Goal: Task Accomplishment & Management: Complete application form

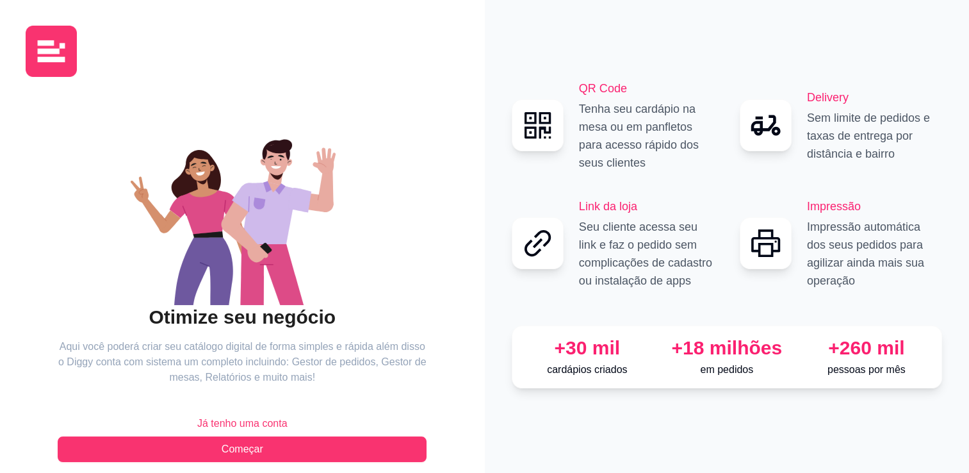
scroll to position [14, 0]
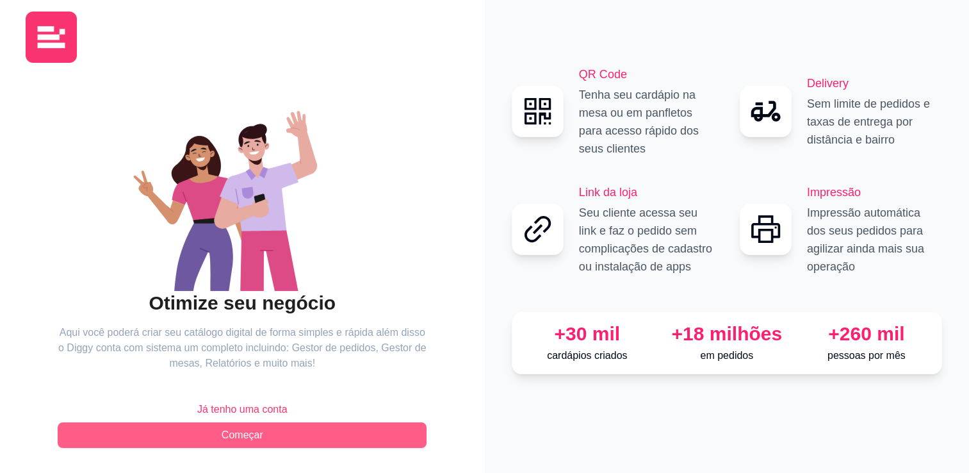
click at [266, 431] on button "Começar" at bounding box center [242, 435] width 369 height 26
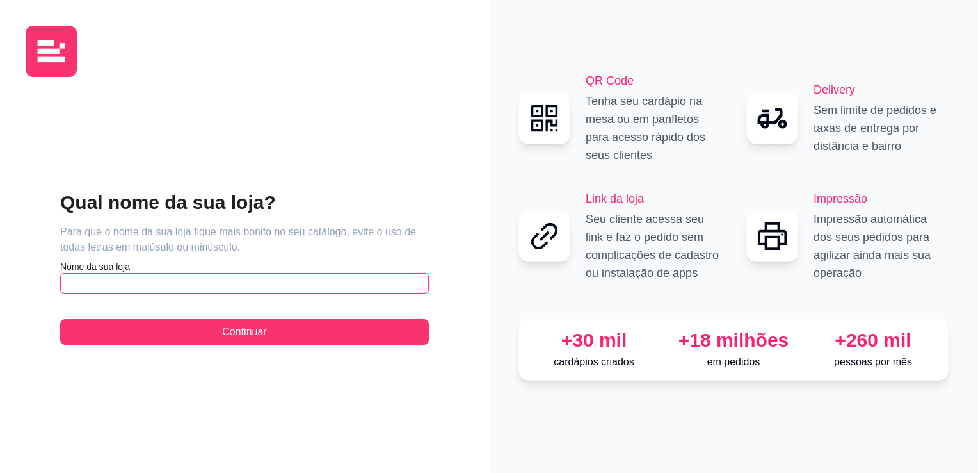
click at [206, 280] on input "text" at bounding box center [244, 283] width 369 height 20
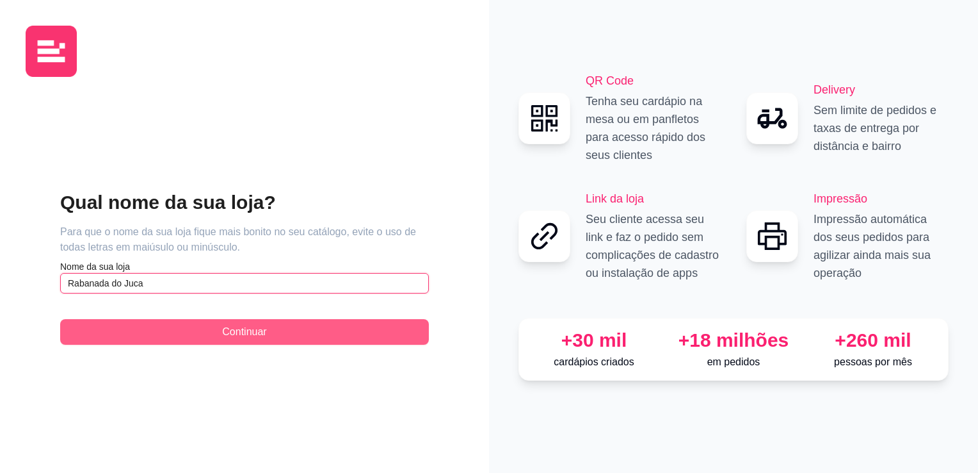
type input "Rabanada do Juca"
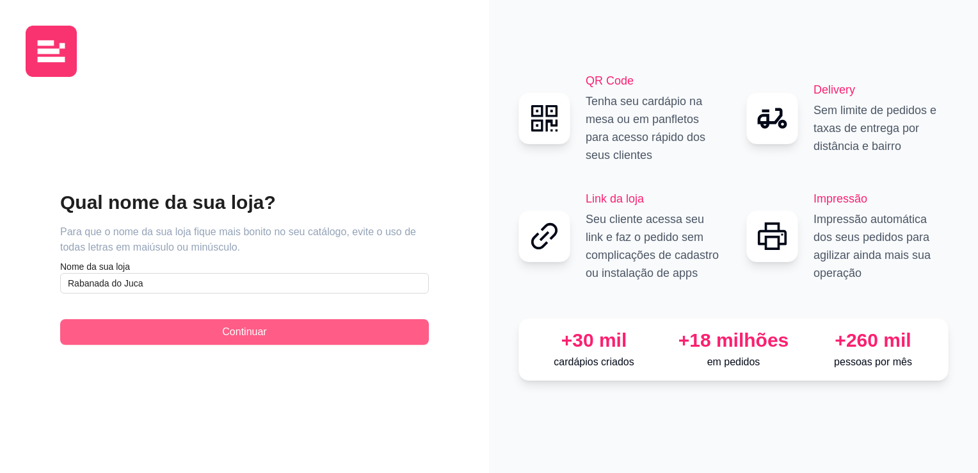
click at [241, 328] on span "Continuar" at bounding box center [244, 331] width 44 height 15
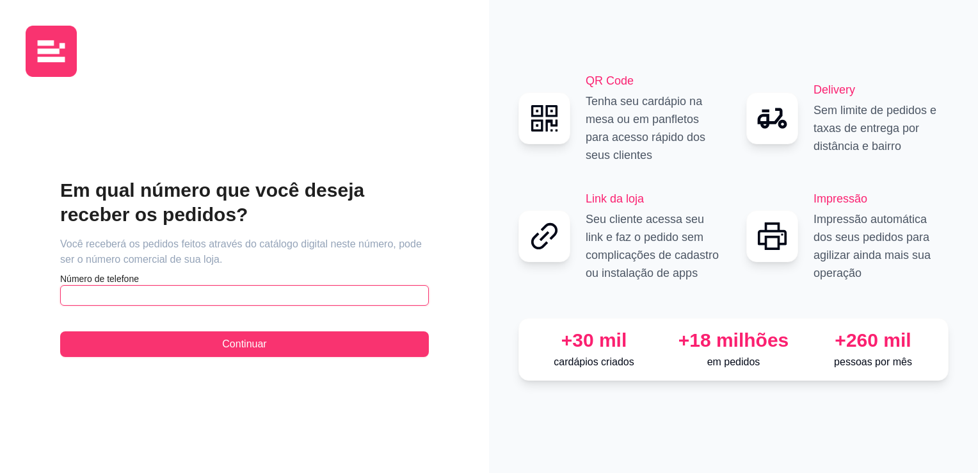
click at [232, 298] on input "text" at bounding box center [244, 295] width 369 height 20
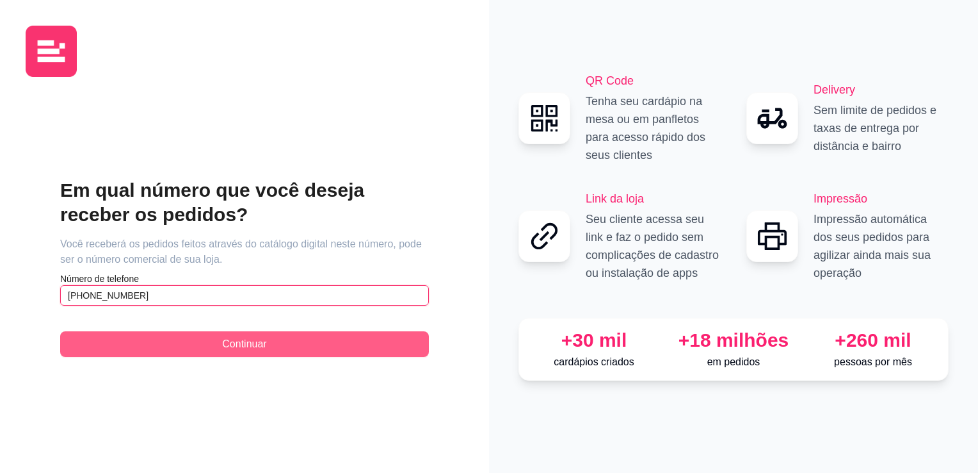
type input "[PHONE_NUMBER]"
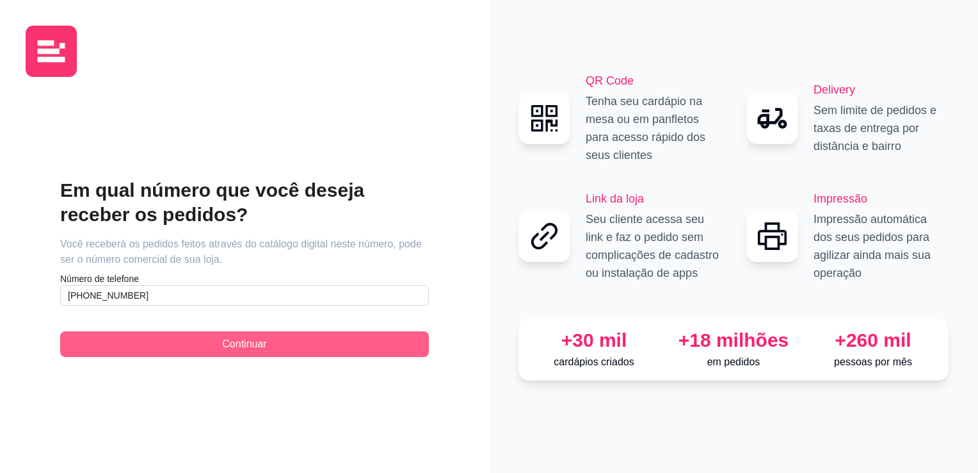
click at [241, 339] on span "Continuar" at bounding box center [244, 343] width 44 height 15
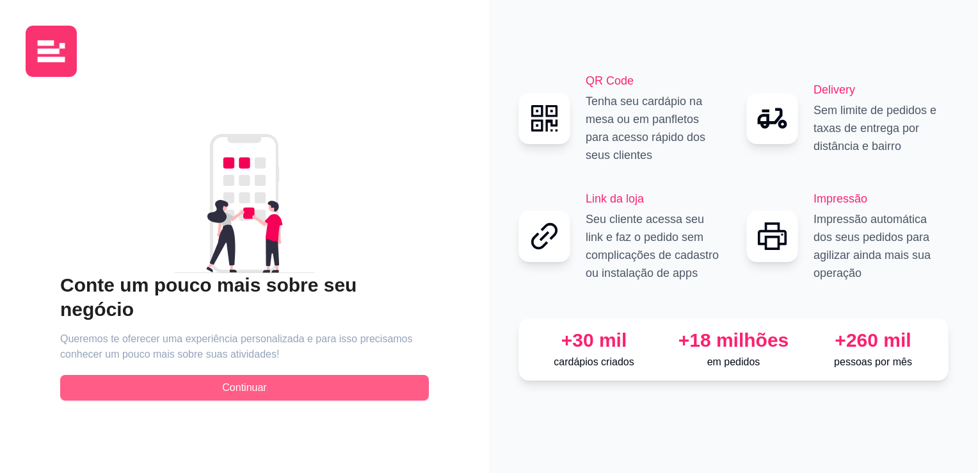
click at [228, 380] on span "Continuar" at bounding box center [244, 387] width 44 height 15
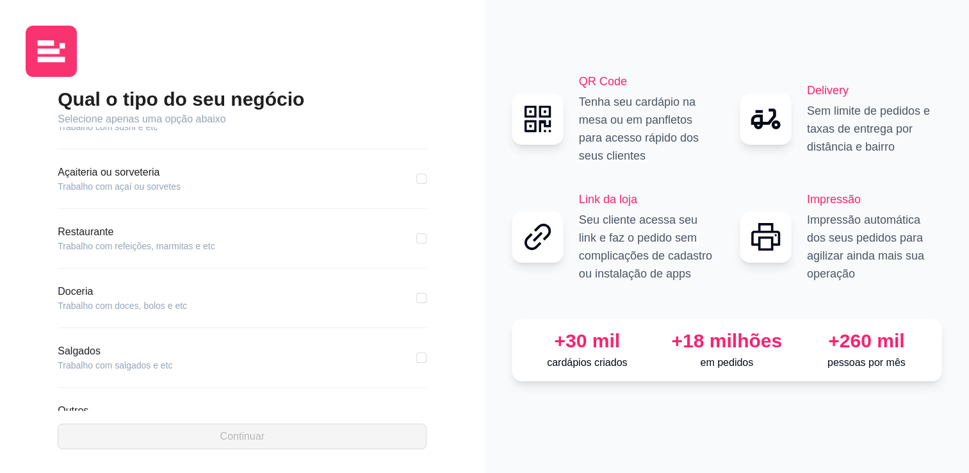
scroll to position [156, 0]
click at [416, 299] on input "checkbox" at bounding box center [421, 295] width 10 height 10
checkbox input "true"
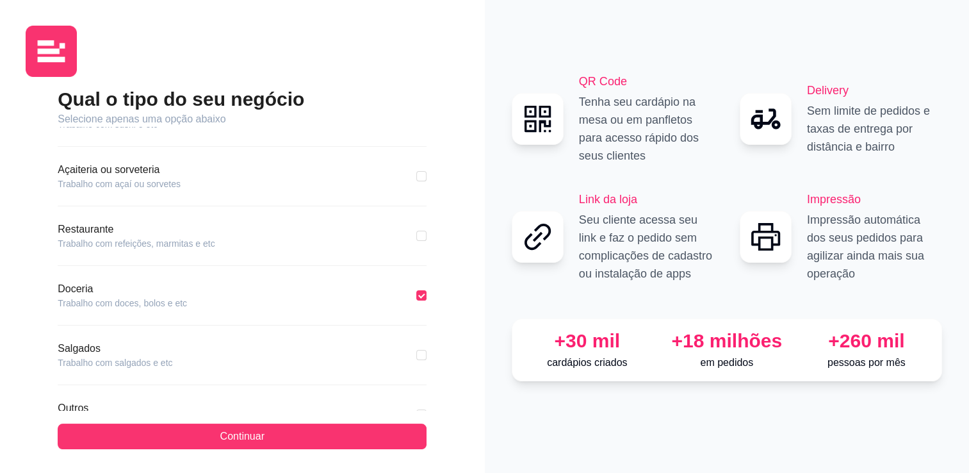
scroll to position [204, 0]
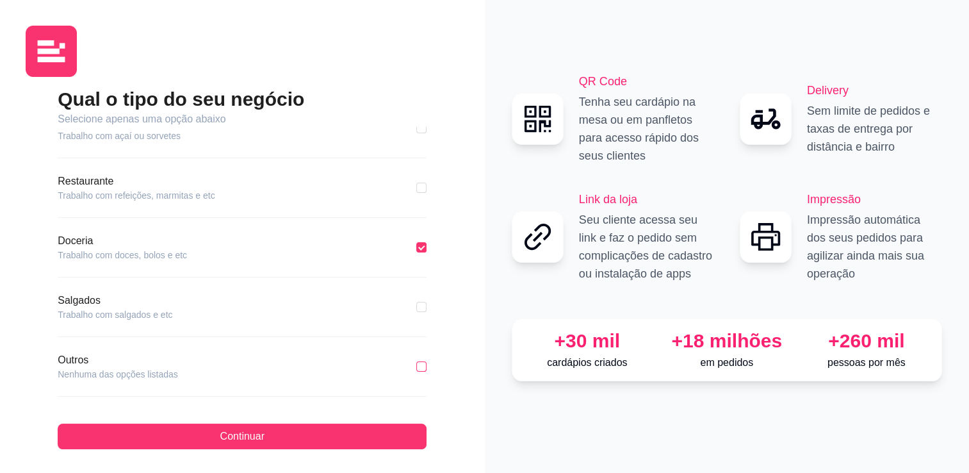
click at [416, 365] on input "checkbox" at bounding box center [421, 366] width 10 height 10
checkbox input "true"
checkbox input "false"
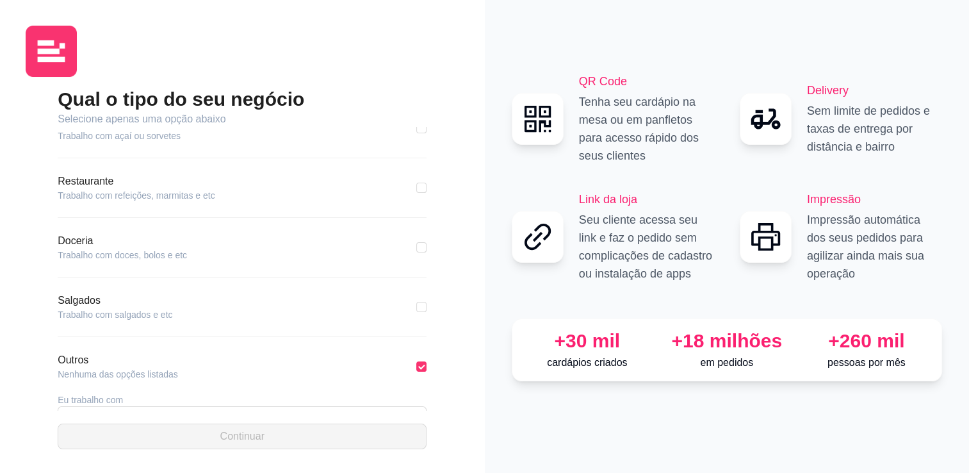
scroll to position [250, 0]
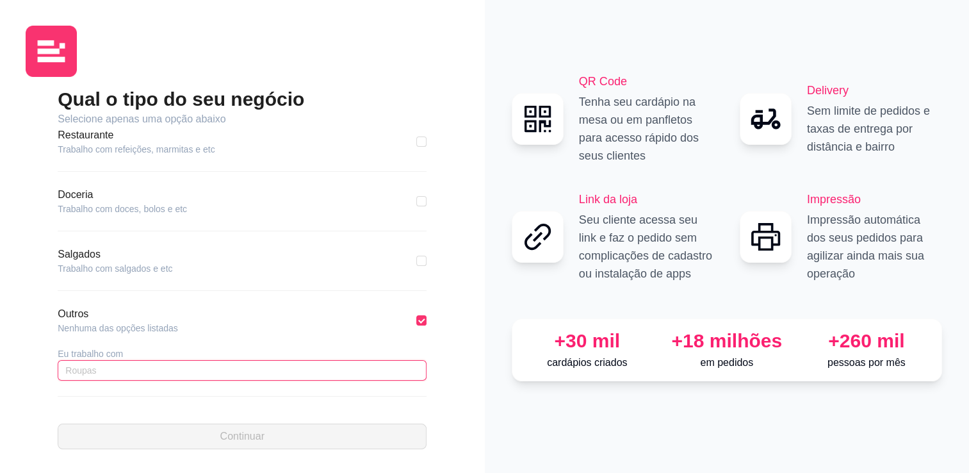
click at [325, 370] on input "text" at bounding box center [242, 370] width 369 height 20
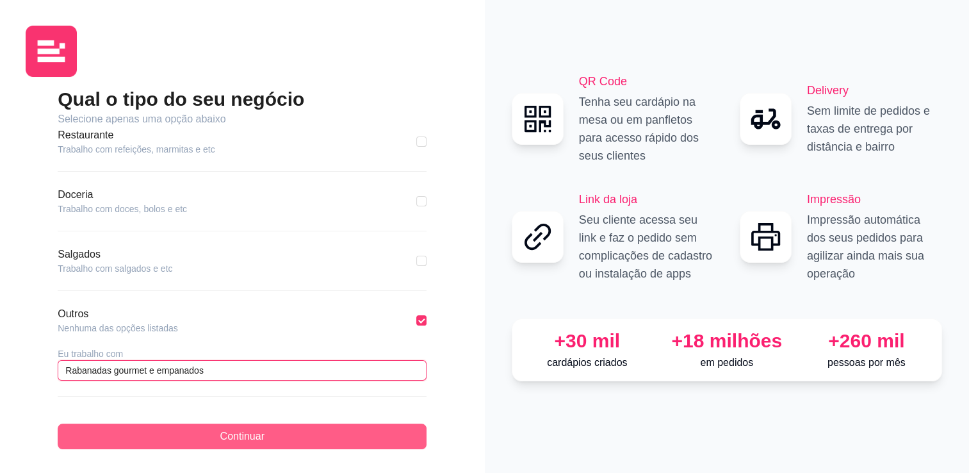
type input "Rabanadas gourmet e empanados"
click at [265, 436] on button "Continuar" at bounding box center [242, 436] width 369 height 26
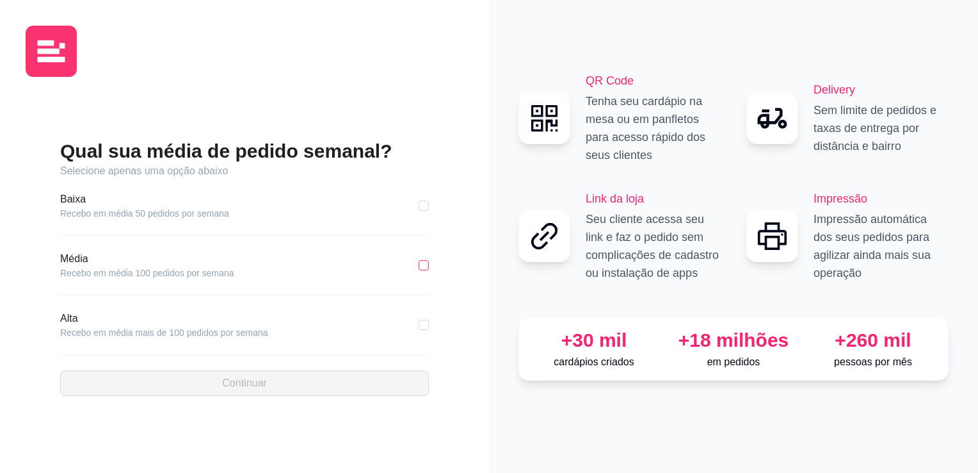
click at [428, 264] on input "checkbox" at bounding box center [424, 265] width 10 height 10
checkbox input "true"
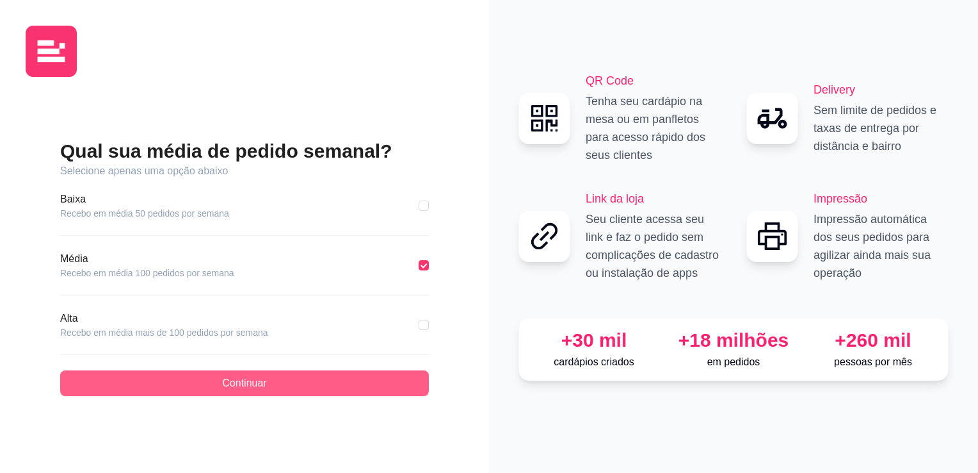
click at [295, 391] on button "Continuar" at bounding box center [244, 383] width 369 height 26
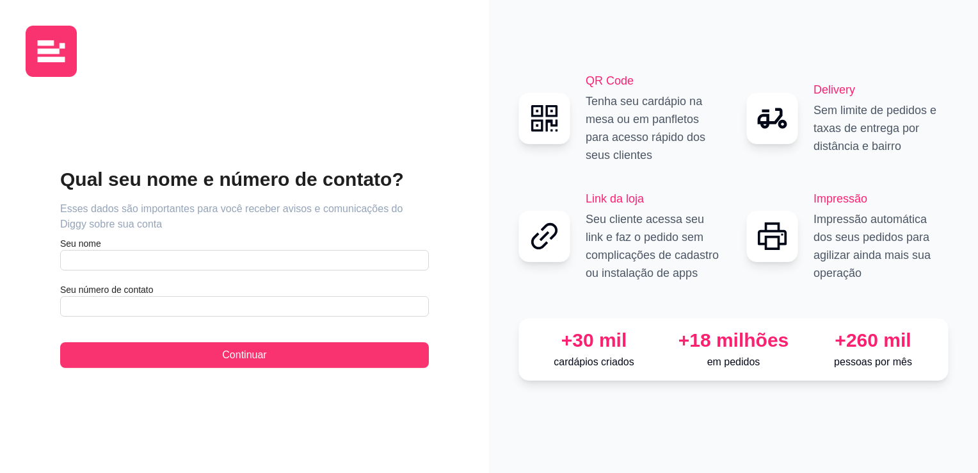
click at [252, 243] on article "Seu nome" at bounding box center [244, 243] width 369 height 13
click at [245, 252] on input "text" at bounding box center [244, 260] width 369 height 20
type input "Tiago"
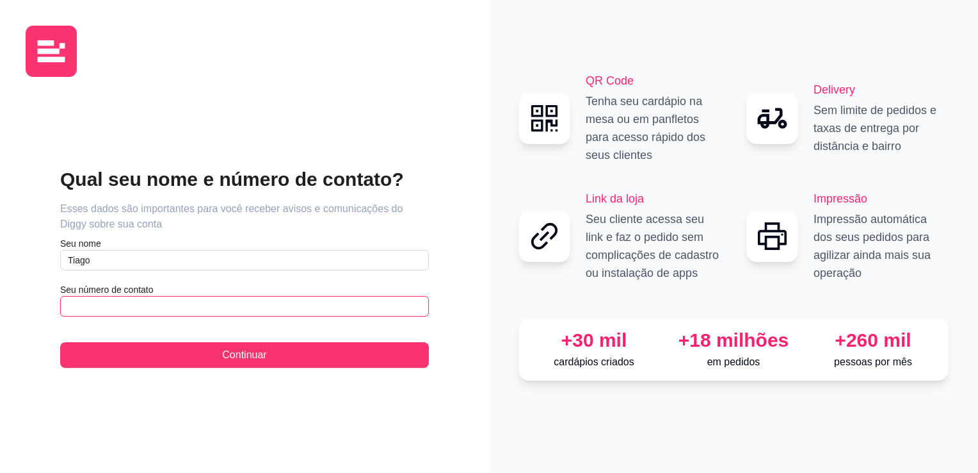
click at [219, 305] on input "text" at bounding box center [244, 306] width 369 height 20
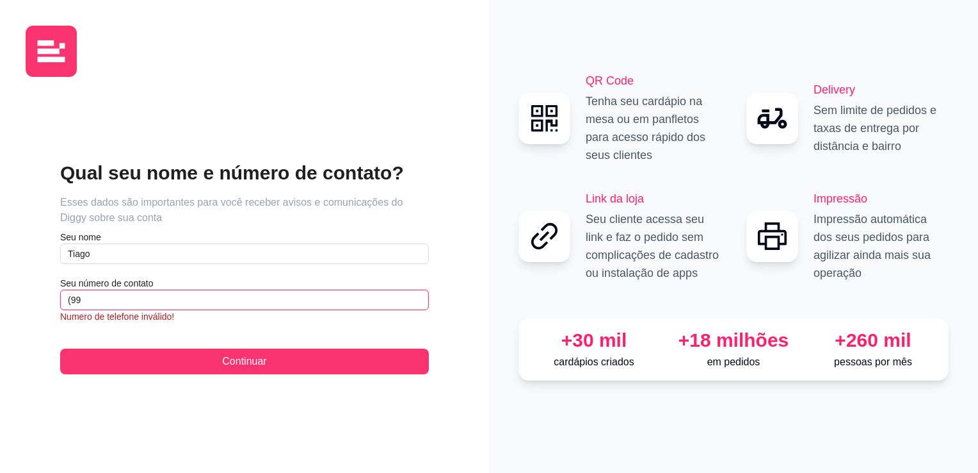
type input "(9"
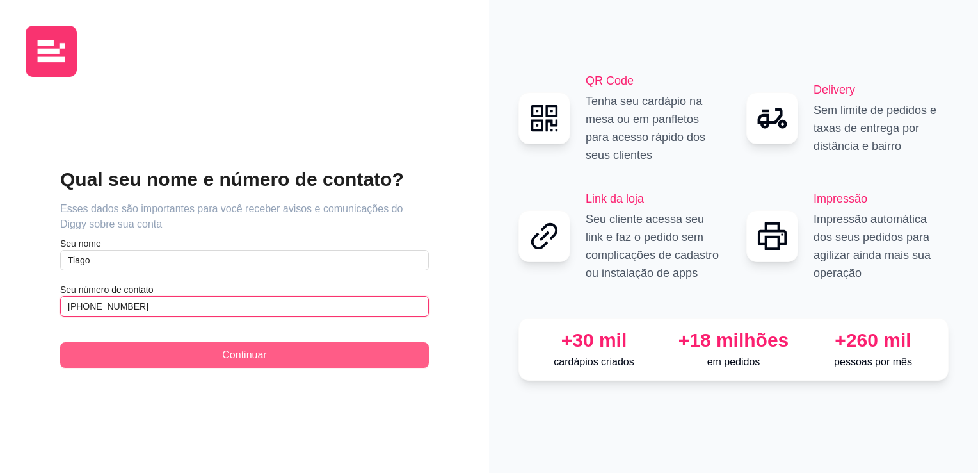
type input "[PHONE_NUMBER]"
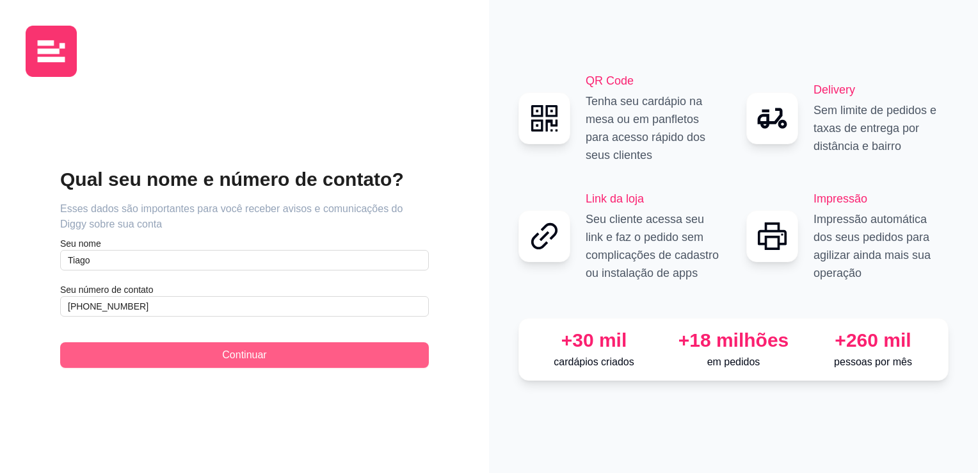
click at [236, 353] on span "Continuar" at bounding box center [244, 354] width 44 height 15
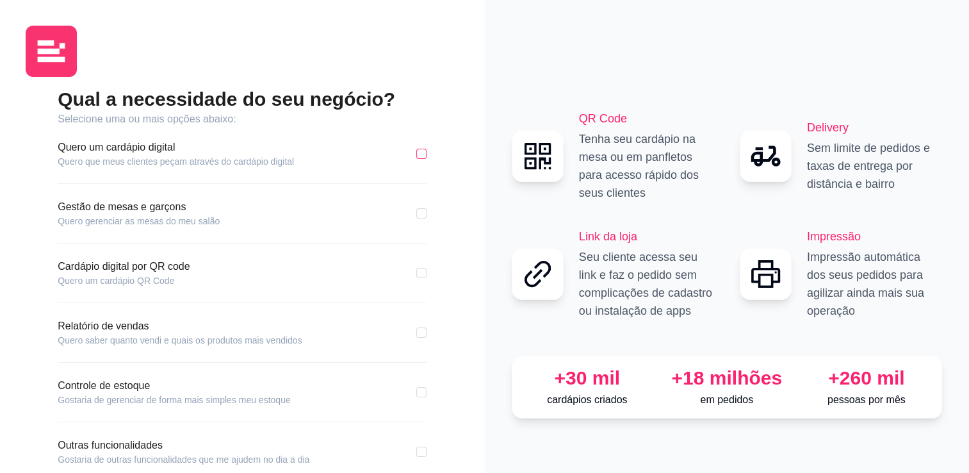
click at [423, 154] on input "checkbox" at bounding box center [421, 154] width 10 height 10
checkbox input "true"
click at [425, 215] on input "checkbox" at bounding box center [421, 213] width 10 height 10
checkbox input "true"
click at [419, 269] on input "checkbox" at bounding box center [421, 273] width 10 height 10
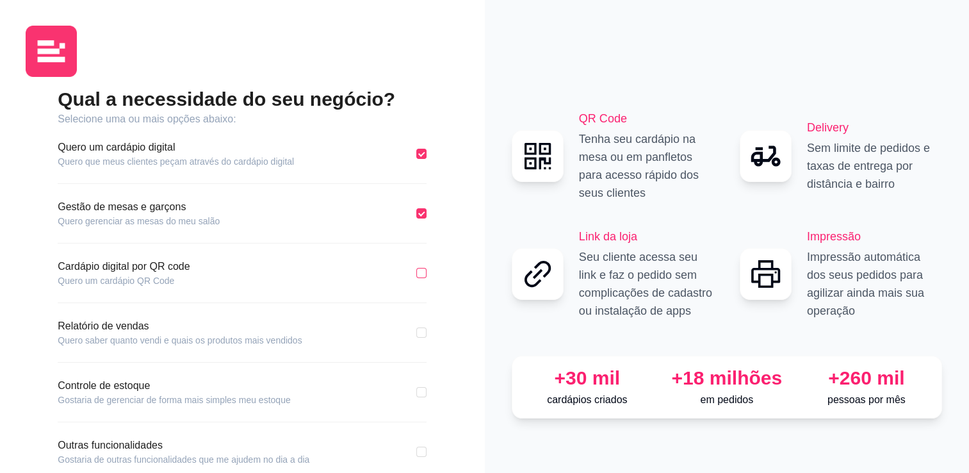
checkbox input "true"
click at [418, 329] on input "checkbox" at bounding box center [421, 332] width 10 height 10
checkbox input "true"
click at [420, 388] on input "checkbox" at bounding box center [421, 392] width 10 height 10
checkbox input "true"
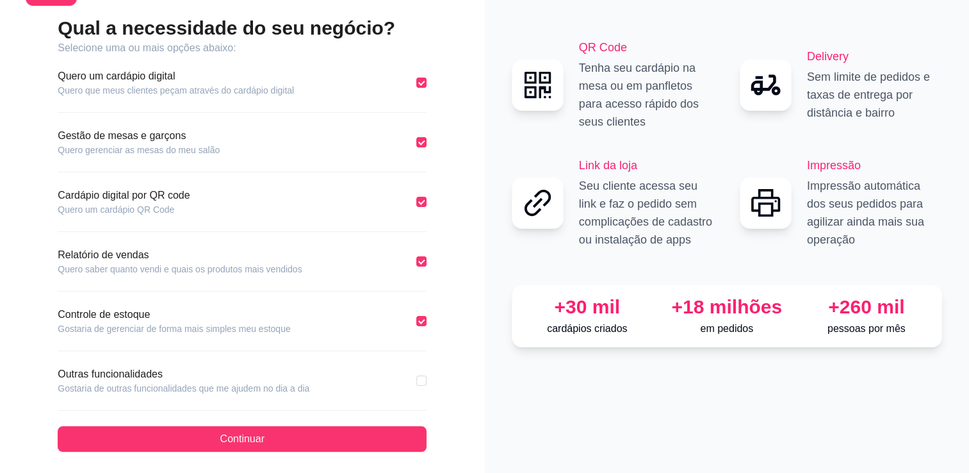
scroll to position [74, 0]
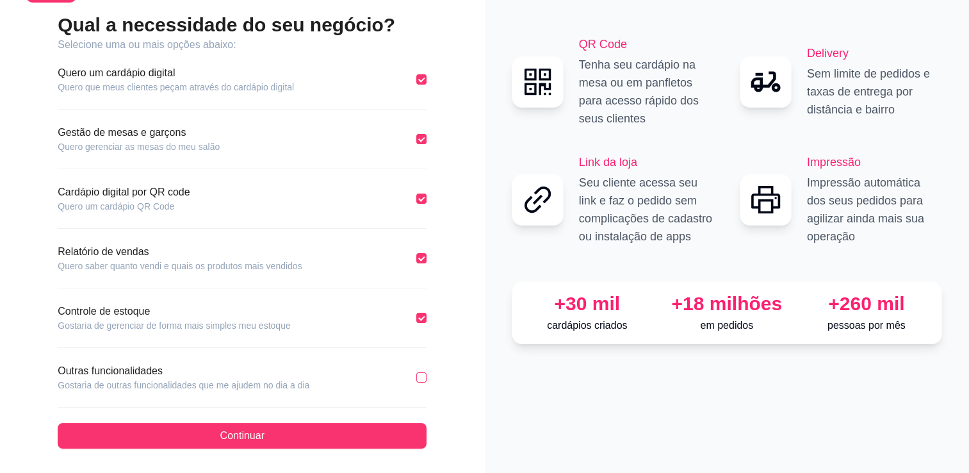
click at [419, 378] on input "checkbox" at bounding box center [421, 377] width 10 height 10
checkbox input "true"
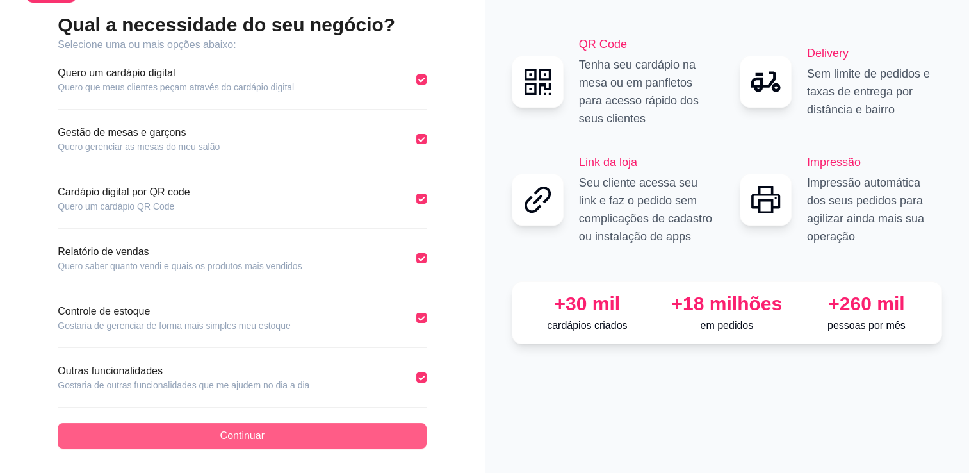
click at [302, 434] on button "Continuar" at bounding box center [242, 436] width 369 height 26
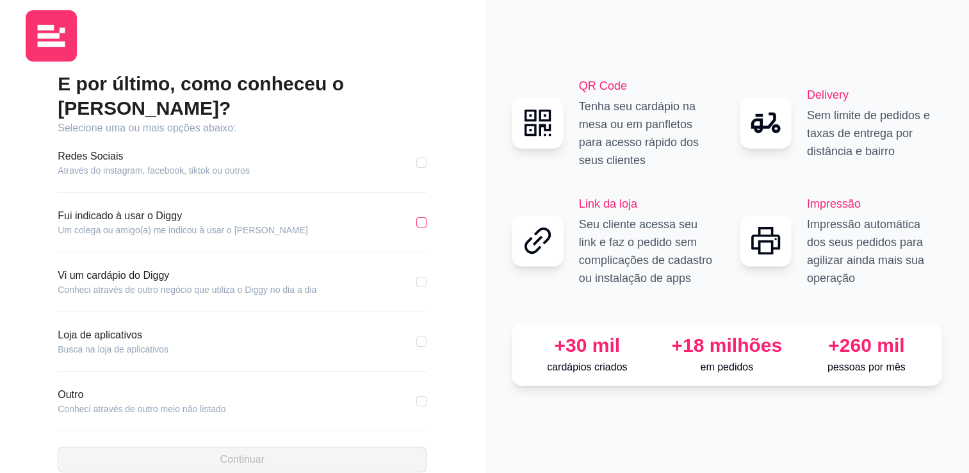
click at [420, 217] on input "checkbox" at bounding box center [421, 222] width 10 height 10
checkbox input "true"
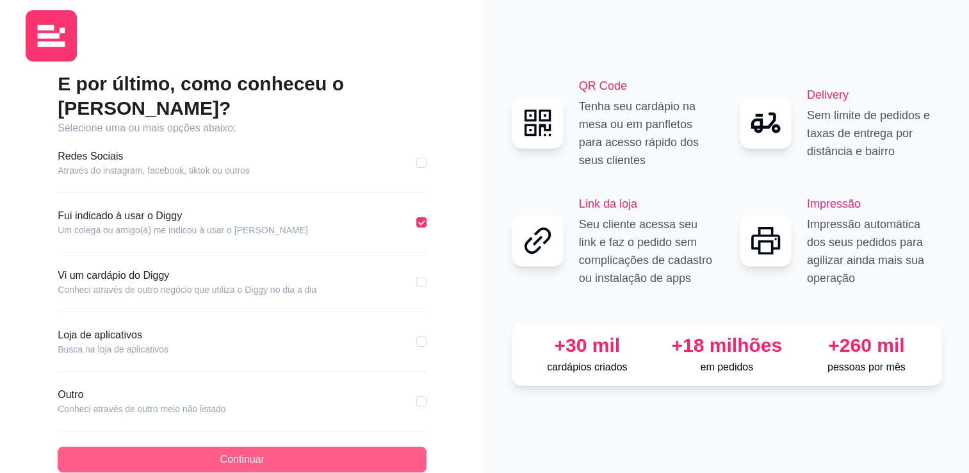
click at [336, 446] on button "Continuar" at bounding box center [242, 459] width 369 height 26
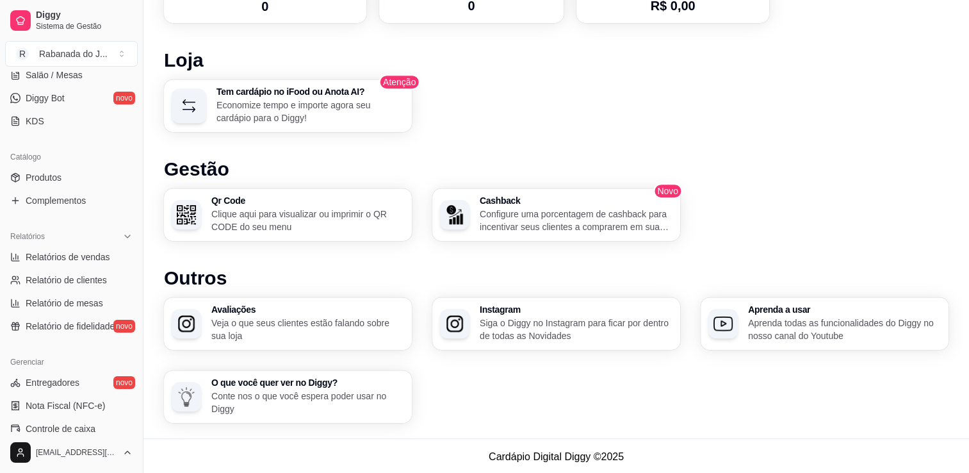
scroll to position [234, 0]
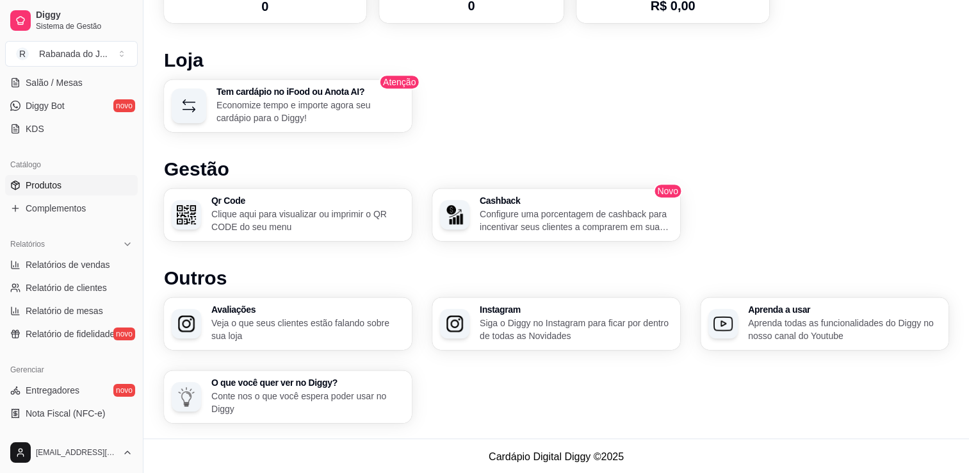
click at [65, 179] on link "Produtos" at bounding box center [71, 185] width 133 height 20
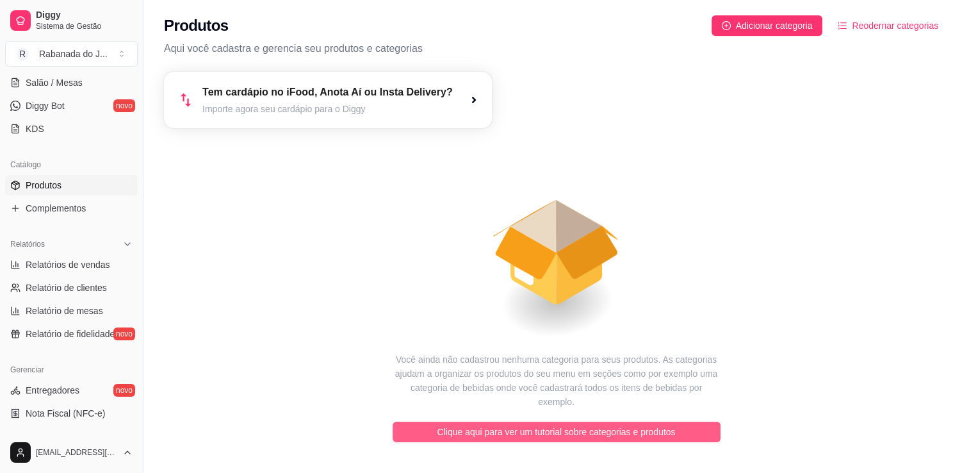
click at [617, 425] on span "Clique aqui para ver um tutorial sobre categorias e produtos" at bounding box center [556, 432] width 238 height 14
click at [565, 425] on span "Clique aqui para ver um tutorial sobre categorias e produtos" at bounding box center [556, 432] width 238 height 14
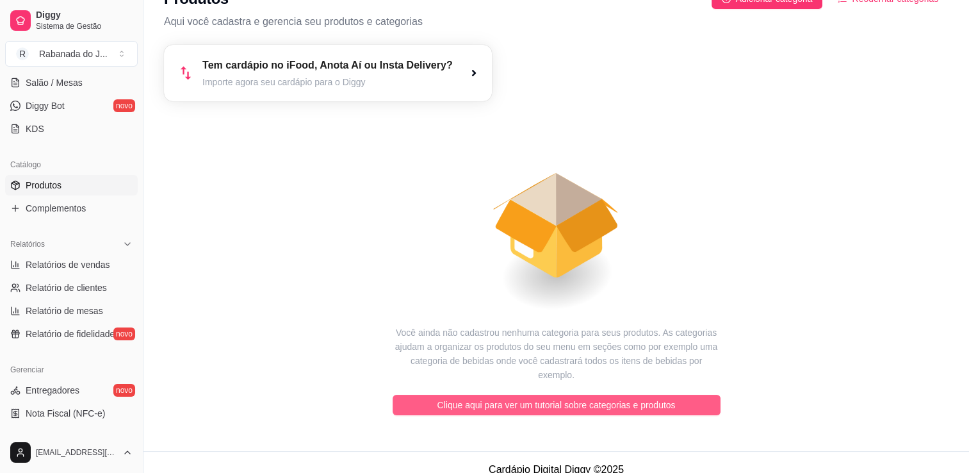
click at [591, 398] on span "Clique aqui para ver um tutorial sobre categorias e produtos" at bounding box center [556, 405] width 238 height 14
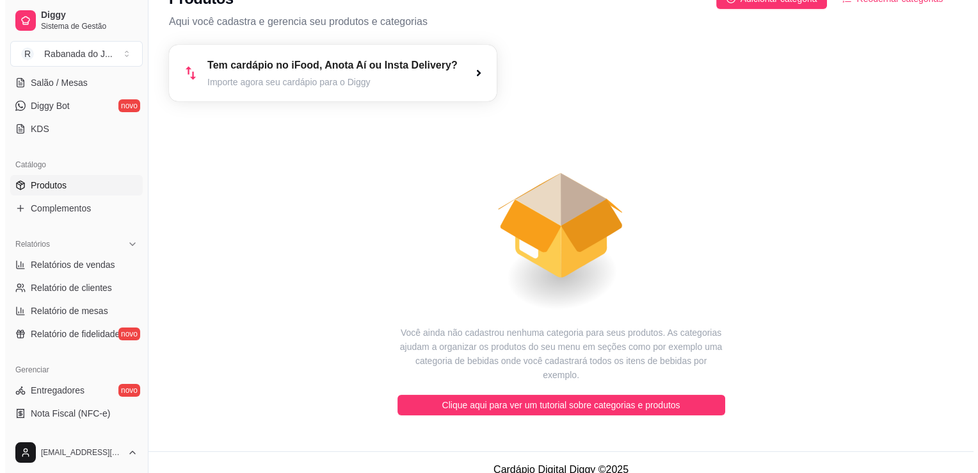
scroll to position [0, 0]
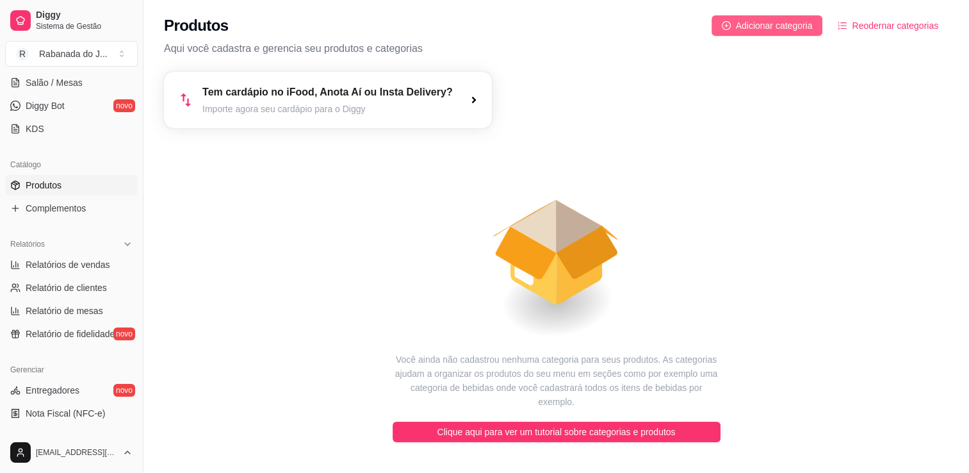
click at [805, 25] on span "Adicionar categoria" at bounding box center [774, 26] width 77 height 14
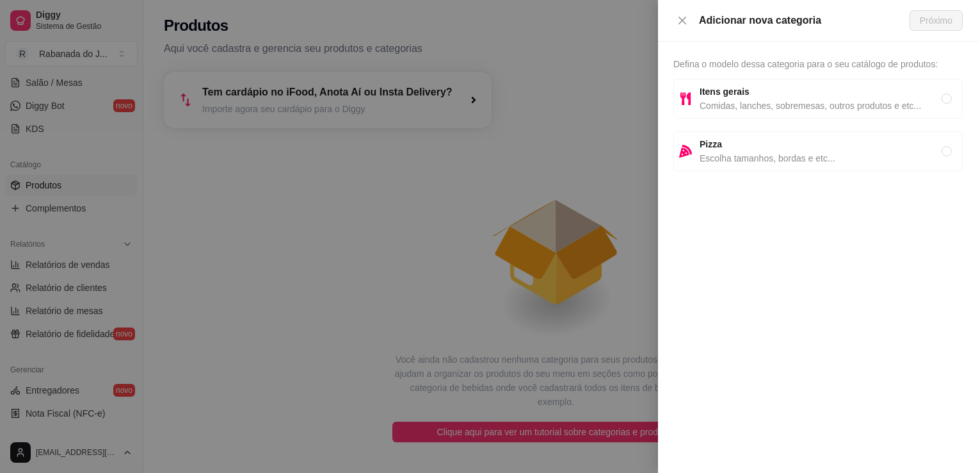
click at [756, 103] on span "Comidas, lanches, sobremesas, outros produtos e etc..." at bounding box center [821, 106] width 242 height 14
radio input "true"
click at [941, 15] on span "Próximo" at bounding box center [936, 20] width 33 height 14
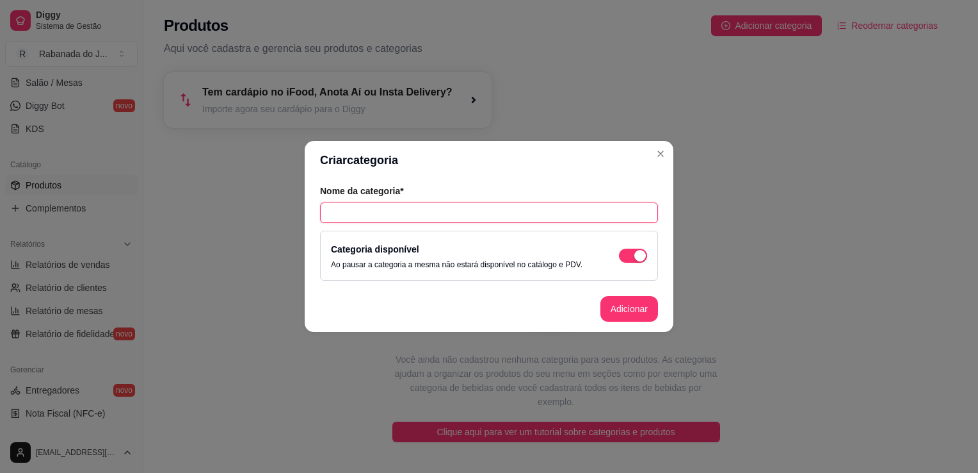
click at [613, 215] on input "text" at bounding box center [489, 212] width 338 height 20
type input "Rabanada"
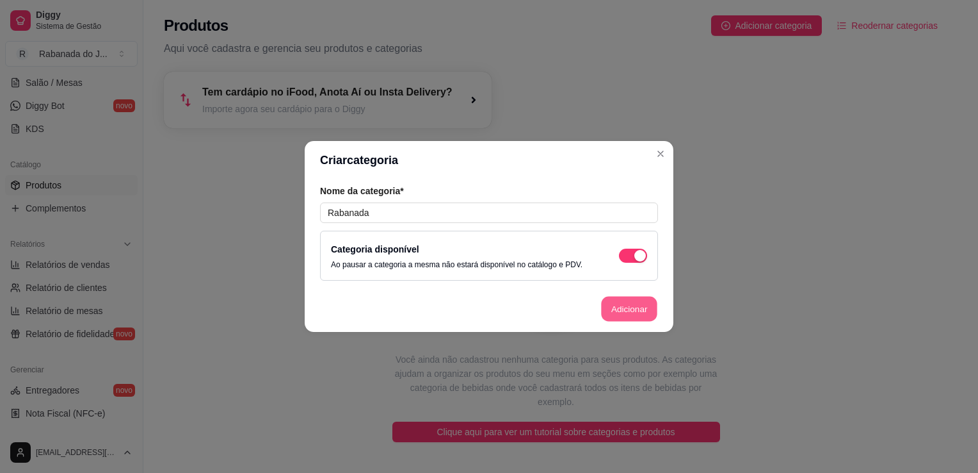
click at [620, 311] on button "Adicionar" at bounding box center [629, 308] width 56 height 25
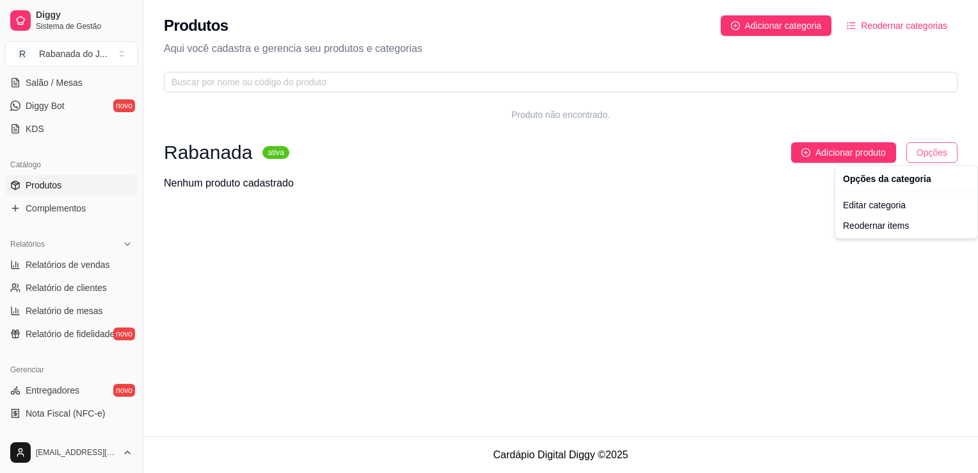
click at [933, 159] on html "Diggy Sistema de Gestão R Rabanada do J ... Loja aberta Período gratuito até 24…" at bounding box center [489, 236] width 978 height 473
click at [806, 209] on html "Diggy Sistema de Gestão R Rabanada do J ... Loja aberta Período gratuito até 24…" at bounding box center [489, 236] width 978 height 473
click at [138, 91] on button "Toggle Sidebar" at bounding box center [143, 236] width 10 height 473
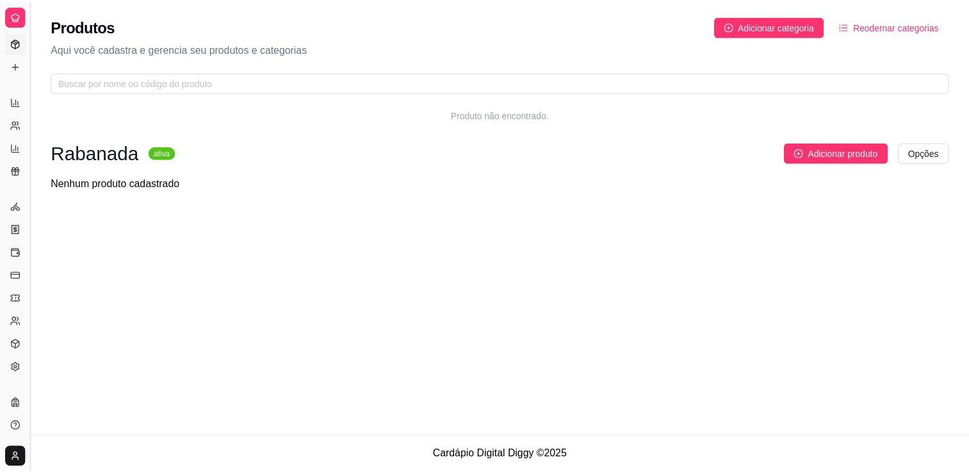
scroll to position [131, 0]
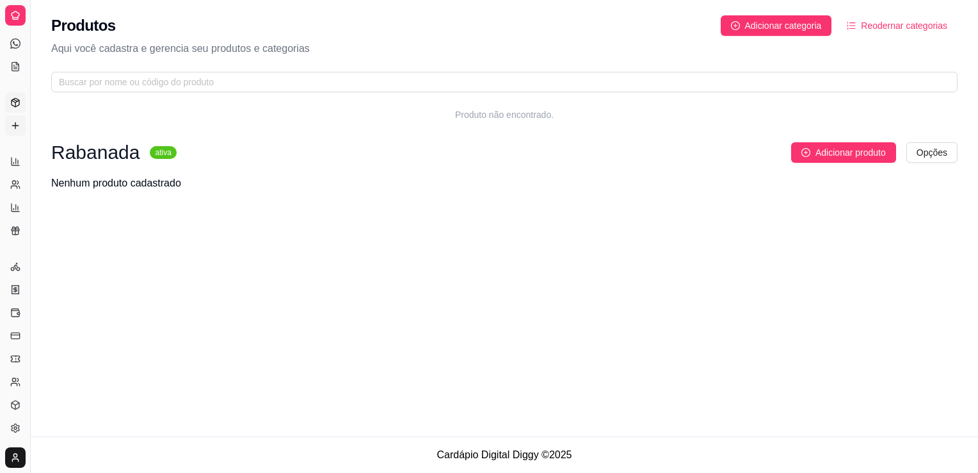
click at [20, 124] on icon at bounding box center [15, 125] width 10 height 10
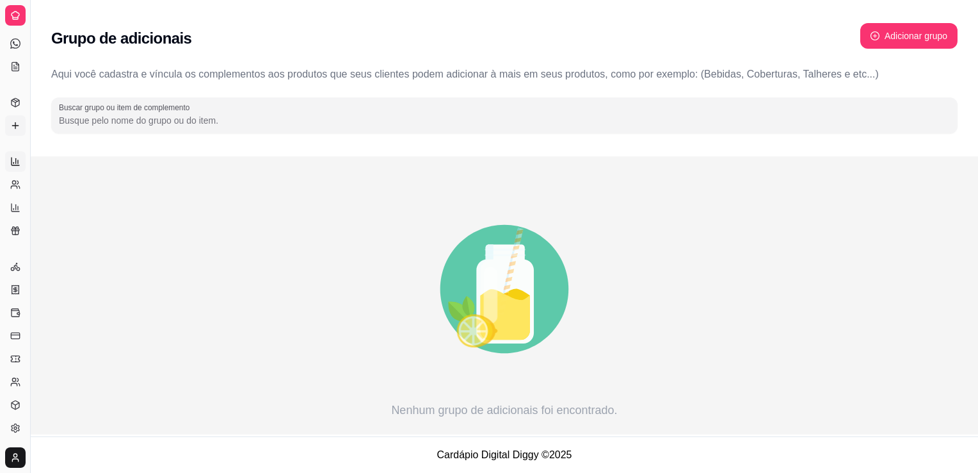
click at [13, 165] on icon at bounding box center [15, 161] width 10 height 10
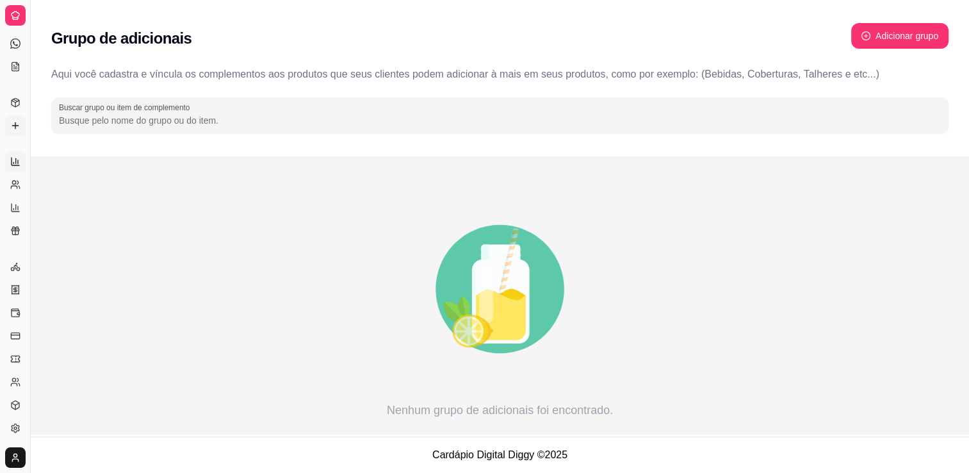
select select "ALL"
select select "0"
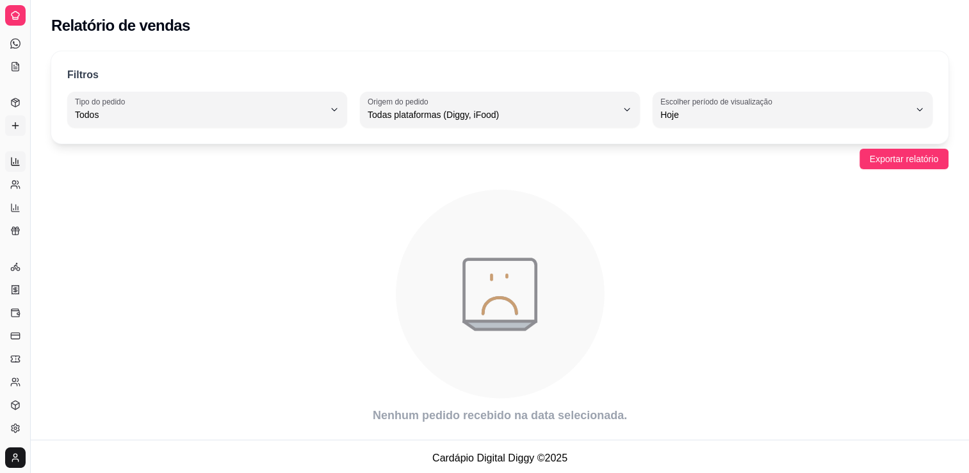
click at [20, 126] on icon at bounding box center [15, 125] width 10 height 10
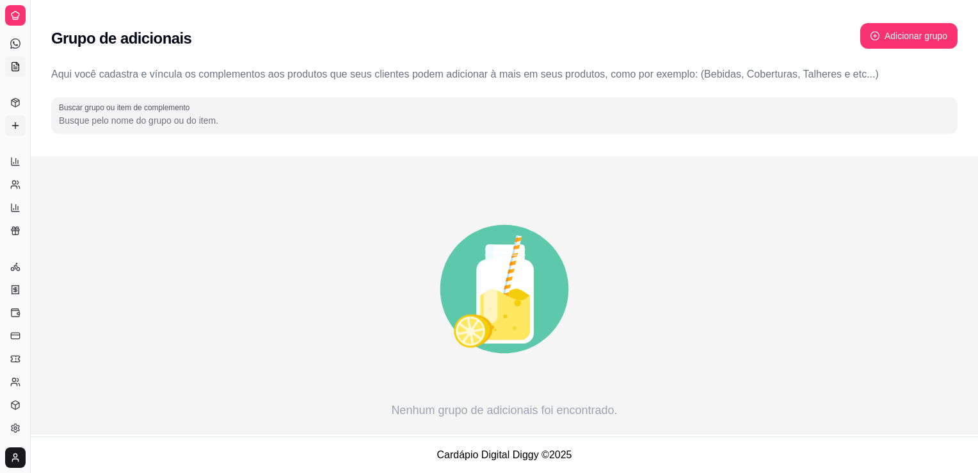
click at [15, 68] on icon at bounding box center [15, 66] width 10 height 10
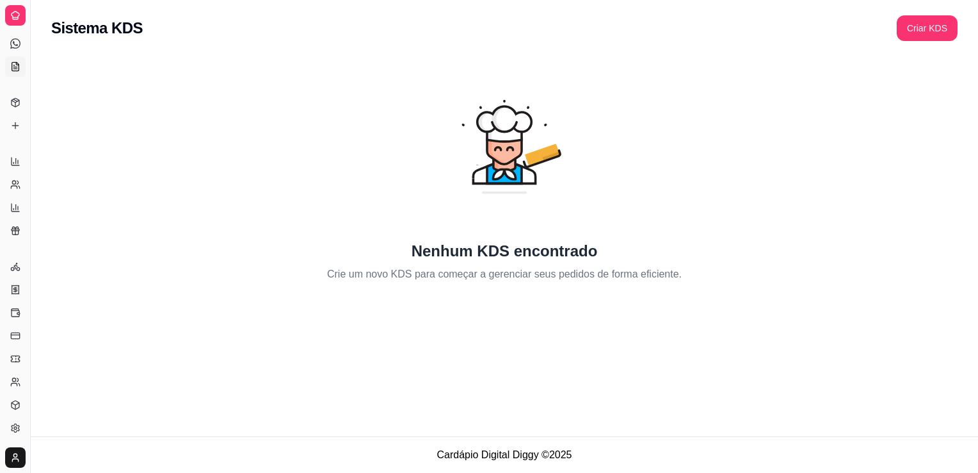
click at [8, 10] on div at bounding box center [15, 15] width 20 height 20
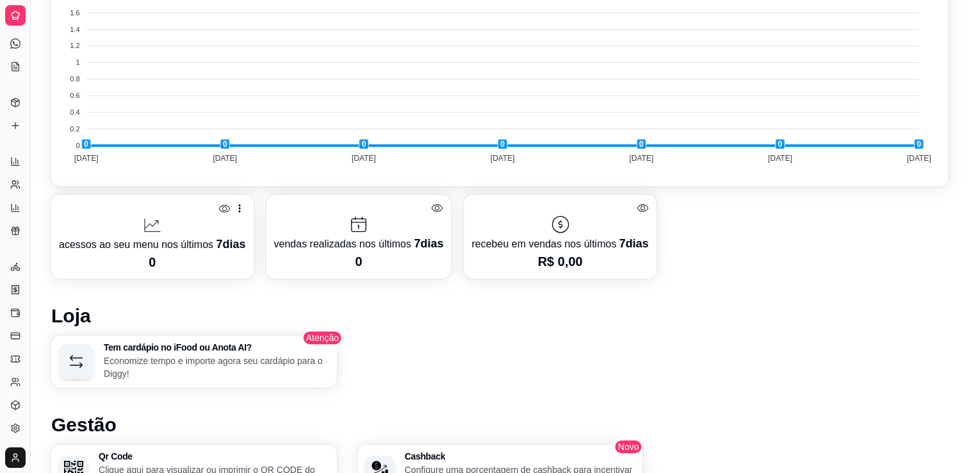
scroll to position [512, 0]
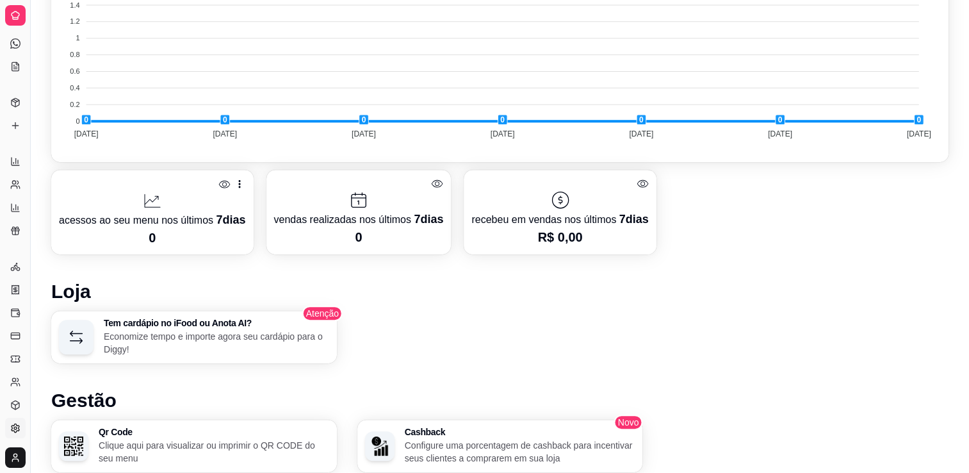
click at [8, 430] on link "Configurações" at bounding box center [15, 428] width 20 height 20
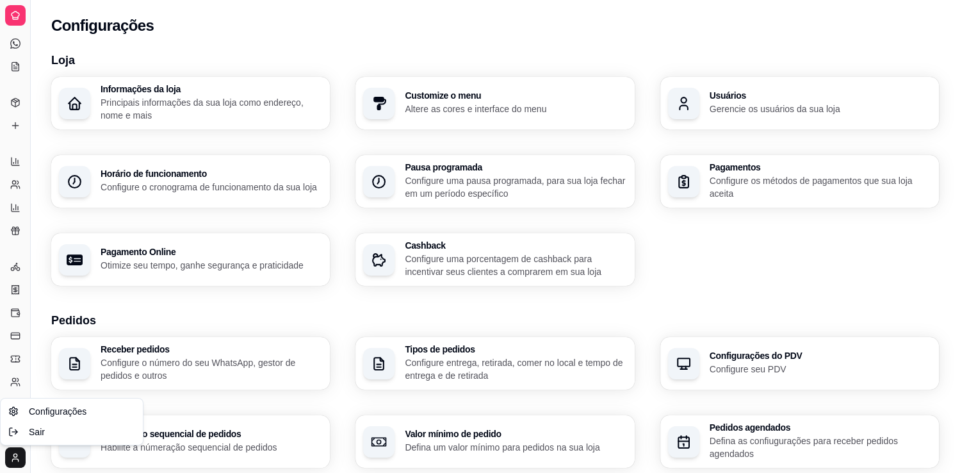
click at [13, 450] on html "Diggy Sistema de Gestão R Rabanada do J ... Loja aberta Período gratuito até 24…" at bounding box center [484, 236] width 969 height 473
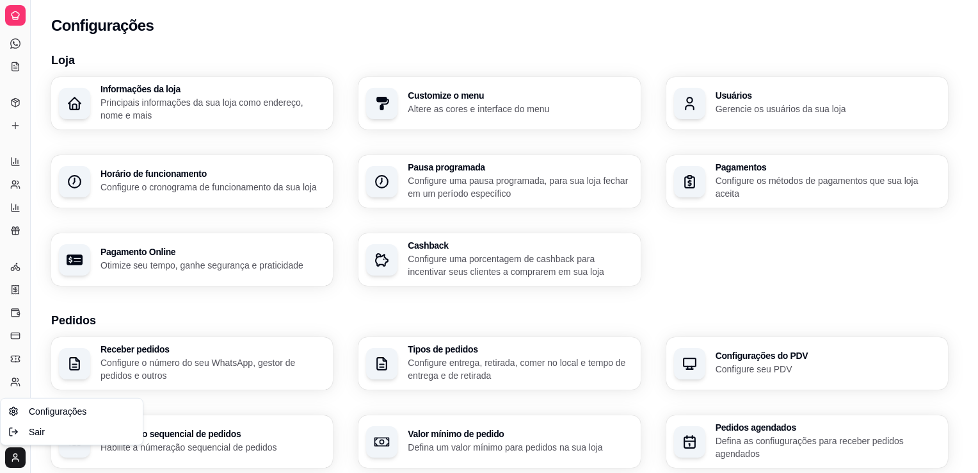
click at [13, 460] on html "Diggy Sistema de Gestão R Rabanada do J ... Loja aberta Período gratuito até 24…" at bounding box center [489, 236] width 978 height 473
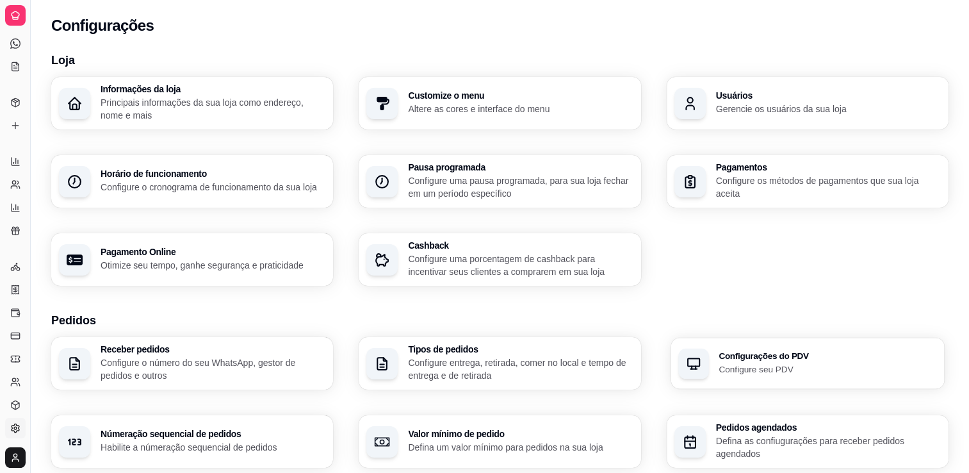
click at [738, 362] on p "Configure seu PDV" at bounding box center [827, 368] width 218 height 12
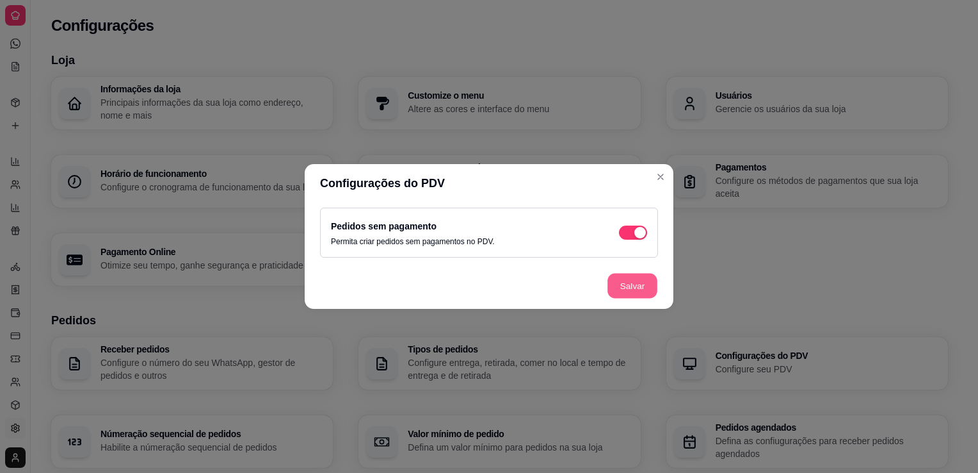
click at [639, 291] on button "Salvar" at bounding box center [633, 285] width 50 height 25
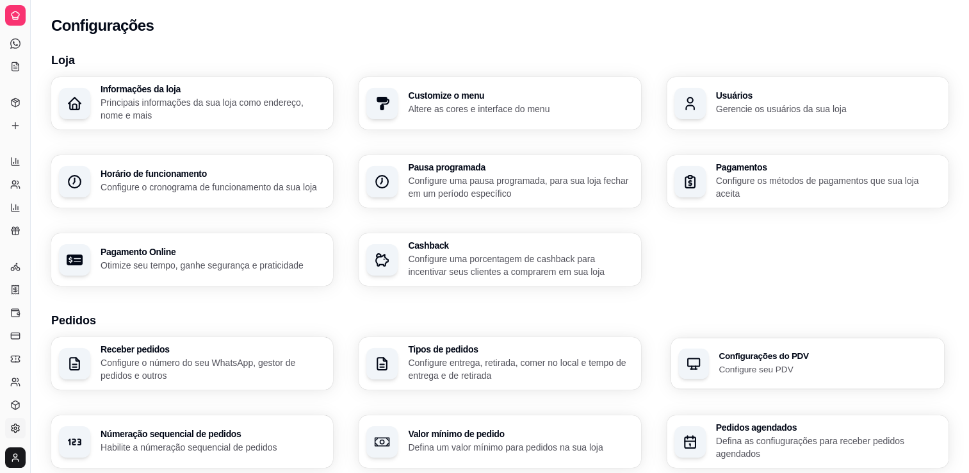
click at [784, 358] on h3 "Configurações do PDV" at bounding box center [827, 356] width 218 height 9
click at [840, 103] on p "Gerencie os usuários da sua loja" at bounding box center [827, 108] width 218 height 12
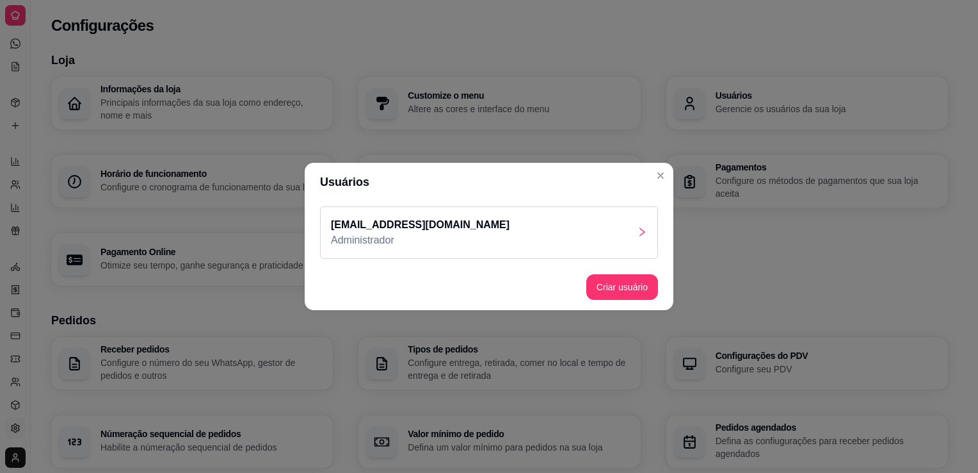
click at [629, 235] on div "[EMAIL_ADDRESS][DOMAIN_NAME] Administrador" at bounding box center [489, 232] width 338 height 53
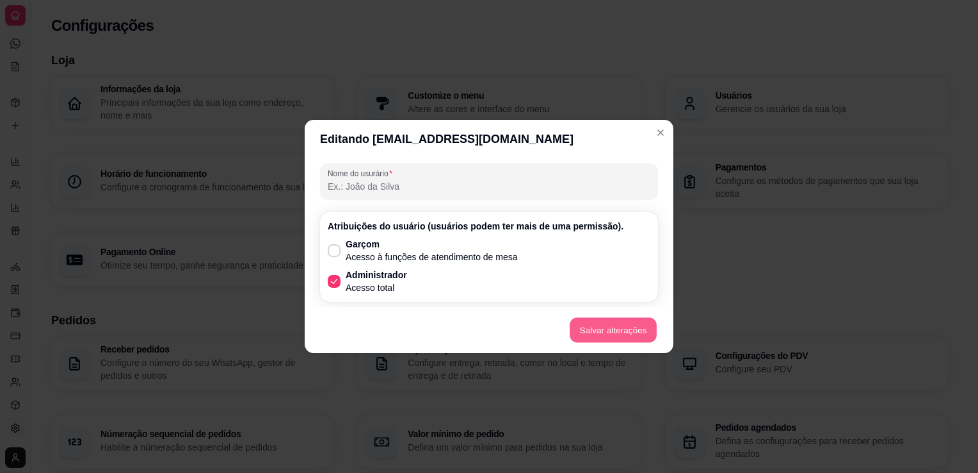
click at [603, 324] on button "Salvar alterações" at bounding box center [613, 330] width 87 height 25
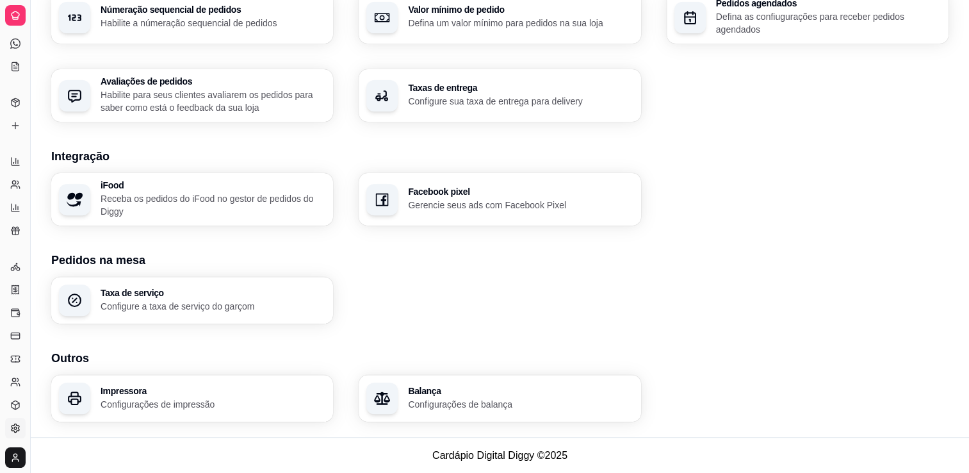
scroll to position [10, 0]
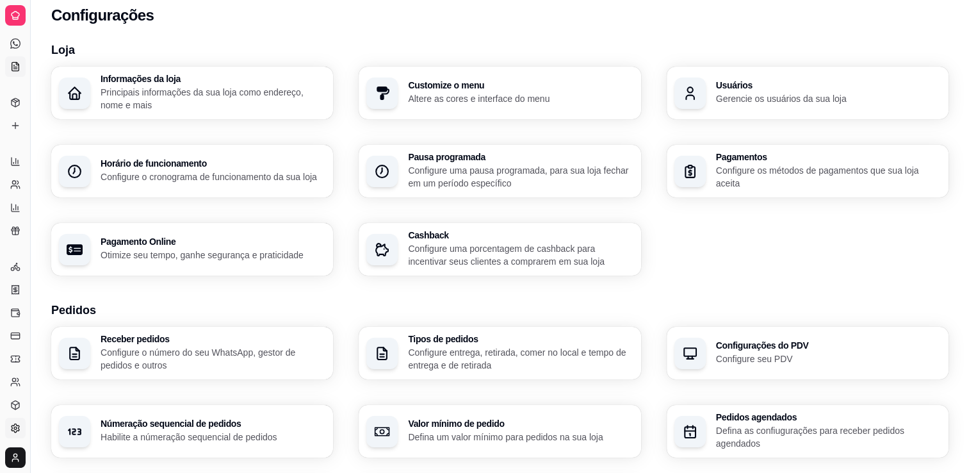
click at [16, 65] on icon at bounding box center [15, 66] width 10 height 10
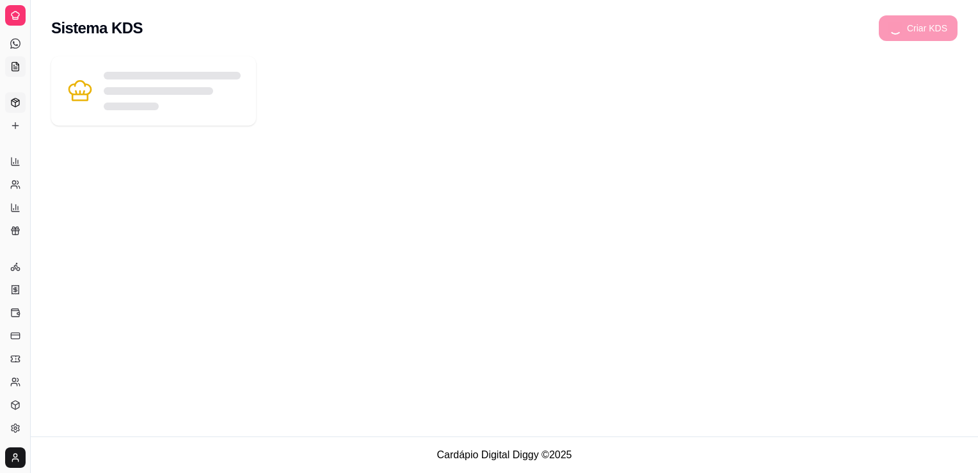
click at [17, 104] on icon at bounding box center [15, 102] width 10 height 10
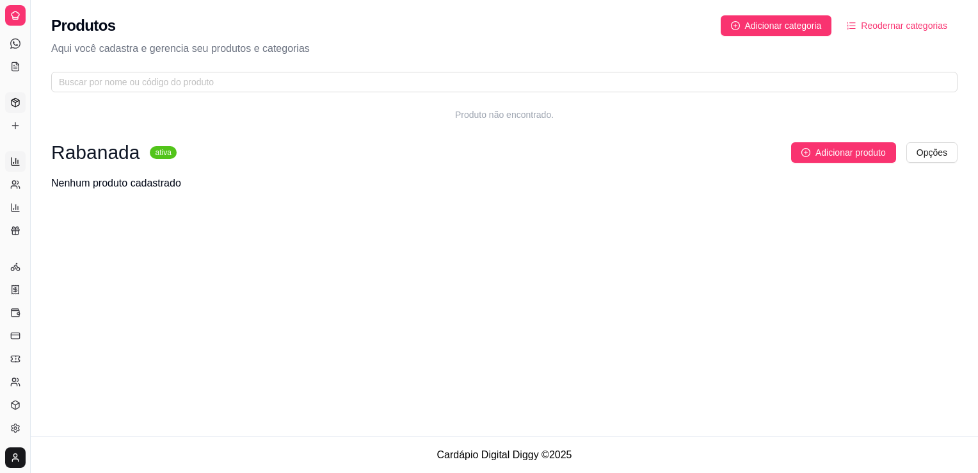
click at [18, 161] on icon at bounding box center [15, 161] width 10 height 10
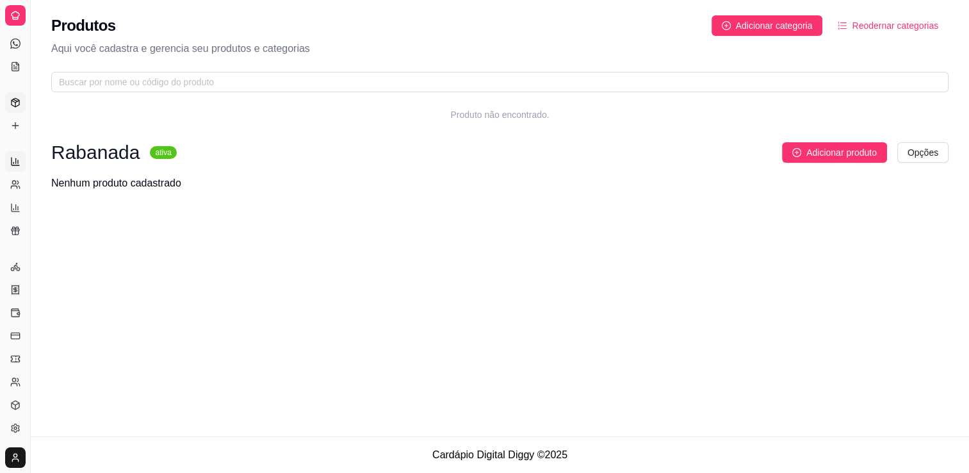
select select "ALL"
select select "0"
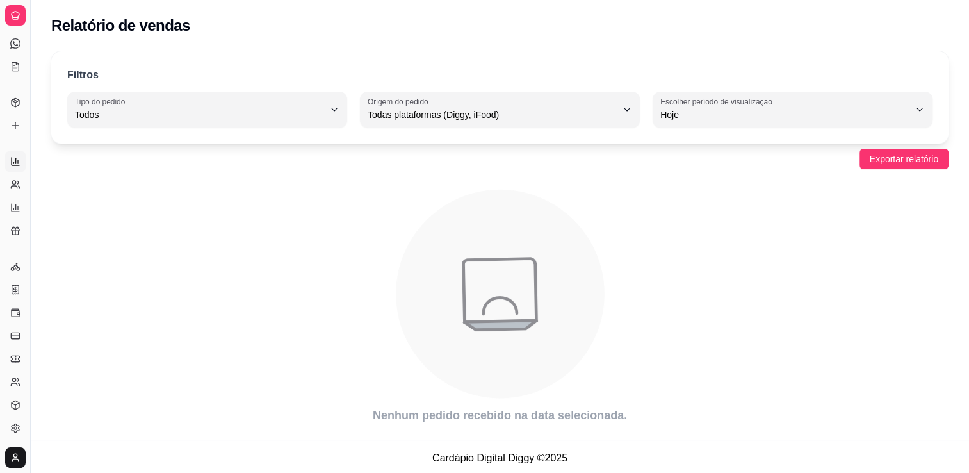
scroll to position [3, 0]
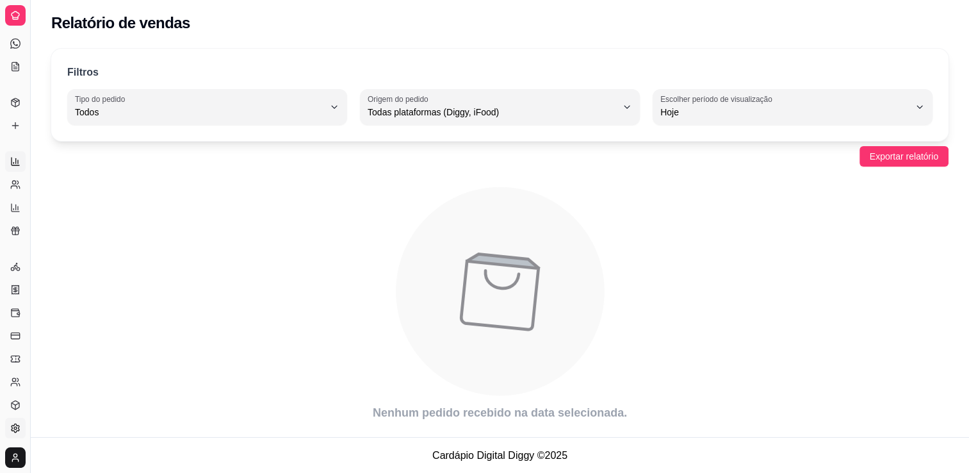
click at [17, 425] on icon at bounding box center [16, 427] width 8 height 8
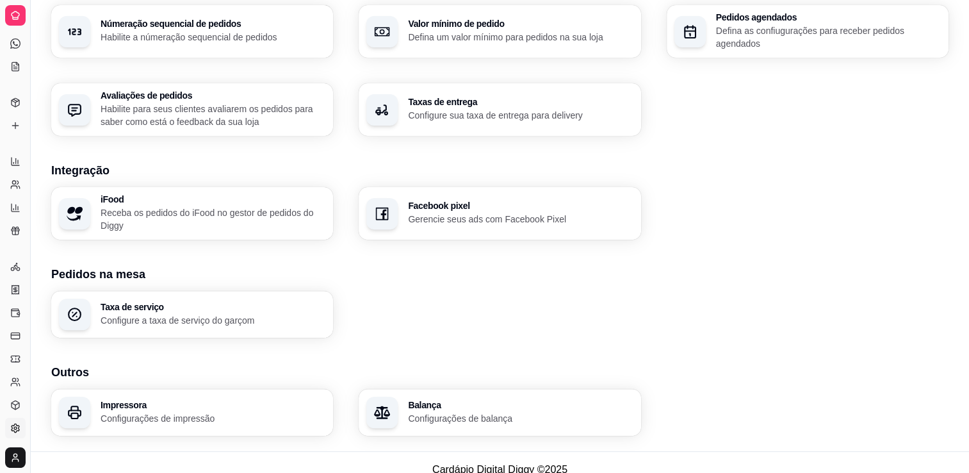
scroll to position [424, 0]
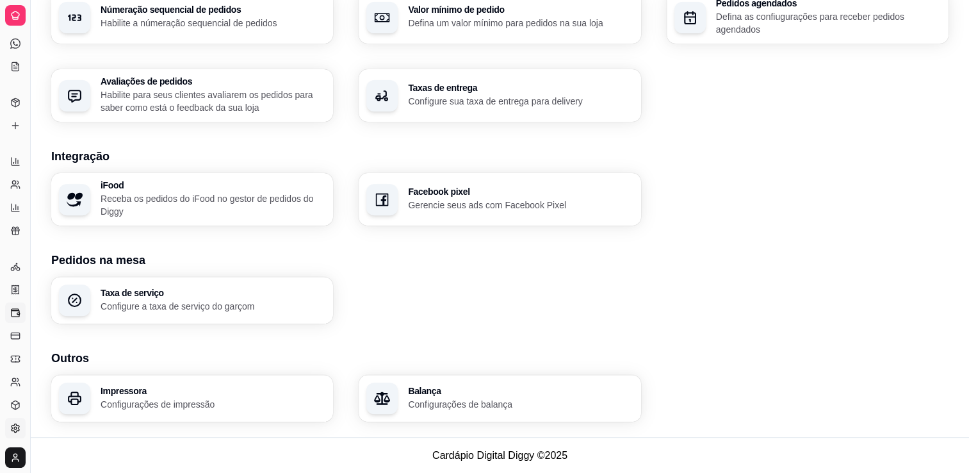
click at [21, 312] on link "Controle de caixa" at bounding box center [15, 312] width 20 height 20
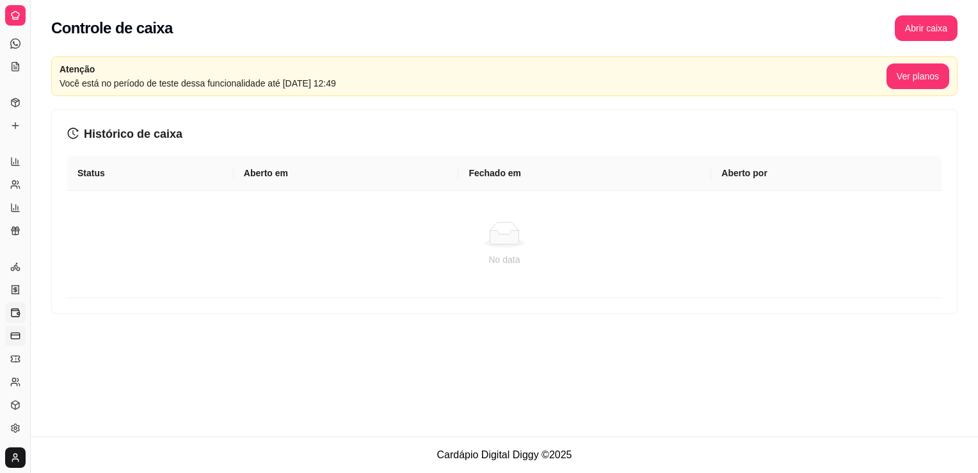
click at [21, 339] on link "Controle de fiado" at bounding box center [15, 335] width 20 height 20
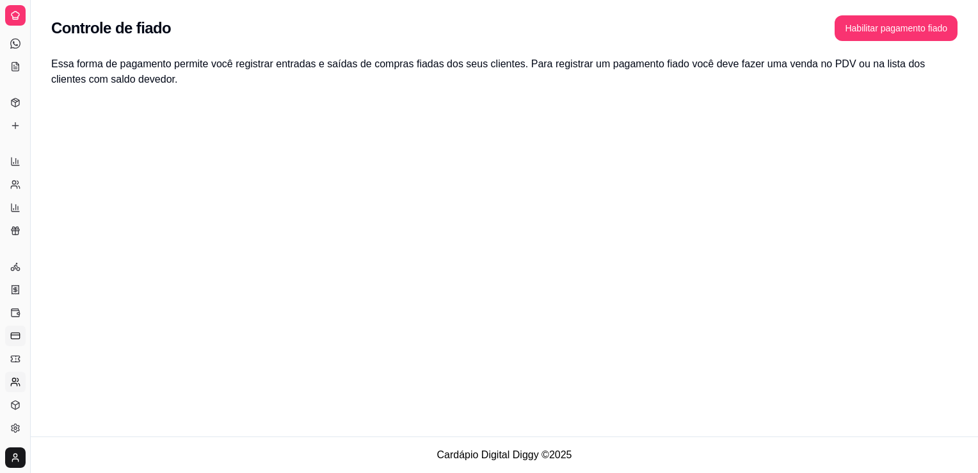
click at [15, 385] on icon at bounding box center [15, 382] width 10 height 10
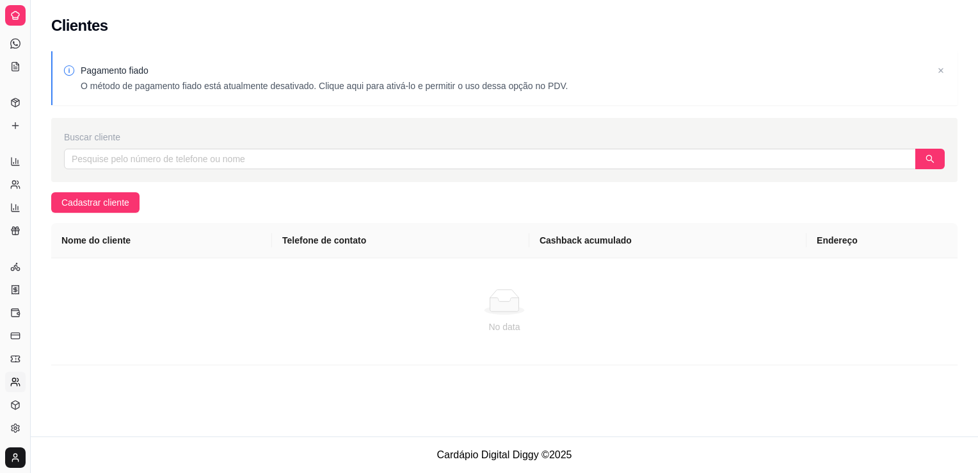
click at [13, 16] on icon at bounding box center [16, 16] width 8 height 8
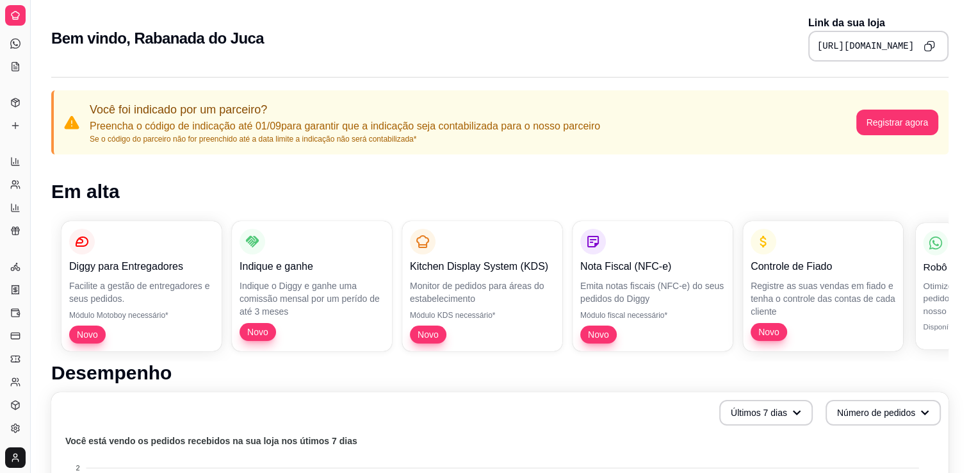
click at [925, 362] on h1 "Desempenho" at bounding box center [499, 372] width 897 height 23
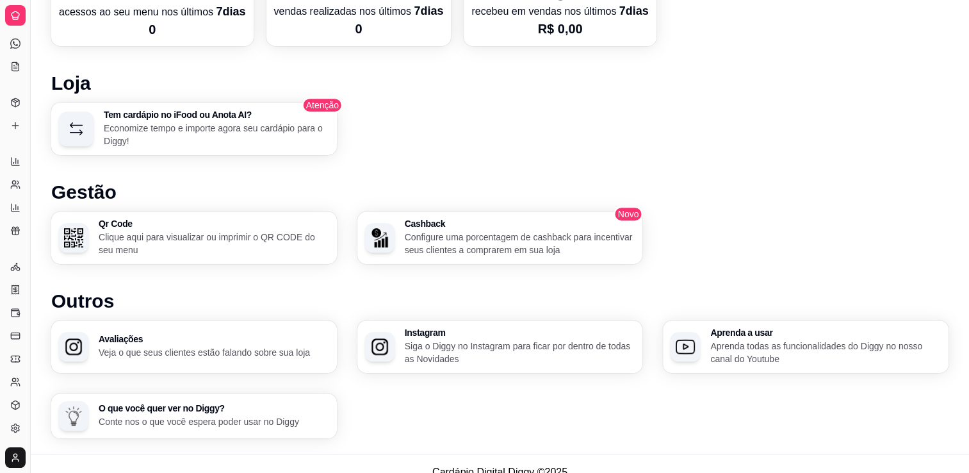
scroll to position [726, 0]
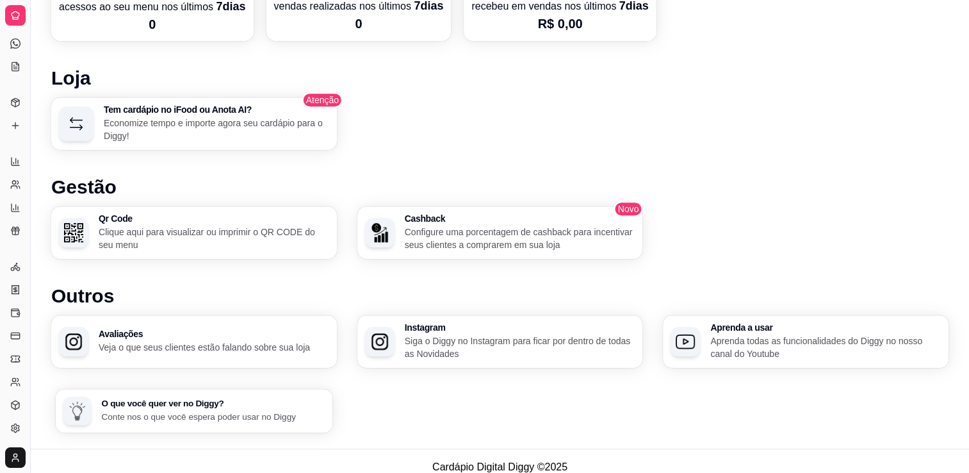
click at [223, 420] on p "Conte nos o que você espera poder usar no Diggy" at bounding box center [212, 416] width 223 height 12
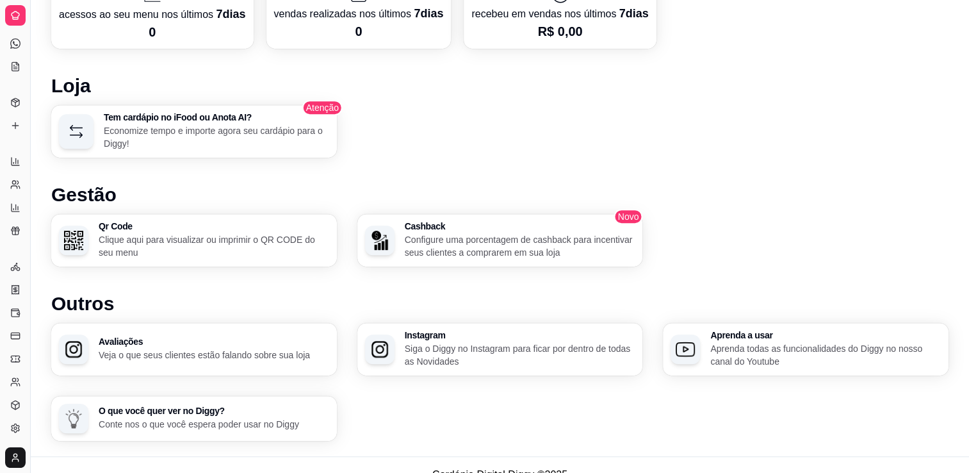
scroll to position [736, 0]
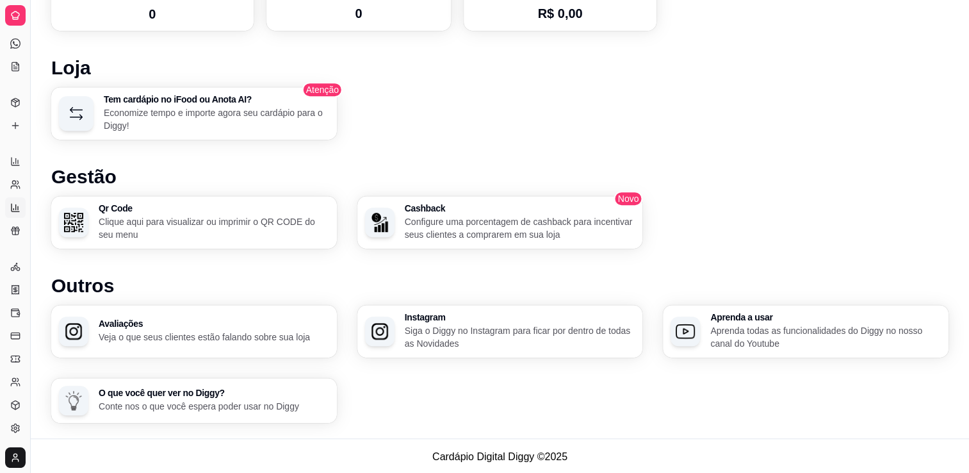
click at [16, 209] on icon at bounding box center [15, 207] width 10 height 10
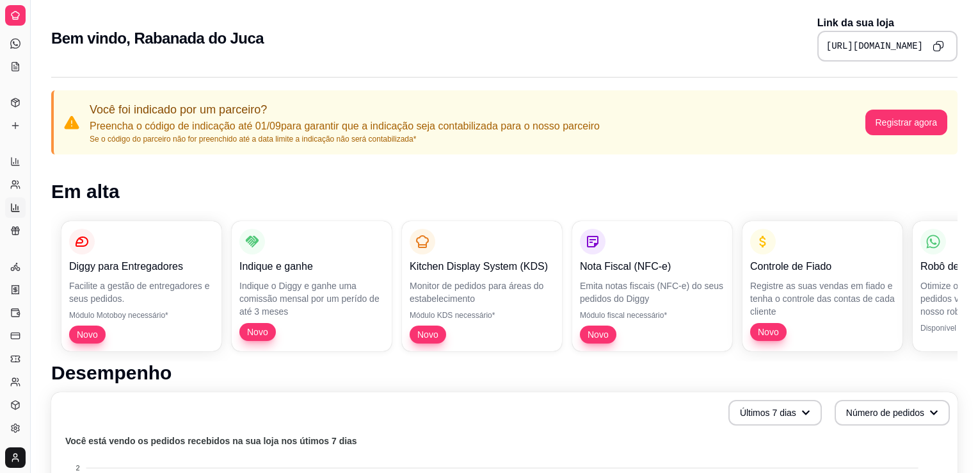
select select "TOTAL_OF_ORDERS"
select select "7"
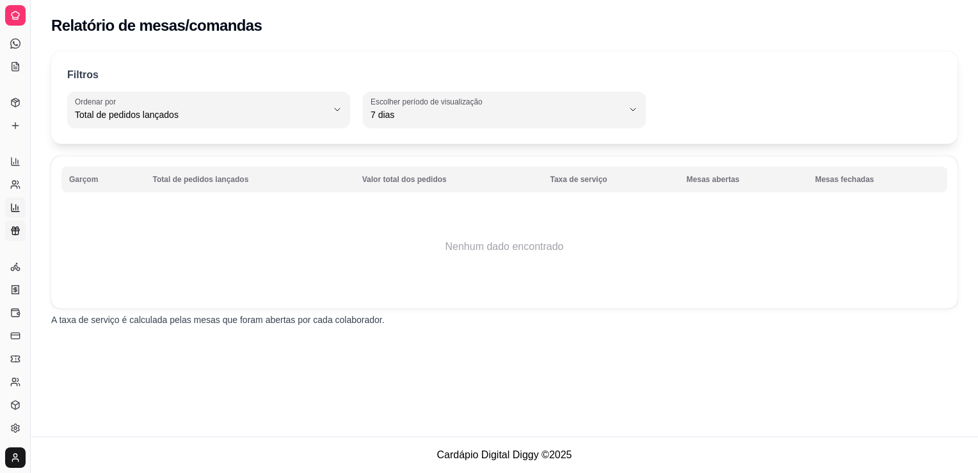
click at [15, 228] on icon at bounding box center [15, 228] width 6 height 2
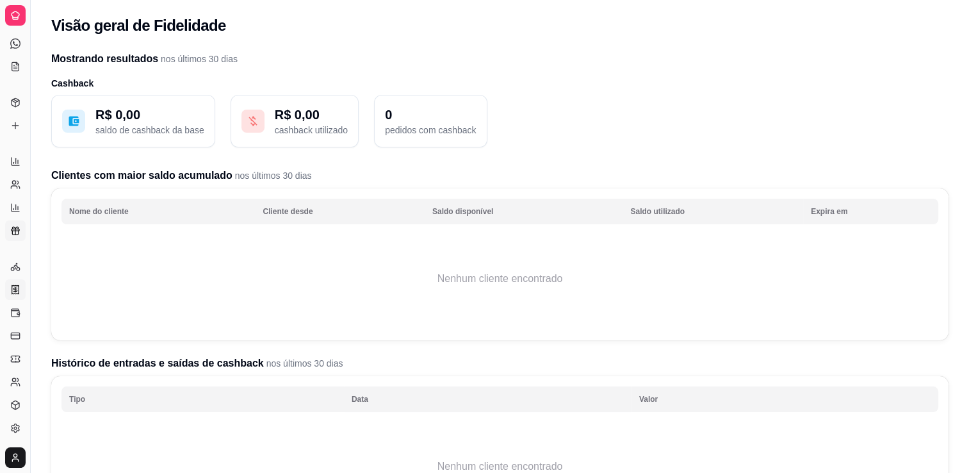
click at [17, 288] on icon at bounding box center [14, 289] width 3 height 3
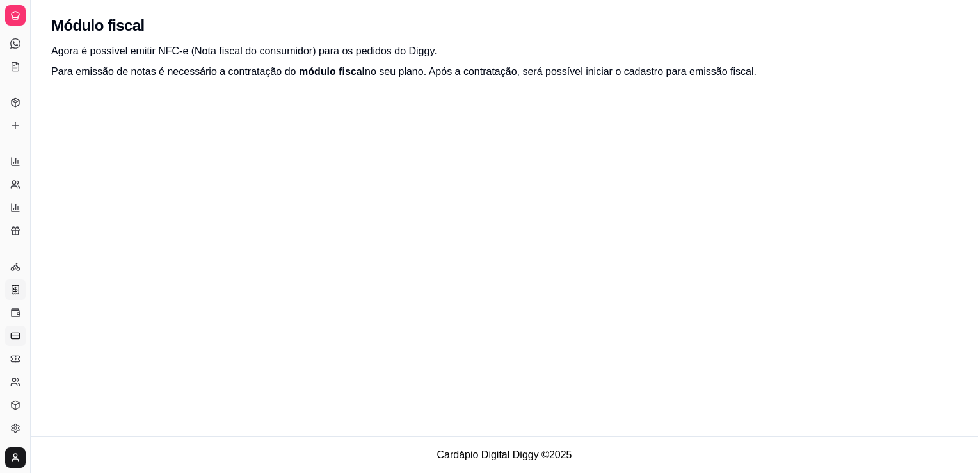
click at [13, 325] on link "Controle de fiado" at bounding box center [15, 335] width 20 height 20
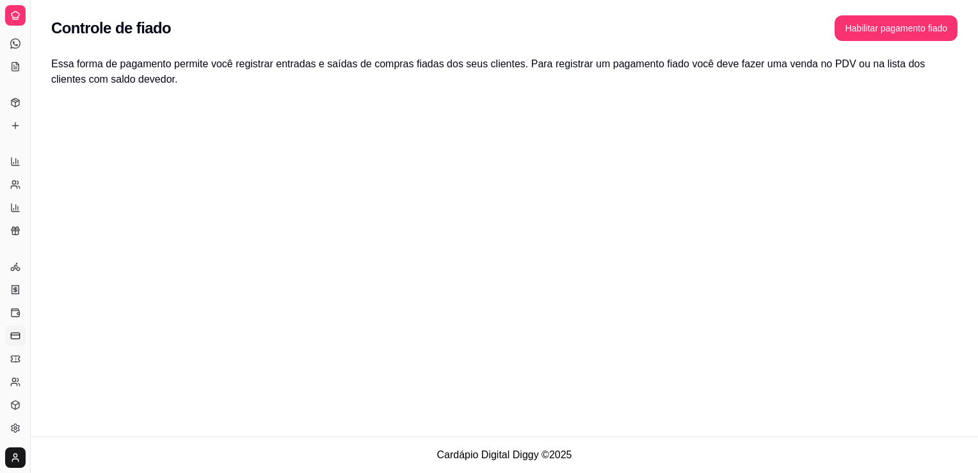
click at [17, 343] on link "Controle de fiado" at bounding box center [15, 335] width 20 height 20
click at [17, 331] on icon at bounding box center [15, 335] width 10 height 10
click at [21, 382] on link "Clientes" at bounding box center [15, 381] width 20 height 20
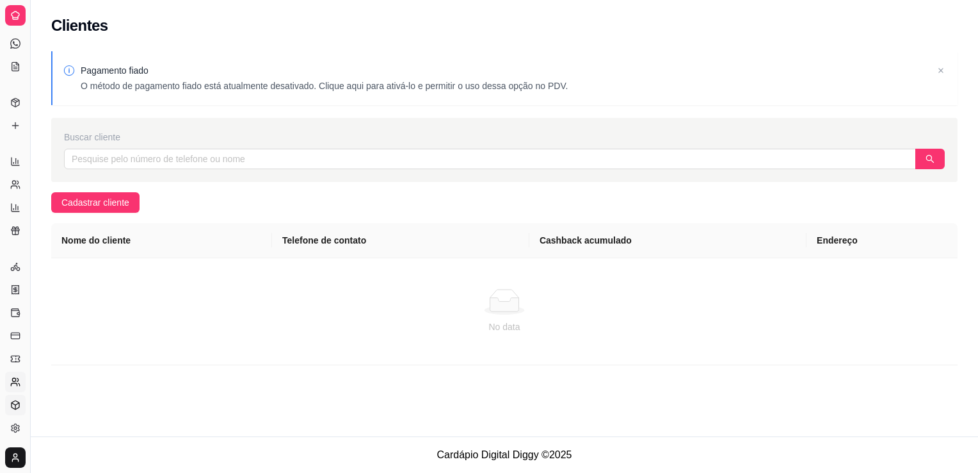
click at [20, 404] on icon at bounding box center [15, 405] width 10 height 10
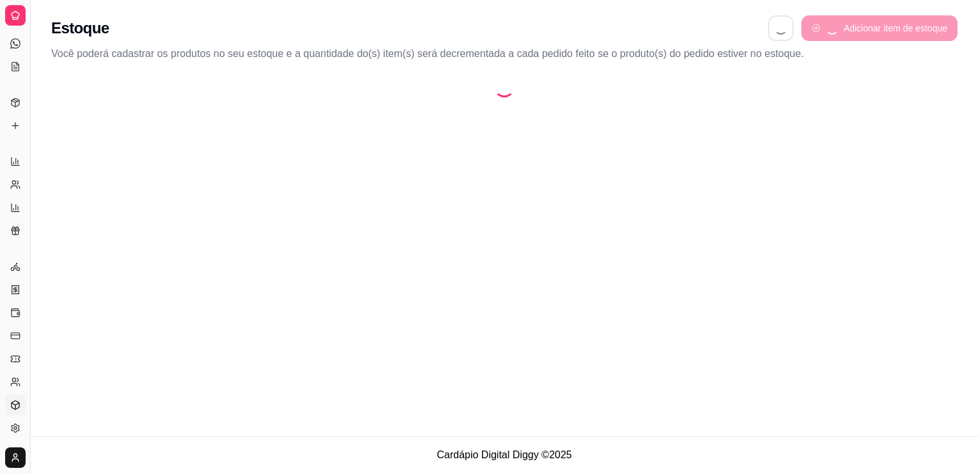
select select "QUANTITY_ORDER"
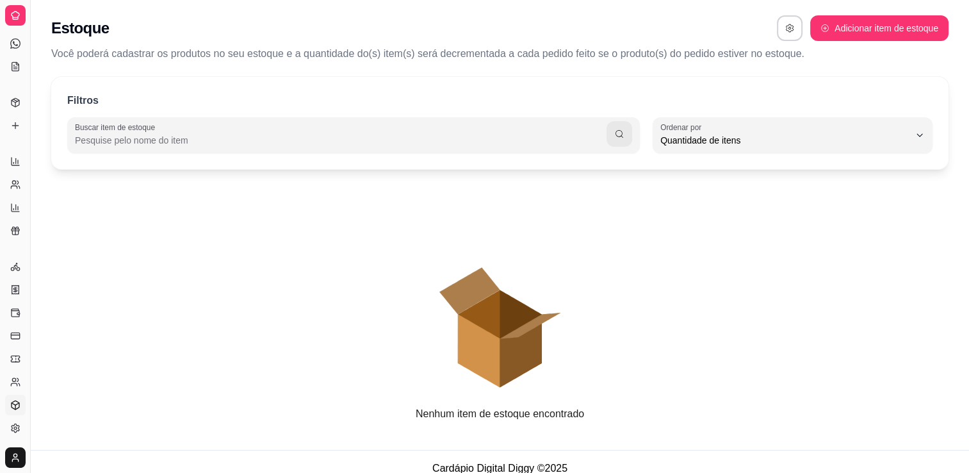
scroll to position [12, 0]
click at [14, 163] on icon at bounding box center [15, 161] width 10 height 10
select select "ALL"
select select "0"
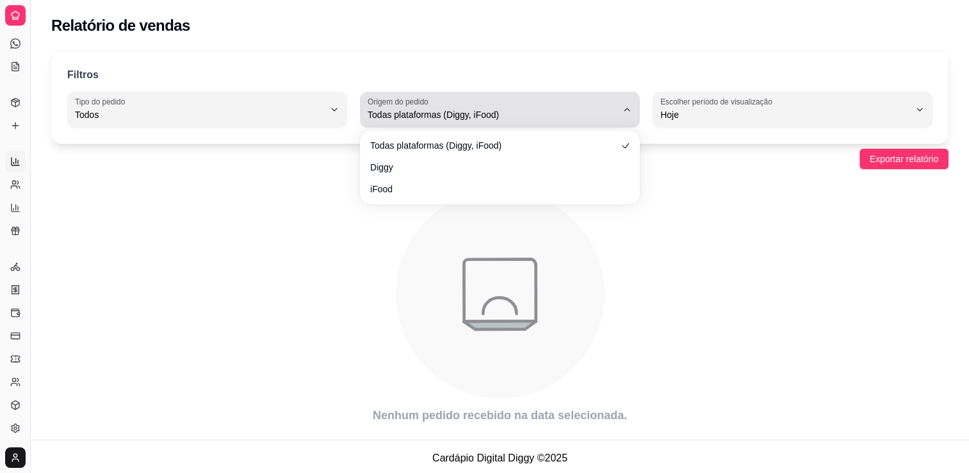
click at [619, 113] on button "Origem do pedido Todas plataformas (Diggy, iFood)" at bounding box center [500, 110] width 280 height 36
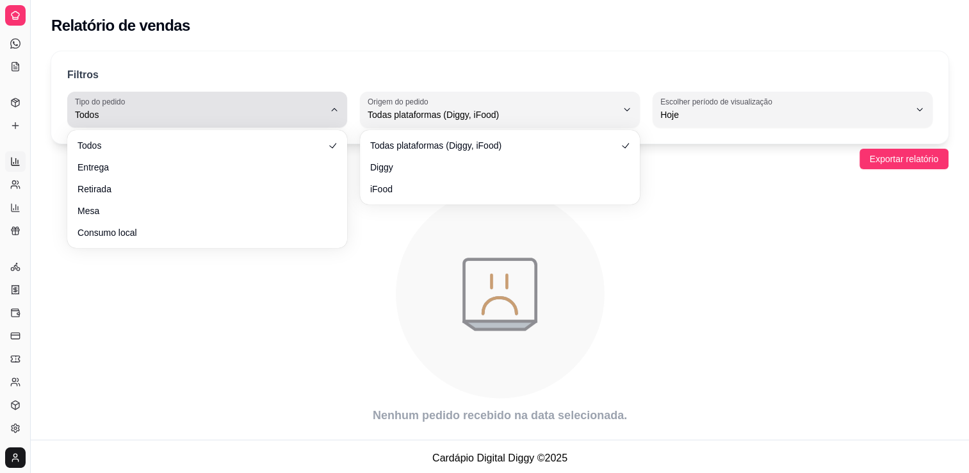
click at [332, 111] on icon "button" at bounding box center [334, 109] width 10 height 10
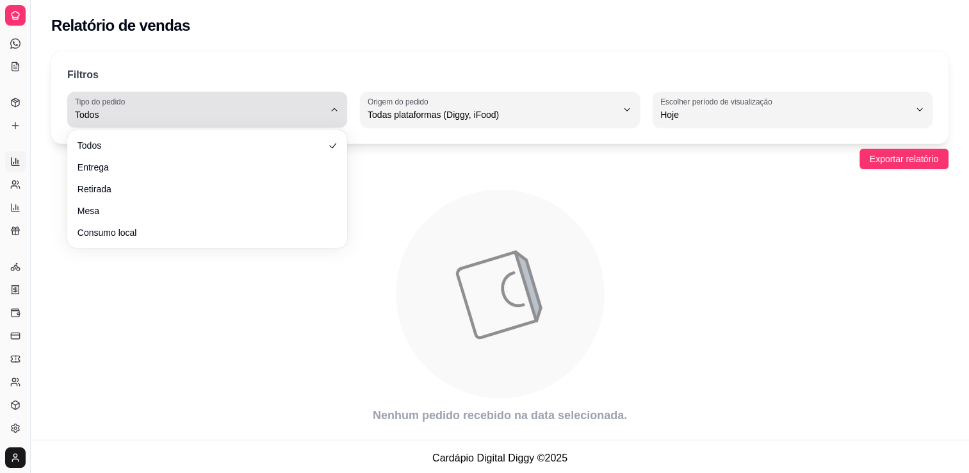
click at [332, 111] on icon "button" at bounding box center [334, 109] width 10 height 10
click at [337, 112] on icon "button" at bounding box center [334, 109] width 10 height 10
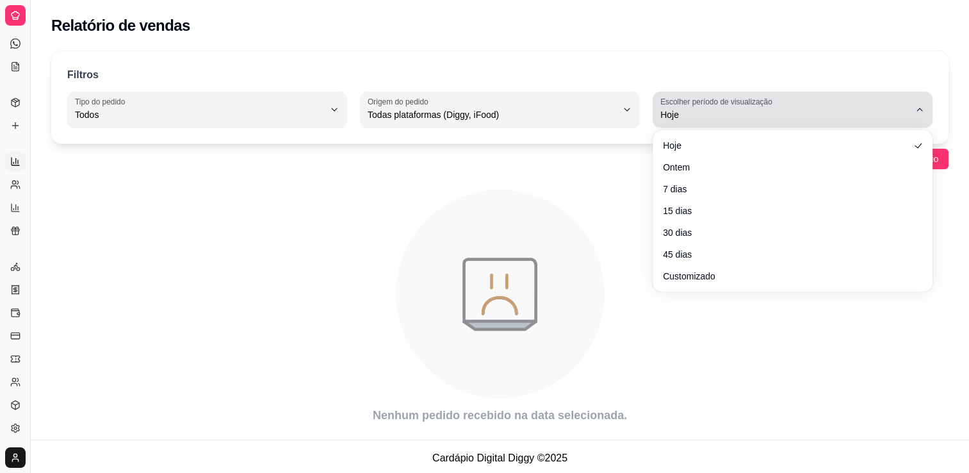
click at [920, 114] on button "Escolher período de visualização Hoje" at bounding box center [793, 110] width 280 height 36
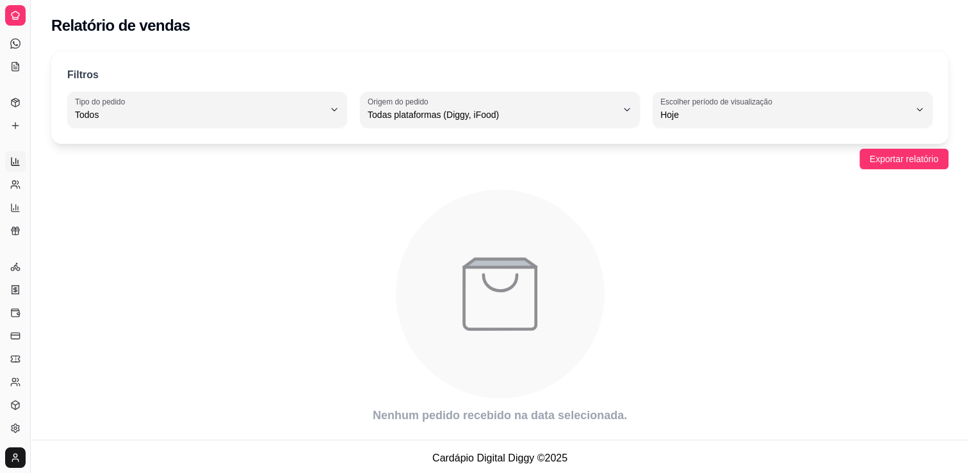
click at [884, 24] on div "Relatório de vendas" at bounding box center [499, 25] width 897 height 20
click at [14, 426] on circle at bounding box center [15, 427] width 3 height 3
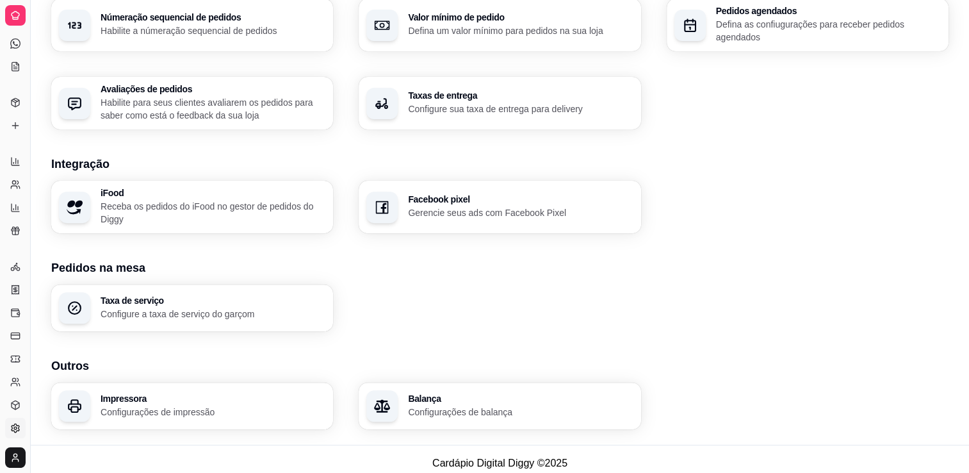
scroll to position [424, 0]
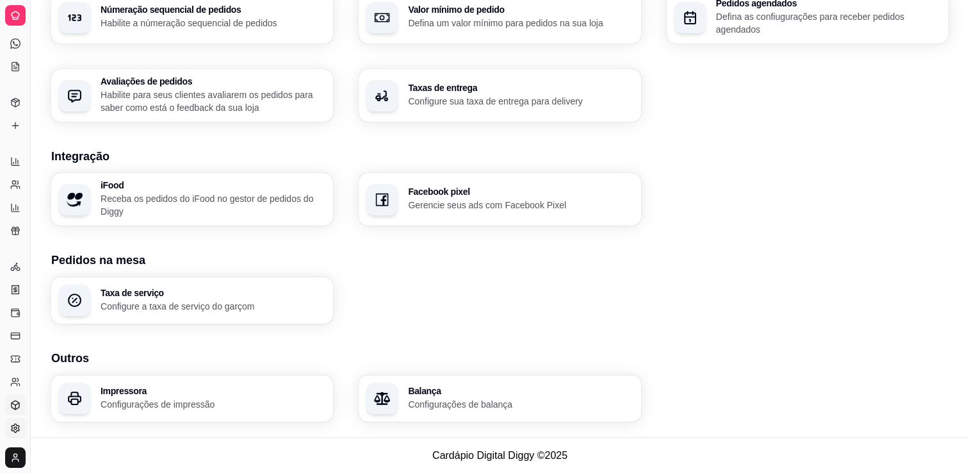
click at [16, 406] on icon at bounding box center [15, 405] width 10 height 10
select select "QUANTITY_ORDER"
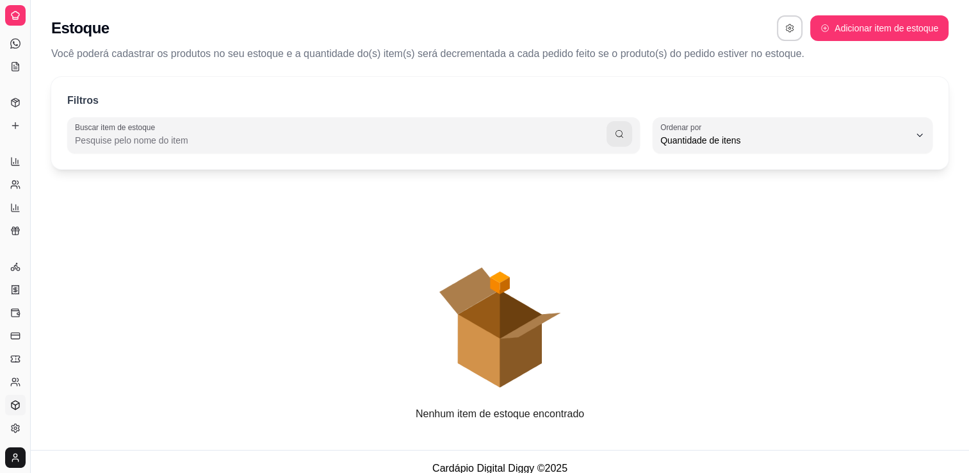
scroll to position [12, 0]
click at [16, 406] on icon at bounding box center [15, 405] width 10 height 10
click at [16, 383] on icon at bounding box center [14, 384] width 6 height 3
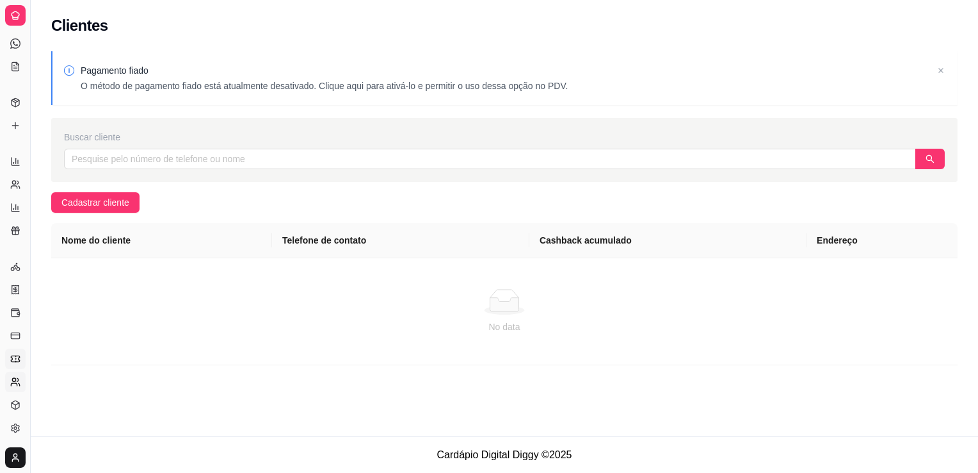
click at [17, 357] on icon at bounding box center [15, 358] width 10 height 10
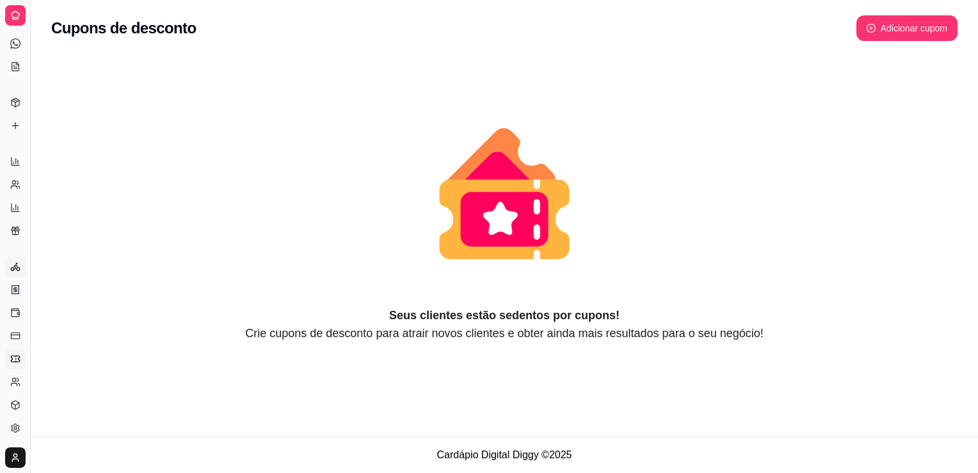
click at [13, 272] on link "Entregadores novo" at bounding box center [15, 266] width 20 height 20
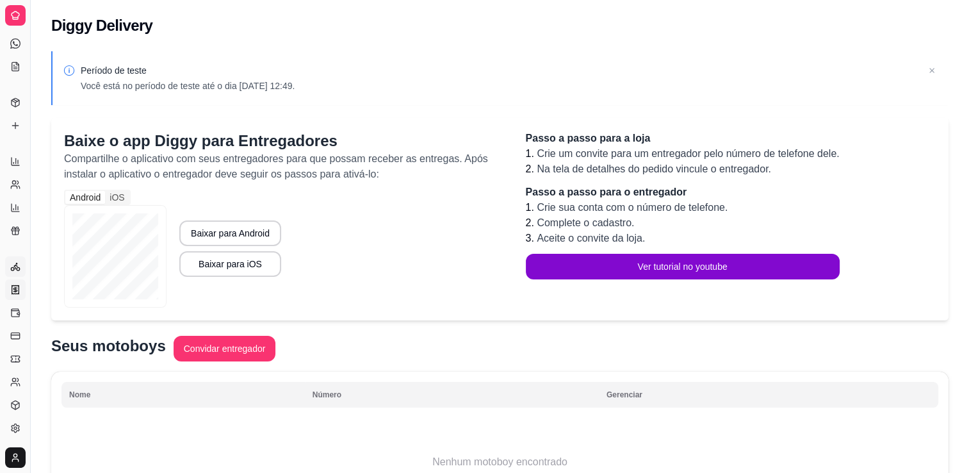
click at [15, 295] on link "Nota Fiscal (NFC-e)" at bounding box center [15, 289] width 20 height 20
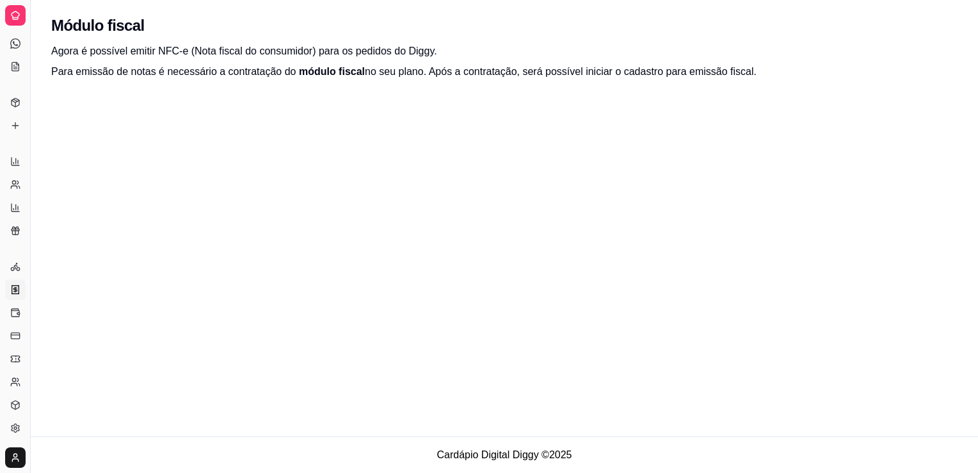
click at [18, 80] on div "Catálogo" at bounding box center [15, 82] width 20 height 20
click at [17, 60] on link "KDS" at bounding box center [15, 66] width 20 height 20
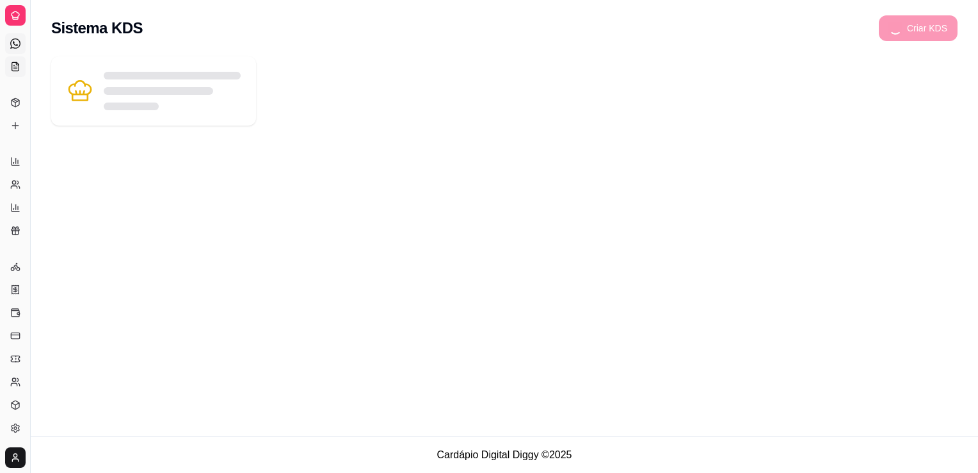
click at [15, 44] on icon at bounding box center [15, 43] width 10 height 10
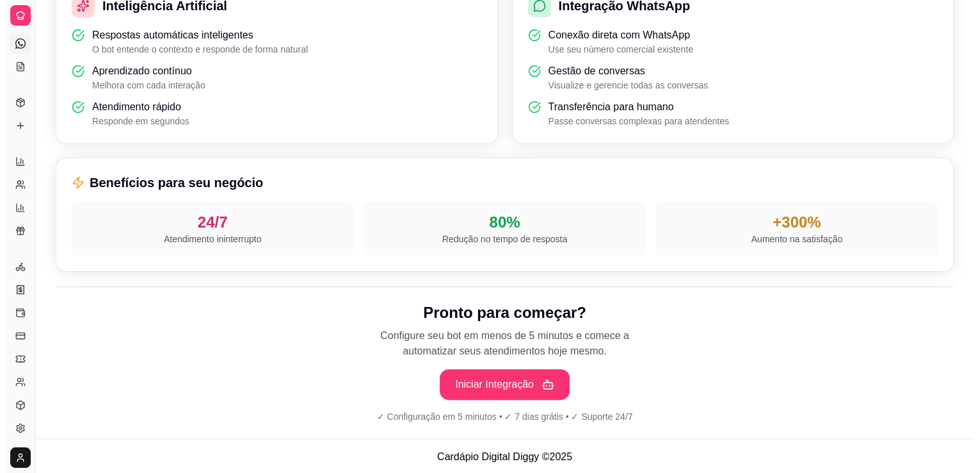
scroll to position [418, 0]
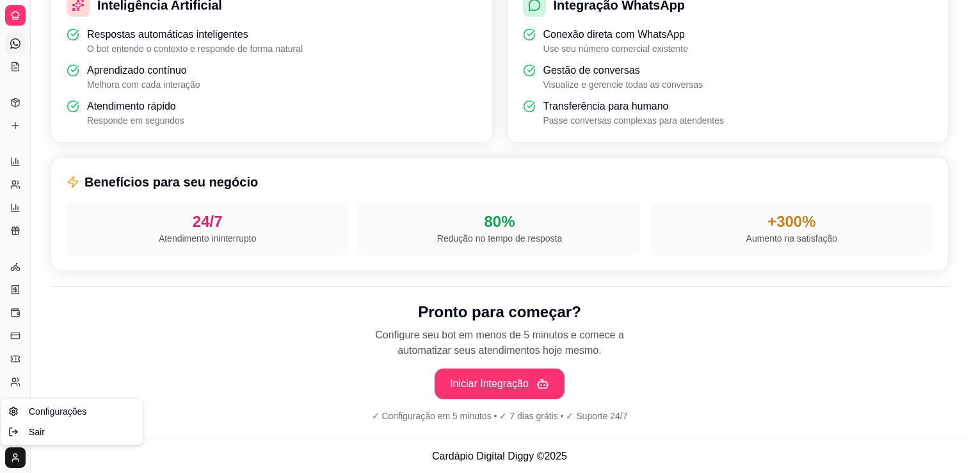
click at [41, 414] on span "Configurações" at bounding box center [58, 411] width 58 height 13
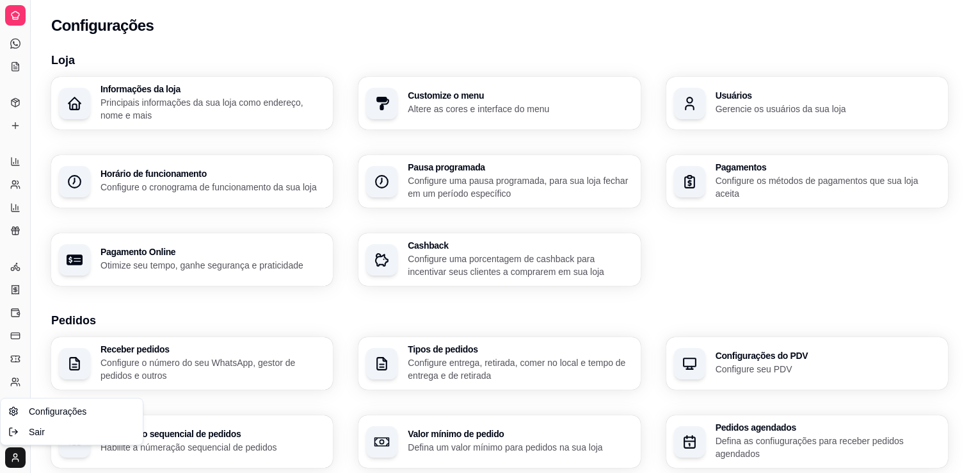
click at [19, 458] on html "Diggy Sistema de Gestão R Rabanada do J ... Loja aberta Período gratuito até 24…" at bounding box center [489, 236] width 978 height 473
click at [36, 434] on span "Sair" at bounding box center [37, 431] width 16 height 13
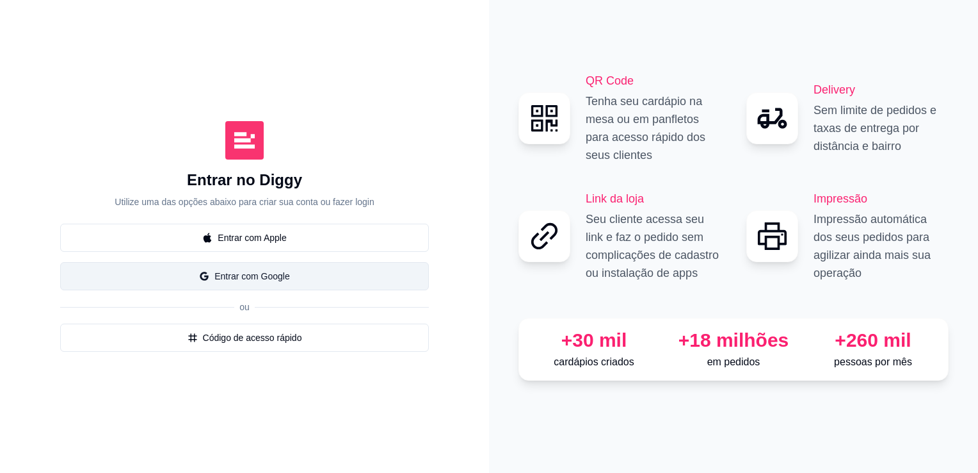
click at [300, 278] on button "Entrar com Google" at bounding box center [244, 276] width 369 height 28
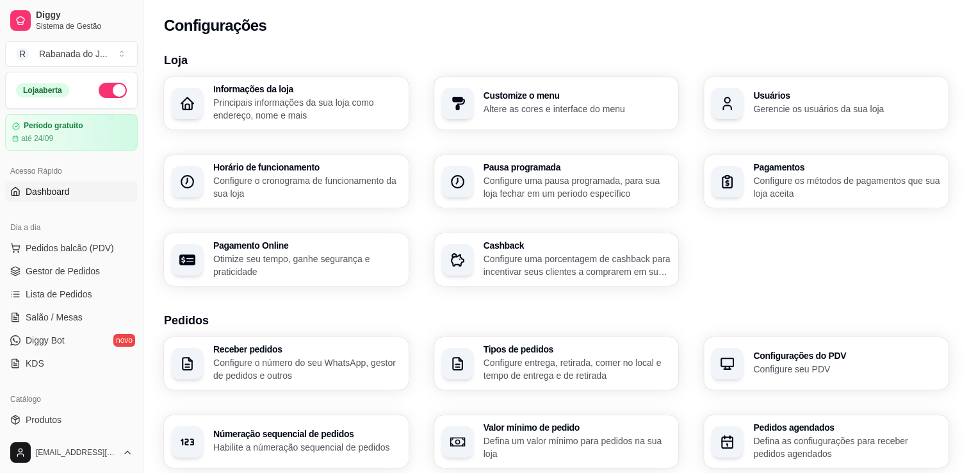
click at [67, 191] on span "Dashboard" at bounding box center [48, 191] width 44 height 13
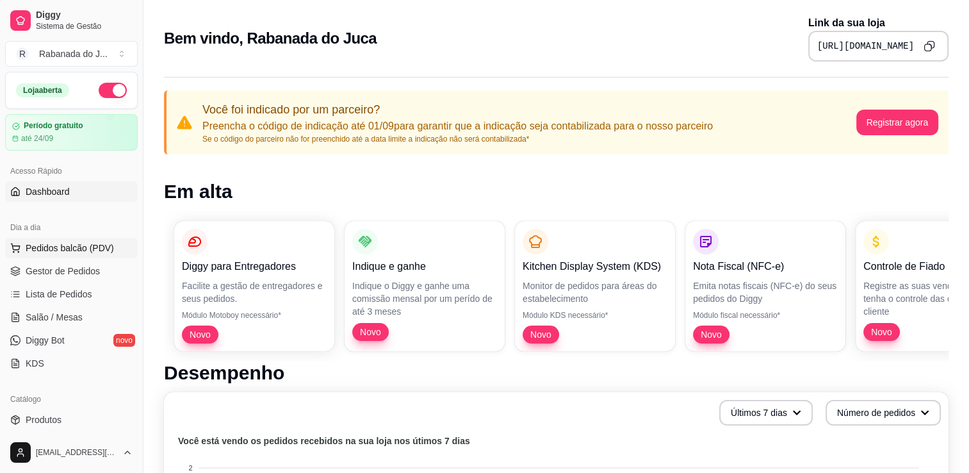
click at [76, 252] on span "Pedidos balcão (PDV)" at bounding box center [70, 247] width 88 height 13
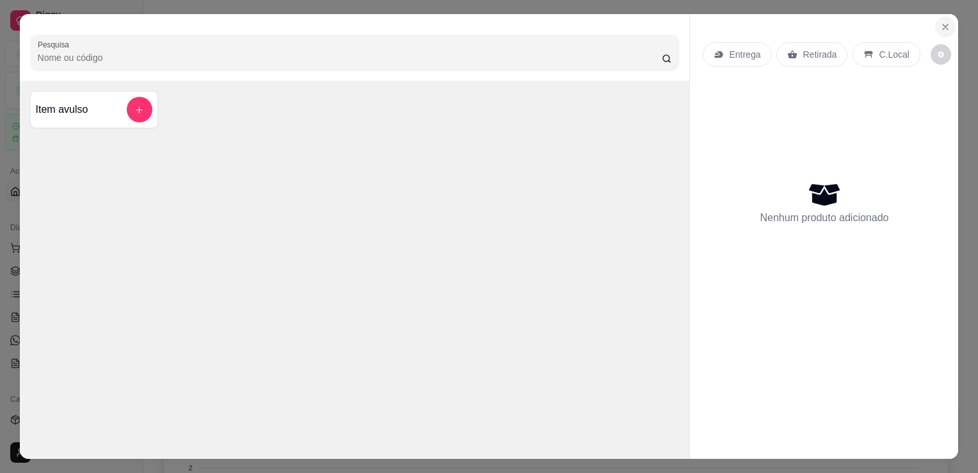
click at [943, 24] on icon "Close" at bounding box center [945, 26] width 5 height 5
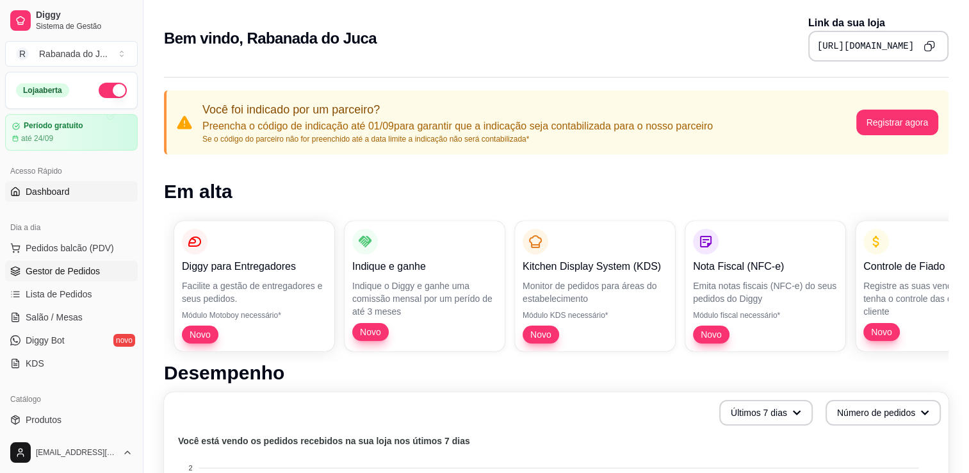
click at [77, 275] on span "Gestor de Pedidos" at bounding box center [63, 270] width 74 height 13
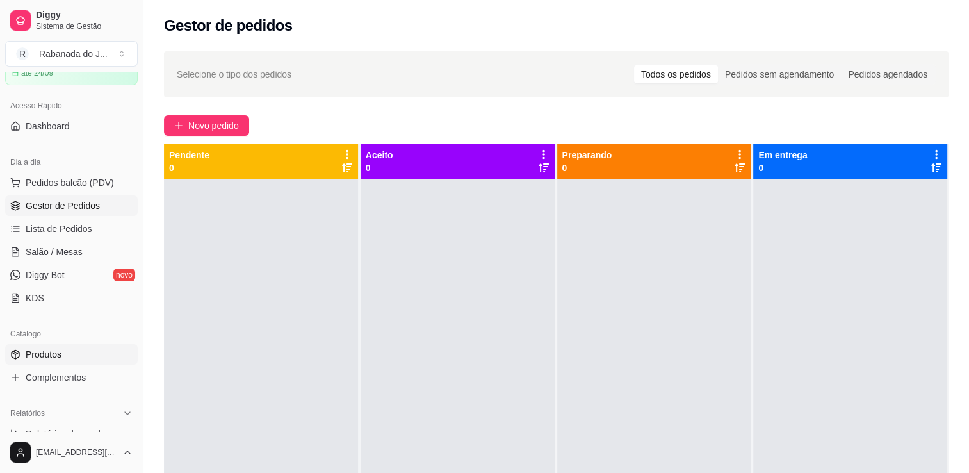
click at [53, 354] on span "Produtos" at bounding box center [44, 354] width 36 height 13
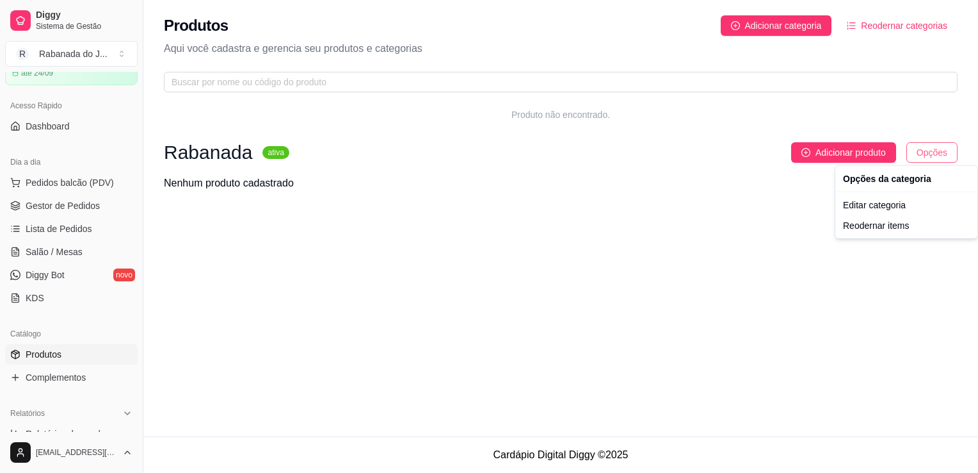
click at [927, 157] on html "Diggy Sistema de Gestão R Rabanada do J ... Loja aberta Período gratuito até 24…" at bounding box center [489, 236] width 978 height 473
click at [890, 209] on div "Editar categoria" at bounding box center [906, 205] width 137 height 20
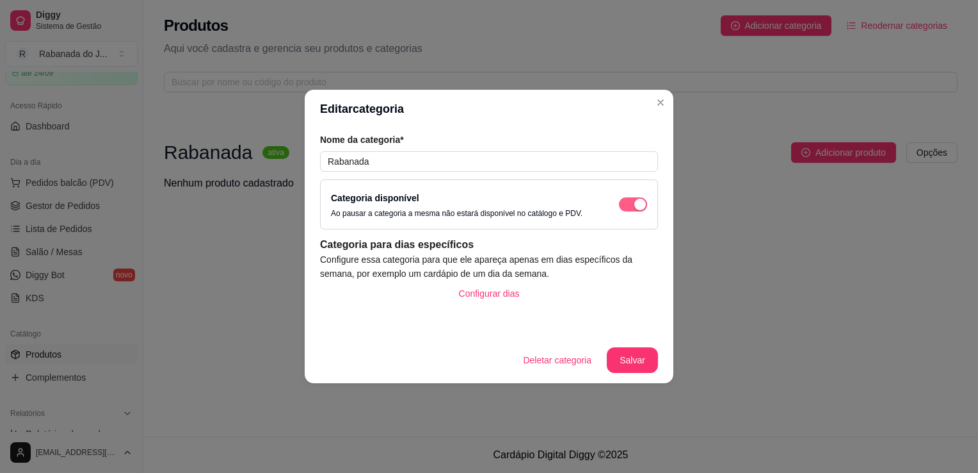
click at [632, 205] on button "button" at bounding box center [633, 204] width 28 height 14
click at [626, 355] on button "Salvar" at bounding box center [633, 360] width 50 height 25
click at [565, 358] on button "Deletar categoria" at bounding box center [557, 360] width 86 height 25
click at [558, 327] on button "sim" at bounding box center [566, 320] width 50 height 25
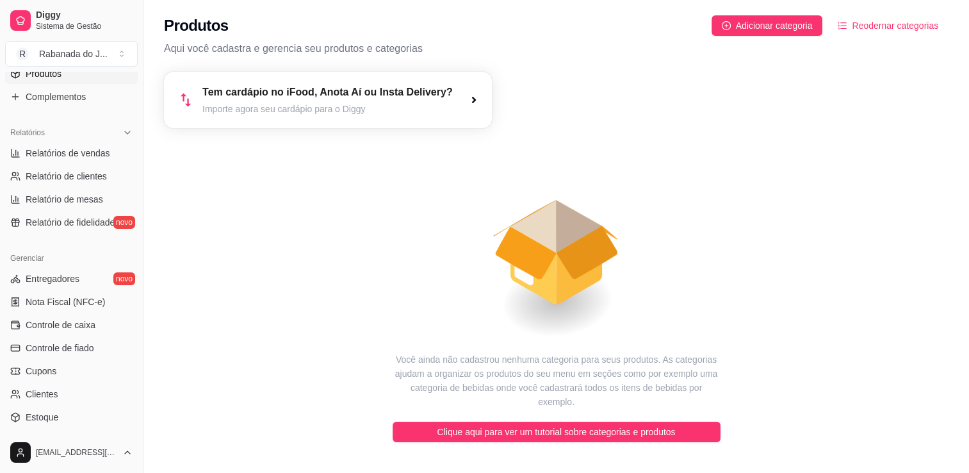
scroll to position [348, 0]
click at [82, 220] on span "Relatório de fidelidade" at bounding box center [70, 220] width 89 height 13
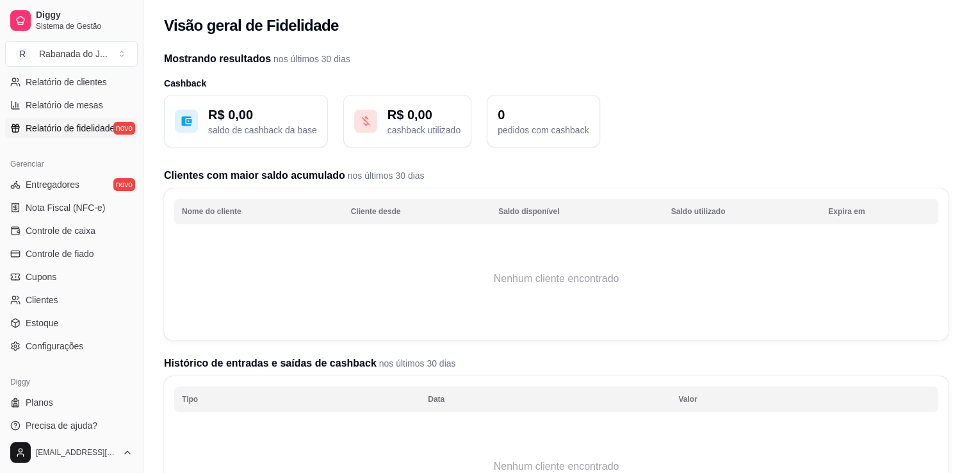
scroll to position [448, 0]
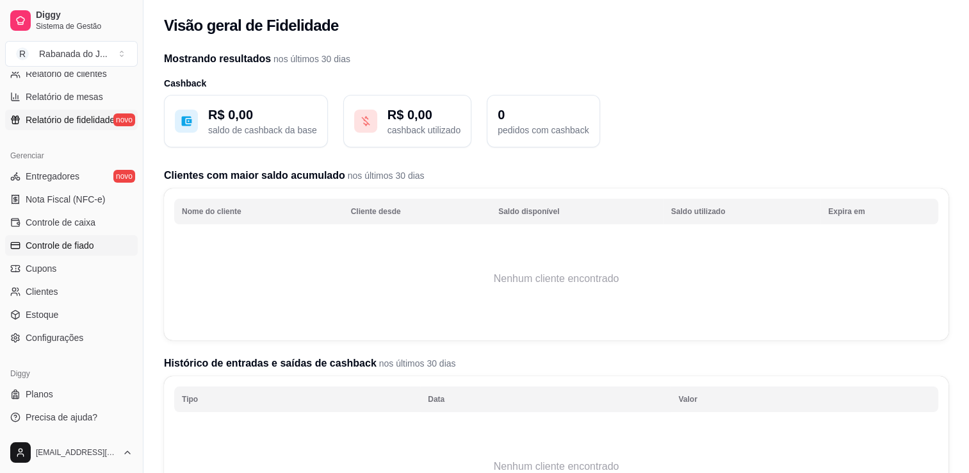
click at [88, 248] on span "Controle de fiado" at bounding box center [60, 245] width 69 height 13
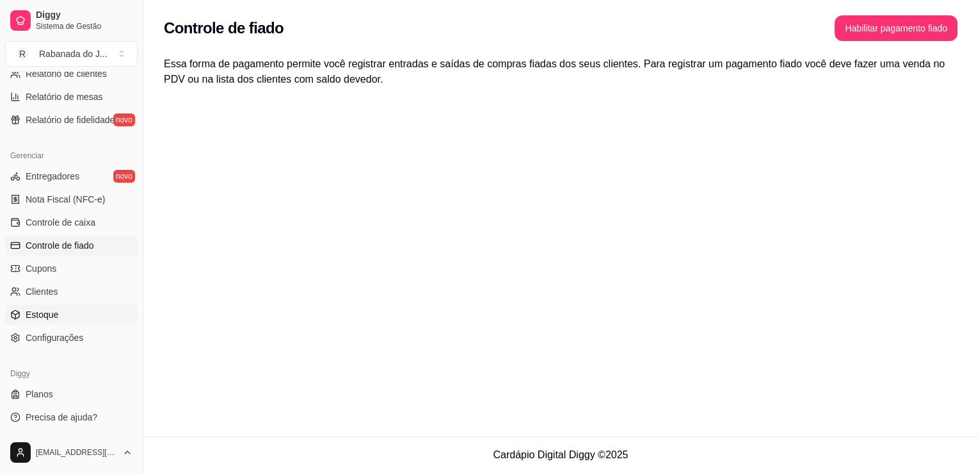
click at [49, 311] on span "Estoque" at bounding box center [42, 314] width 33 height 13
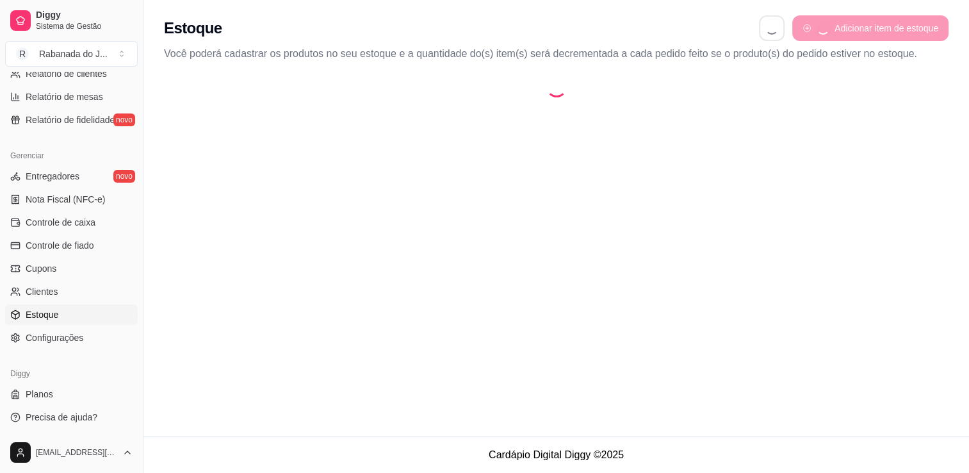
select select "QUANTITY_ORDER"
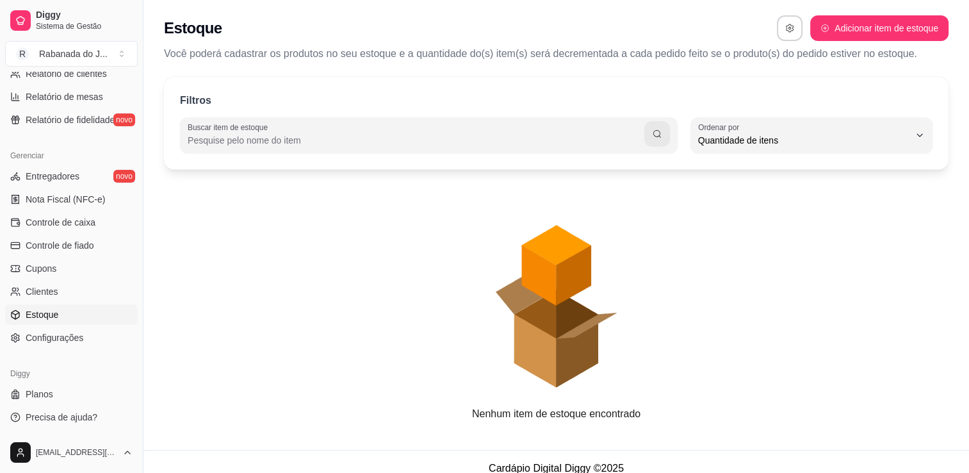
scroll to position [12, 0]
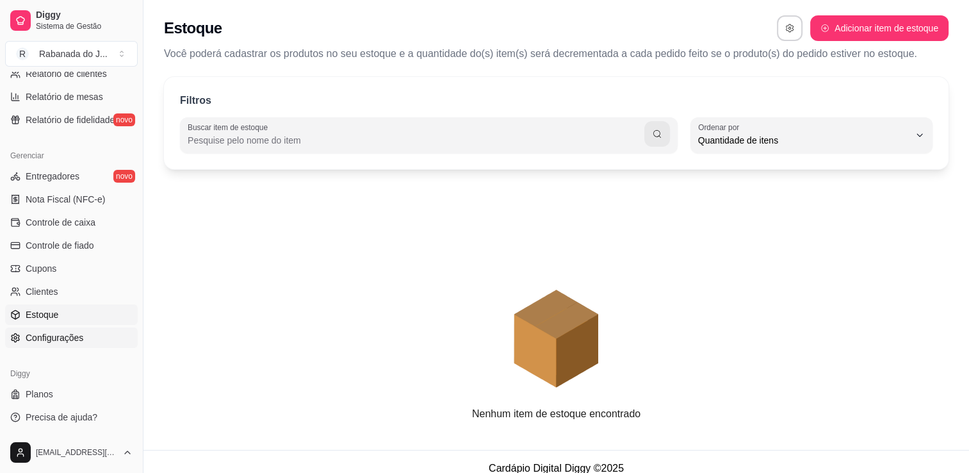
click at [48, 340] on span "Configurações" at bounding box center [55, 337] width 58 height 13
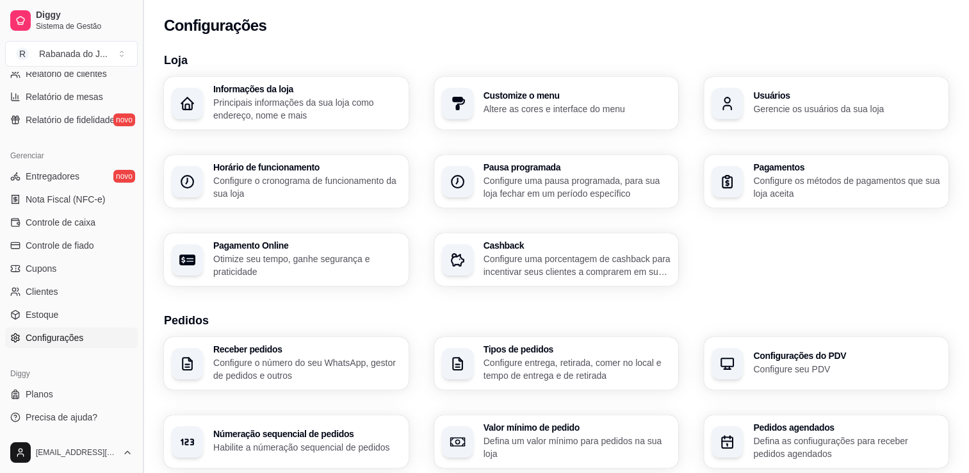
click at [140, 421] on button "Toggle Sidebar" at bounding box center [143, 236] width 10 height 473
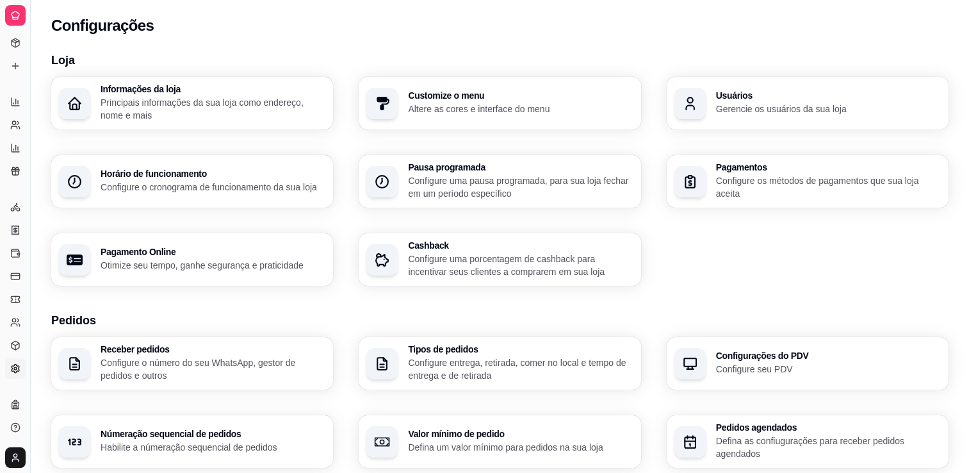
click at [3, 423] on div "Diggy Planos Precisa de ajuda?" at bounding box center [15, 416] width 30 height 54
drag, startPoint x: 31, startPoint y: 391, endPoint x: 69, endPoint y: 386, distance: 38.0
click at [69, 386] on div "Diggy Sistema de Gestão R Rabanada do J ... Loja aberta Período gratuito até 24…" at bounding box center [484, 448] width 969 height 897
click at [26, 382] on button "Toggle Sidebar" at bounding box center [30, 236] width 10 height 473
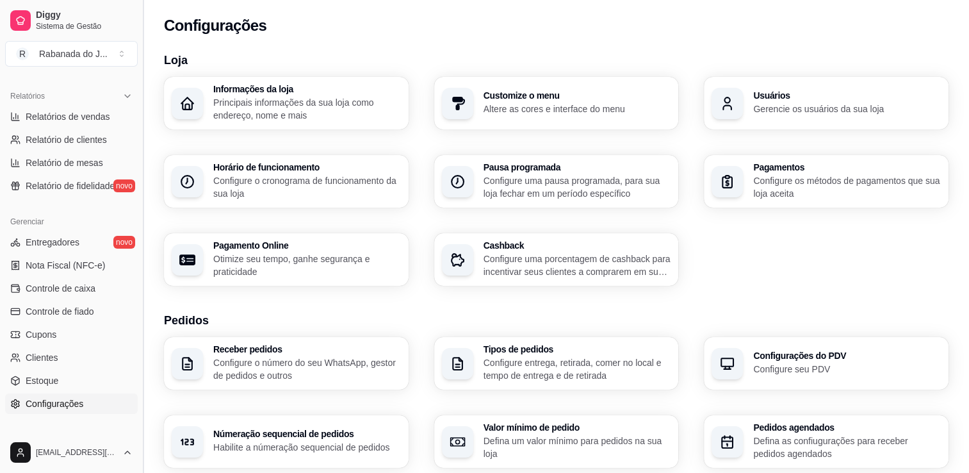
scroll to position [393, 0]
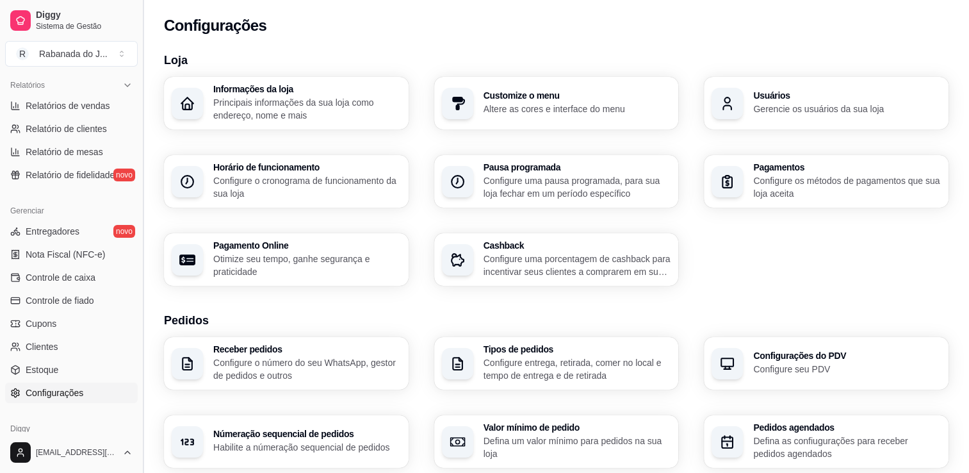
click at [143, 427] on button "Toggle Sidebar" at bounding box center [143, 236] width 10 height 473
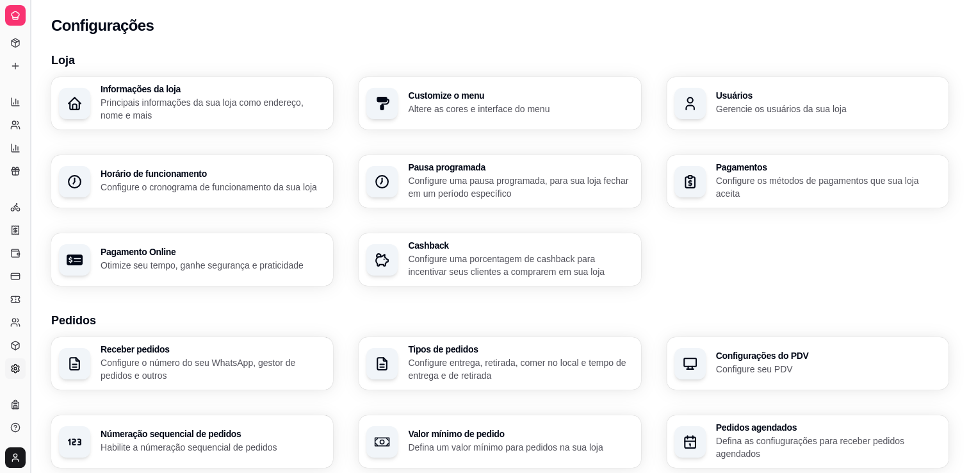
click at [29, 392] on button "Toggle Sidebar" at bounding box center [30, 236] width 10 height 473
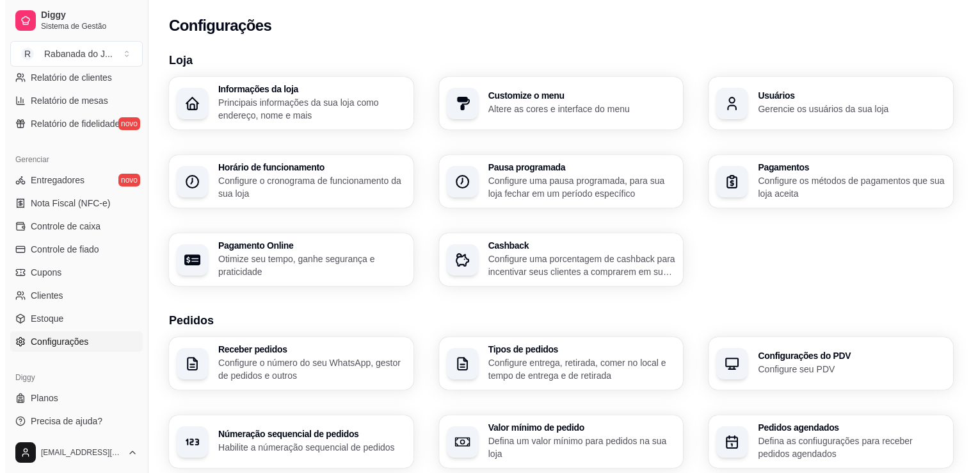
scroll to position [448, 0]
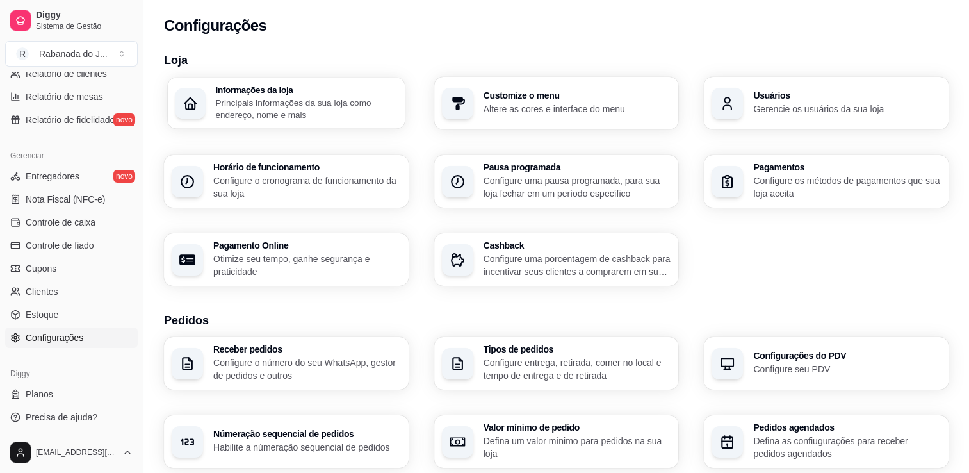
click at [304, 117] on p "Principais informações da sua loja como endereço, nome e mais" at bounding box center [306, 108] width 182 height 25
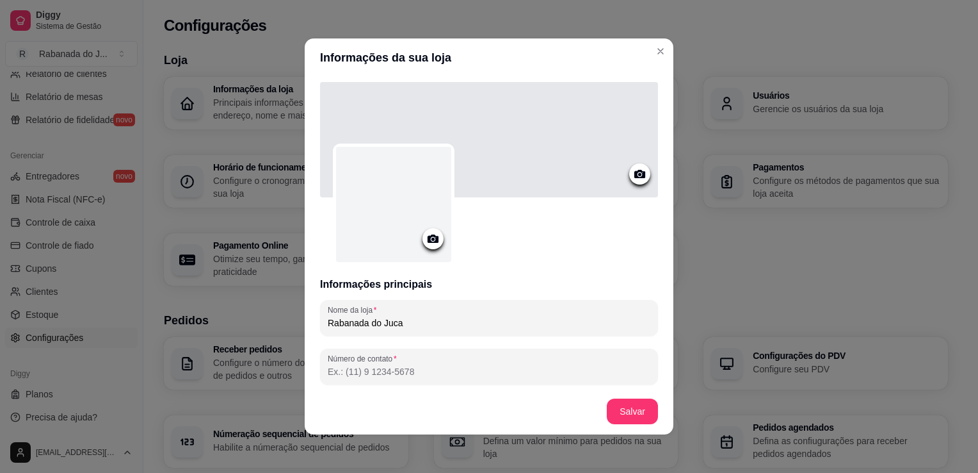
click at [375, 371] on input "Número de contato" at bounding box center [489, 371] width 323 height 13
type input "[PHONE_NUMBER]"
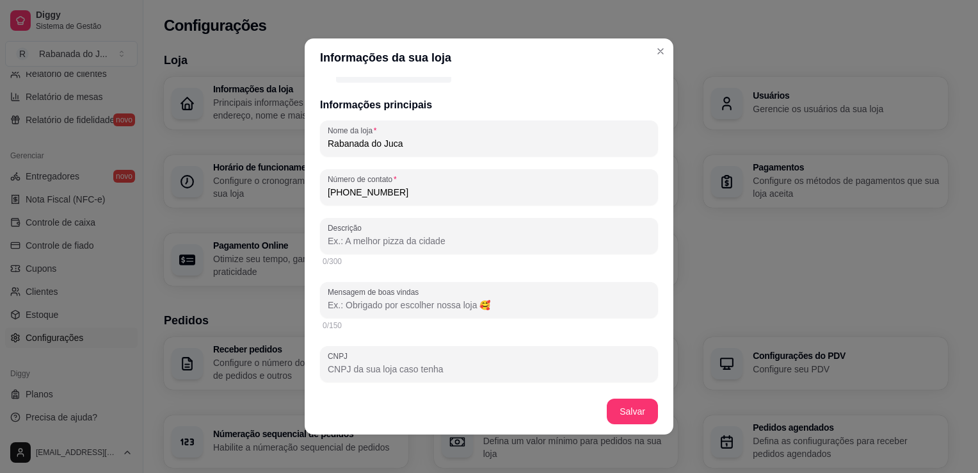
scroll to position [205, 0]
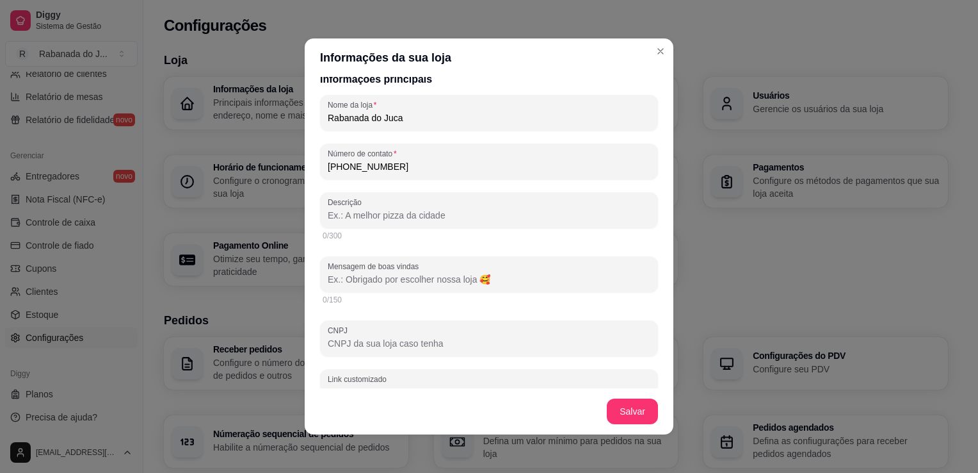
click at [458, 216] on input "Descrição" at bounding box center [489, 215] width 323 height 13
type input "Agora é Rabanada o Ano inteiro."
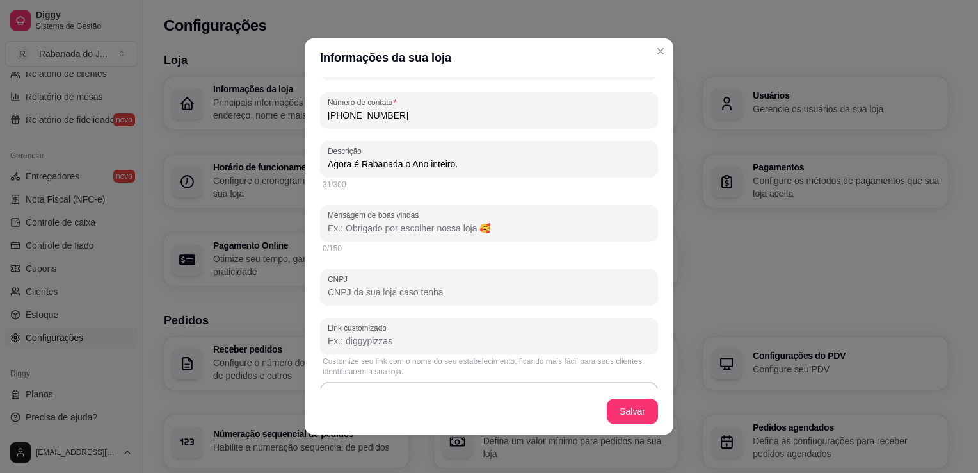
scroll to position [231, 0]
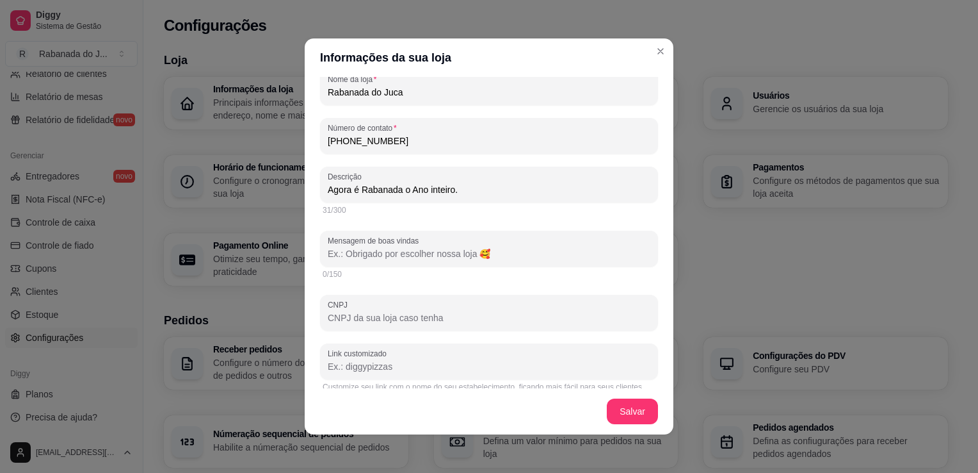
click at [439, 257] on input "Mensagem de boas vindas" at bounding box center [489, 253] width 323 height 13
type input "Obrigado por escolher a Rabanada do Juca!"
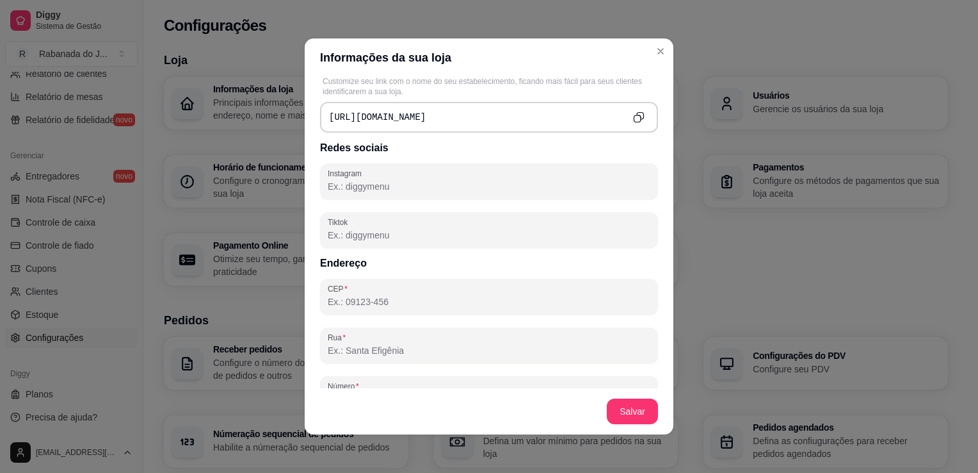
scroll to position [538, 0]
click at [364, 183] on input "Instagram" at bounding box center [489, 184] width 323 height 13
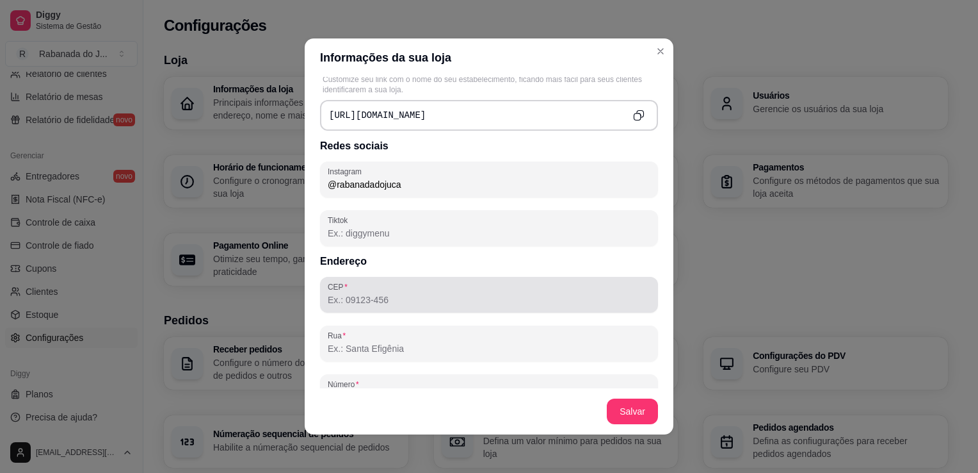
type input "@rabanadadojuca"
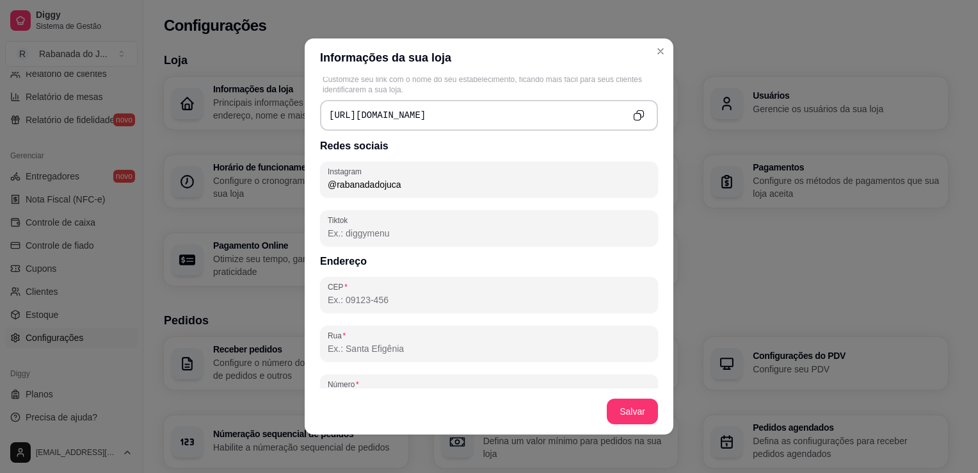
click at [415, 302] on input "CEP" at bounding box center [489, 299] width 323 height 13
type input "22783-119"
type input "[GEOGRAPHIC_DATA][PERSON_NAME]"
type input "Barra Olímpica"
type input "[GEOGRAPHIC_DATA]"
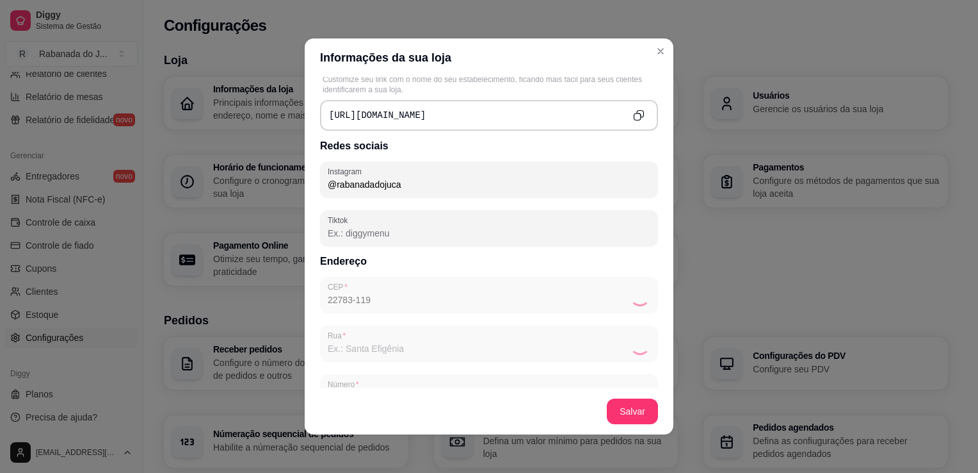
type input "RJ"
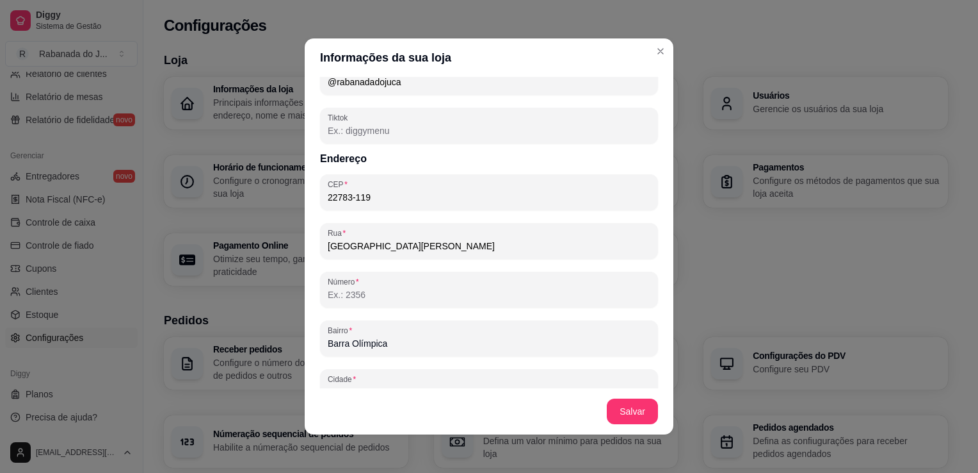
scroll to position [666, 0]
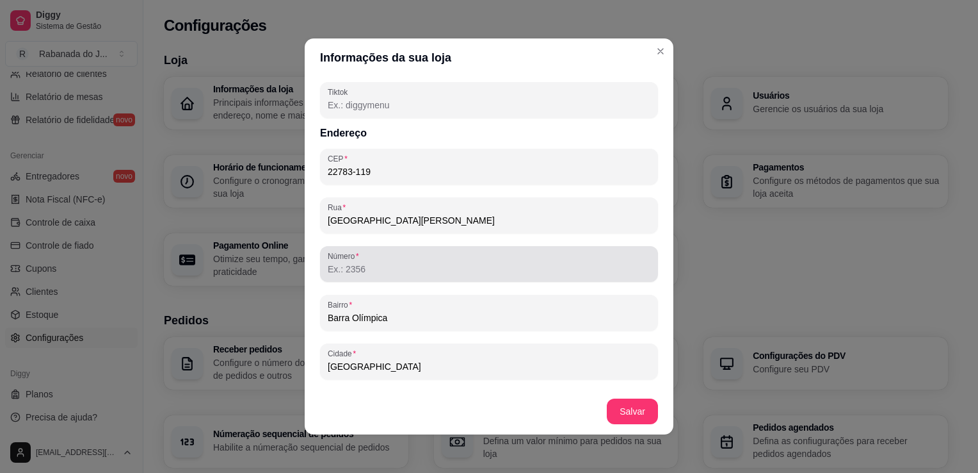
click at [446, 275] on div at bounding box center [489, 264] width 323 height 26
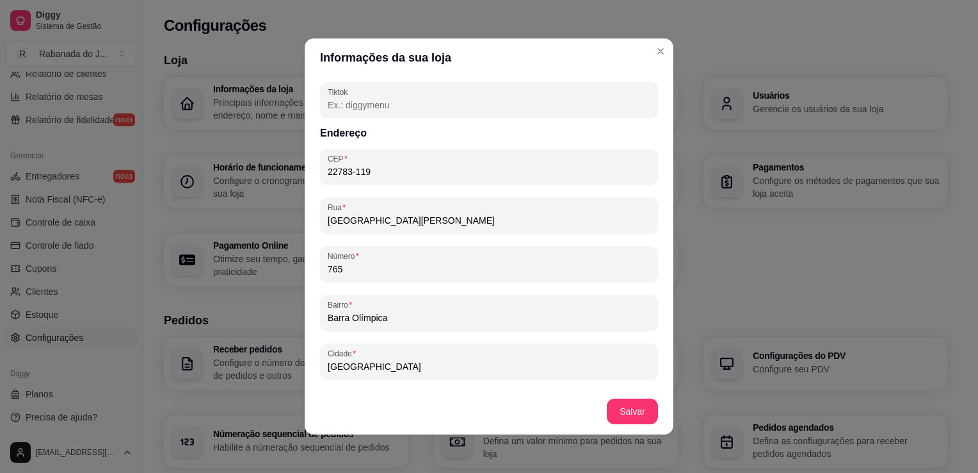
type input "765"
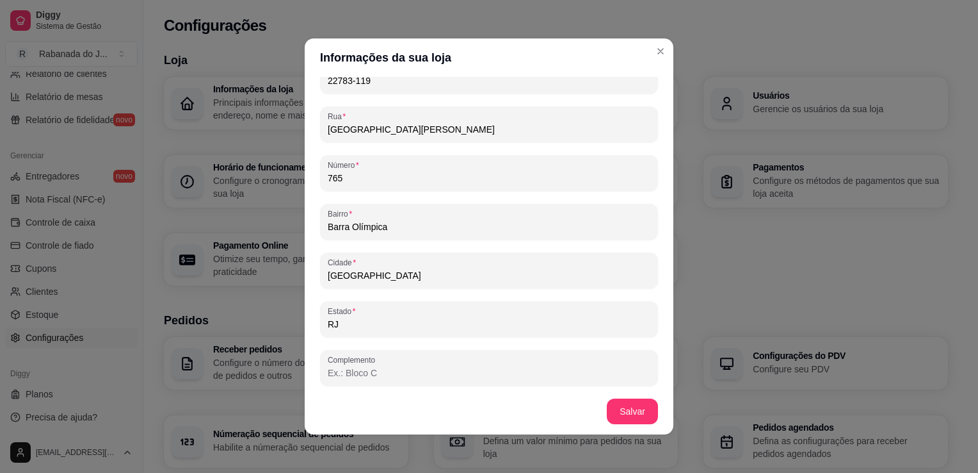
scroll to position [758, 0]
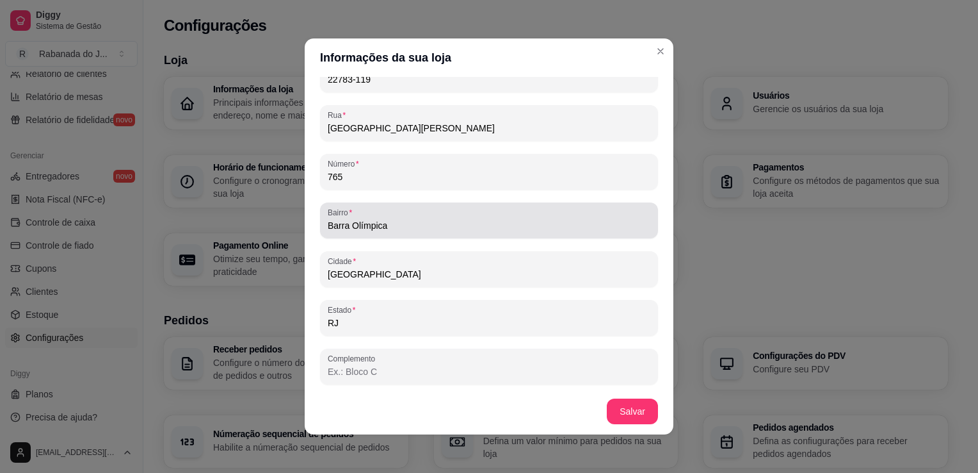
click at [428, 232] on div "Bairro Barra Olímpica" at bounding box center [489, 220] width 338 height 36
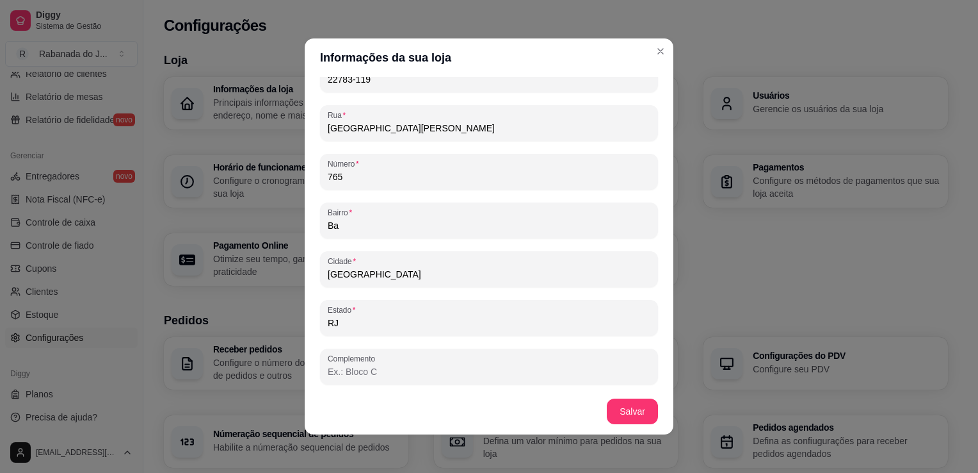
type input "B"
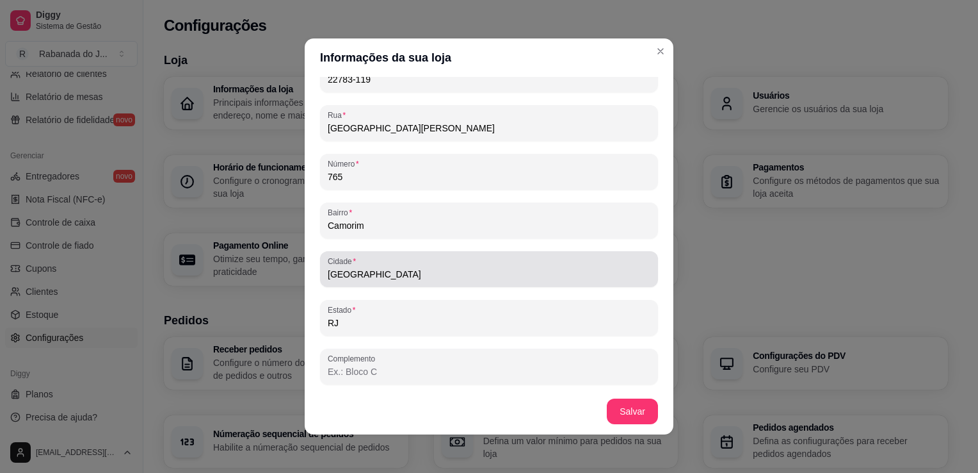
type input "Camorim"
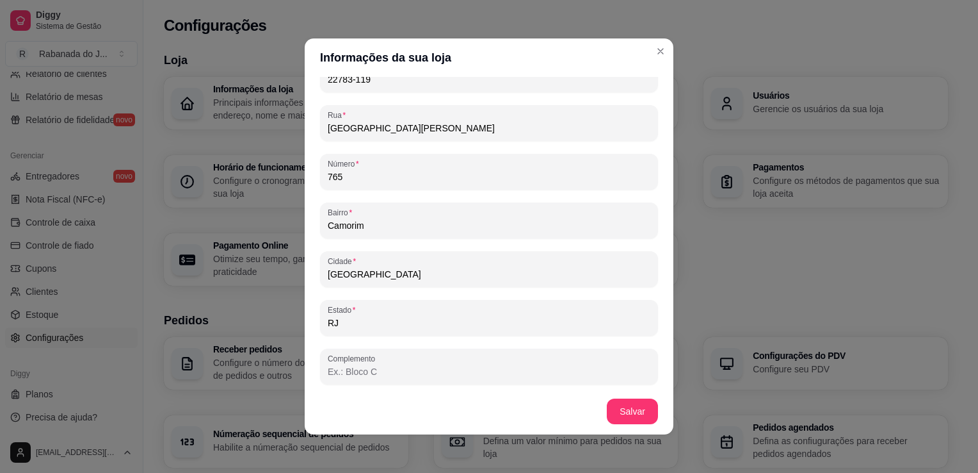
click at [448, 270] on input "[GEOGRAPHIC_DATA]" at bounding box center [489, 274] width 323 height 13
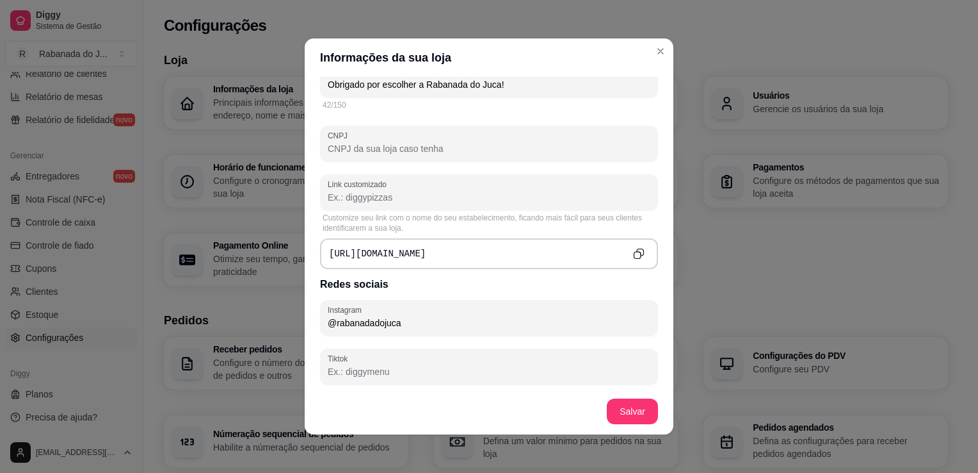
scroll to position [374, 0]
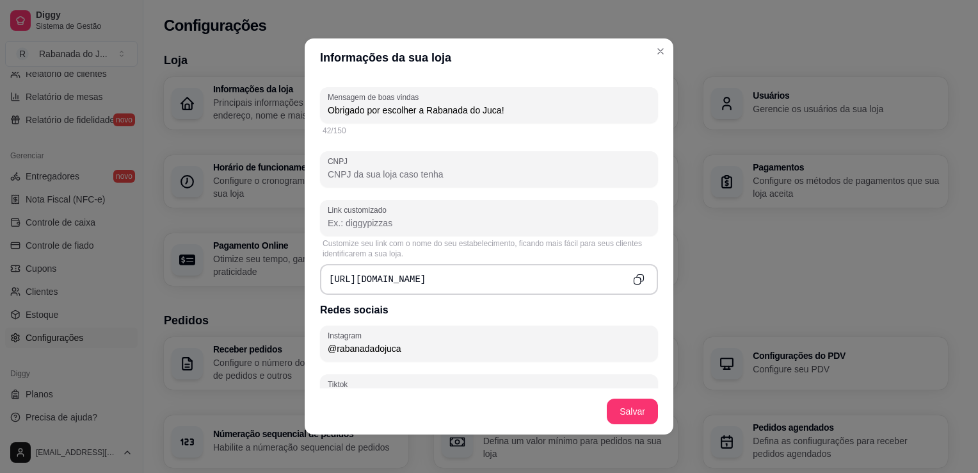
click at [463, 173] on input "CNPJ" at bounding box center [489, 174] width 323 height 13
type input "58.109.725/0001-00"
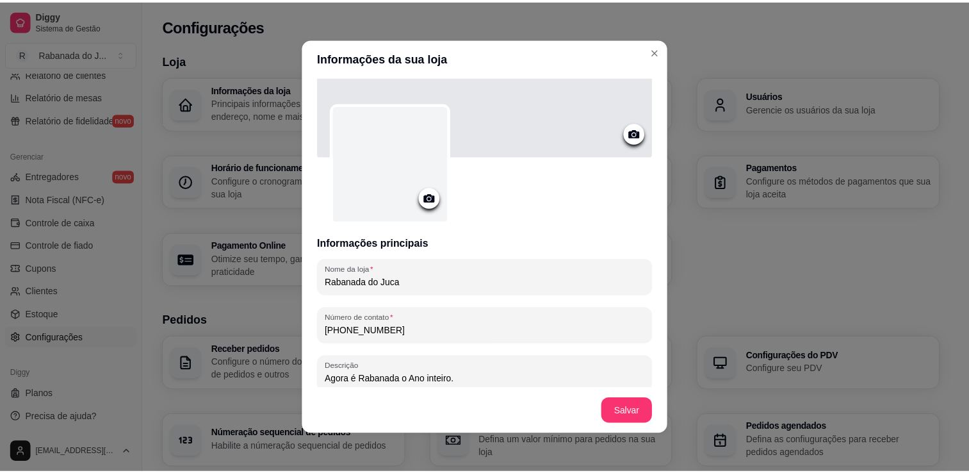
scroll to position [15, 0]
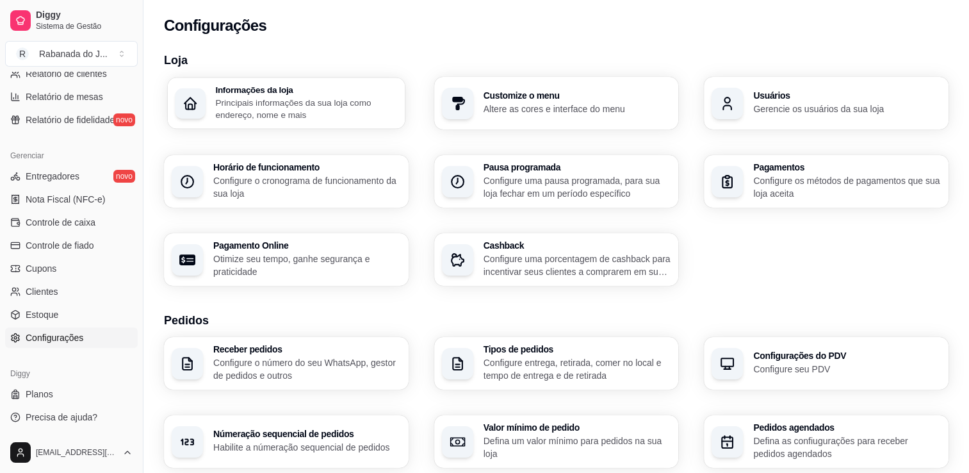
click at [232, 112] on p "Principais informações da sua loja como endereço, nome e mais" at bounding box center [306, 108] width 182 height 25
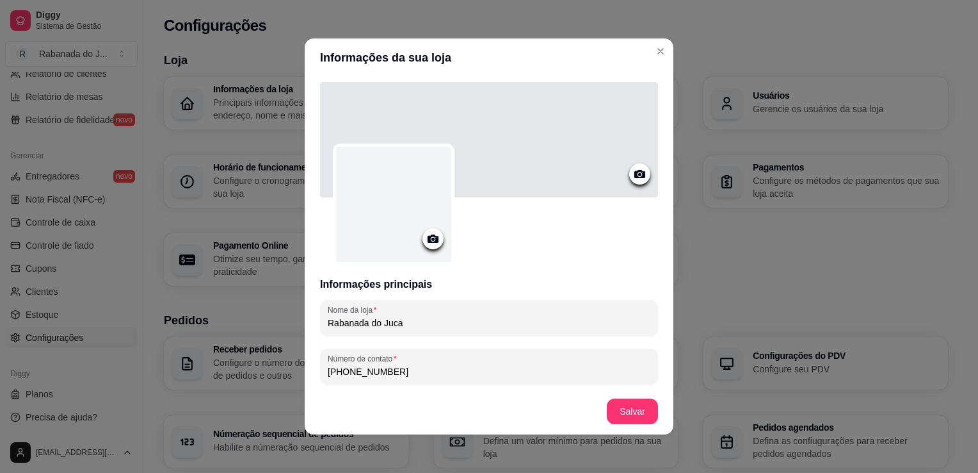
click at [426, 239] on icon at bounding box center [433, 238] width 15 height 15
click at [435, 239] on icon at bounding box center [433, 238] width 15 height 15
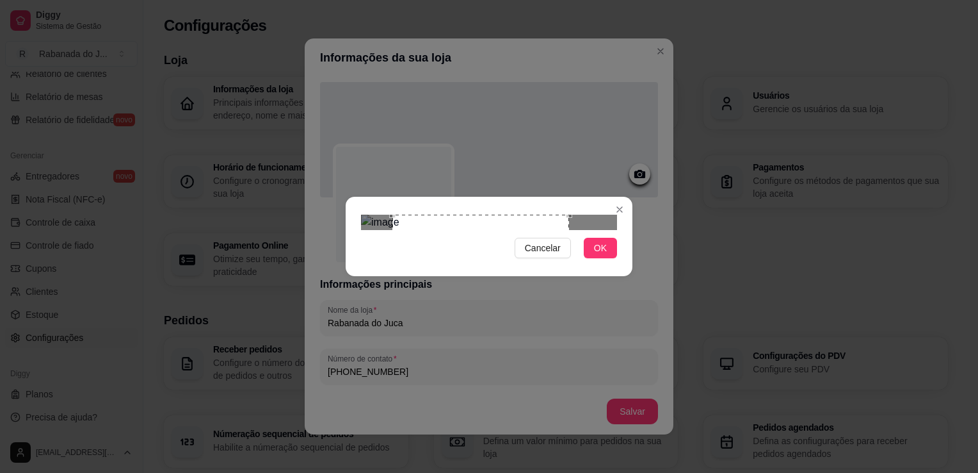
click at [571, 263] on div "Cancelar OK" at bounding box center [489, 236] width 287 height 54
click at [499, 227] on div "Use the arrow keys to move the crop selection area" at bounding box center [480, 311] width 177 height 177
click at [396, 397] on div "Use the arrow keys to move the south west drag handle to change the crop select…" at bounding box center [396, 397] width 0 height 0
click at [535, 230] on div "Use the arrow keys to move the crop selection area" at bounding box center [488, 315] width 170 height 170
click at [605, 255] on span "OK" at bounding box center [600, 248] width 13 height 14
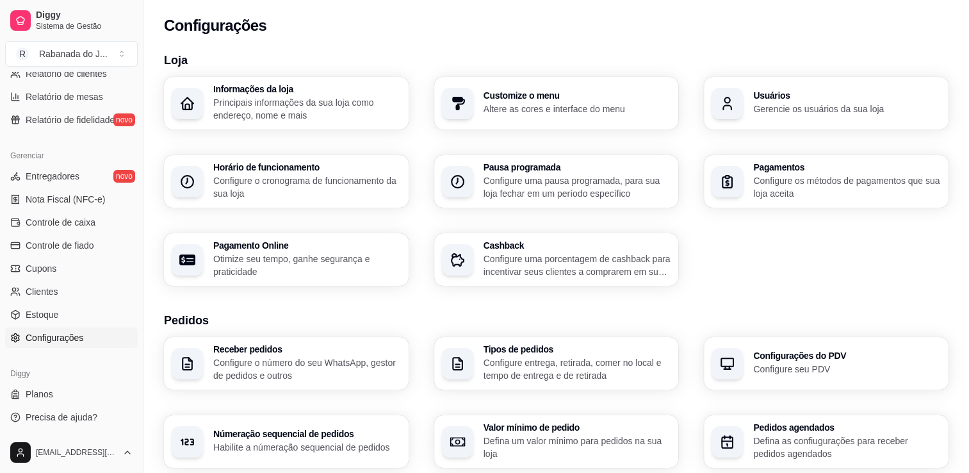
scroll to position [133, 0]
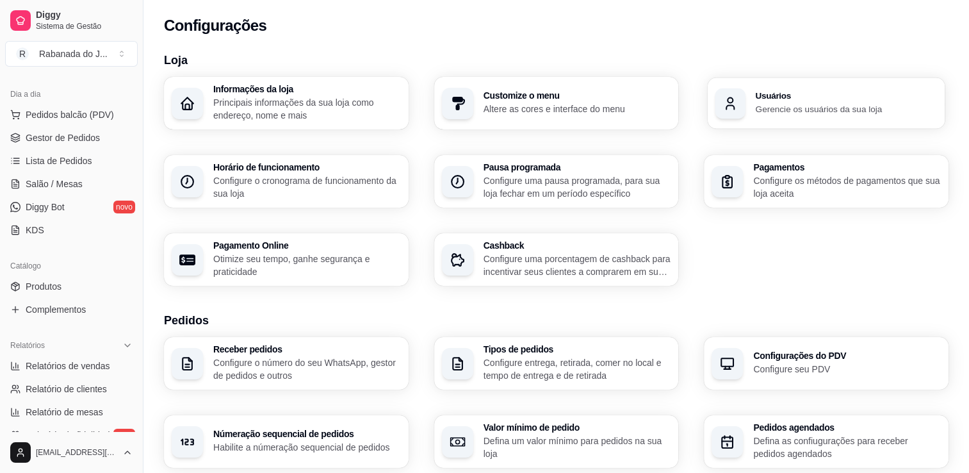
click at [727, 106] on icon "button" at bounding box center [729, 102] width 15 height 15
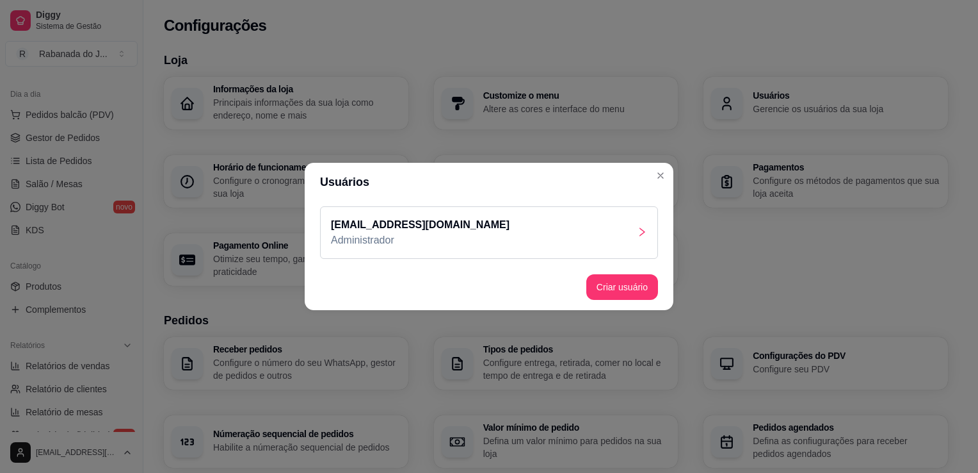
click at [631, 245] on div "[EMAIL_ADDRESS][DOMAIN_NAME] Administrador" at bounding box center [489, 232] width 338 height 53
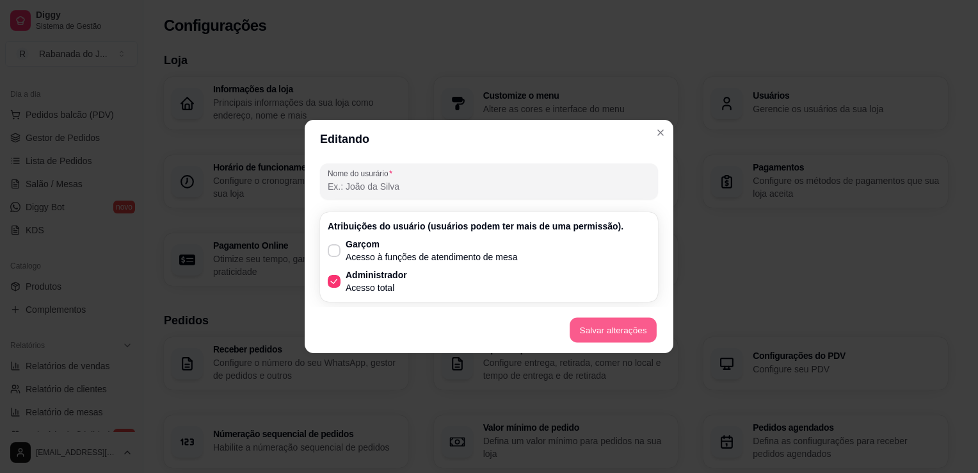
click at [603, 323] on button "Salvar alterações" at bounding box center [613, 330] width 87 height 25
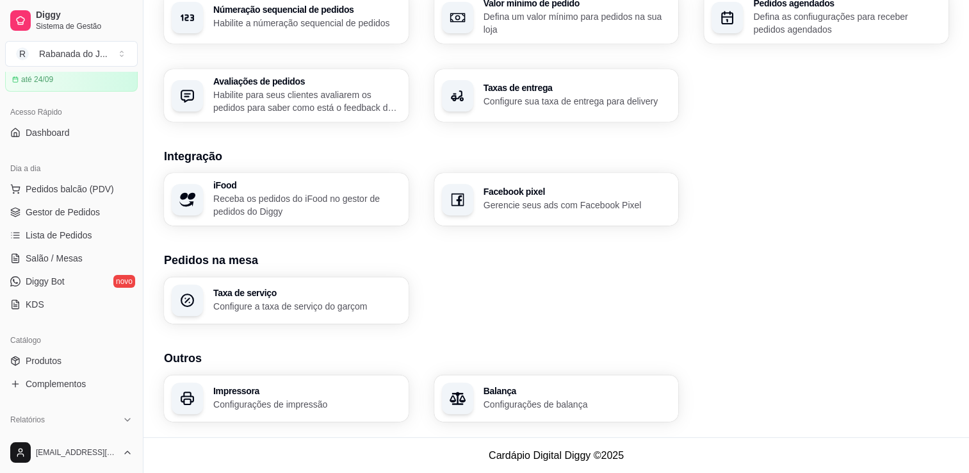
scroll to position [47, 0]
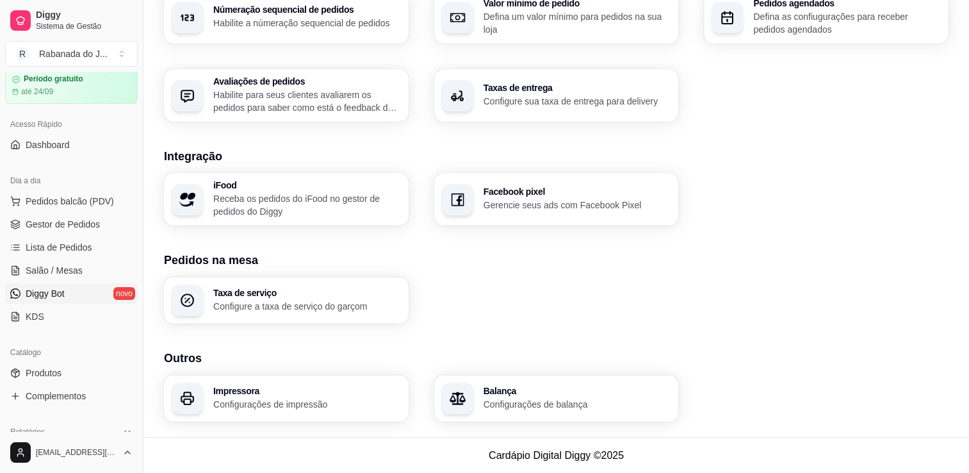
click at [67, 291] on link "Diggy Bot novo" at bounding box center [71, 293] width 133 height 20
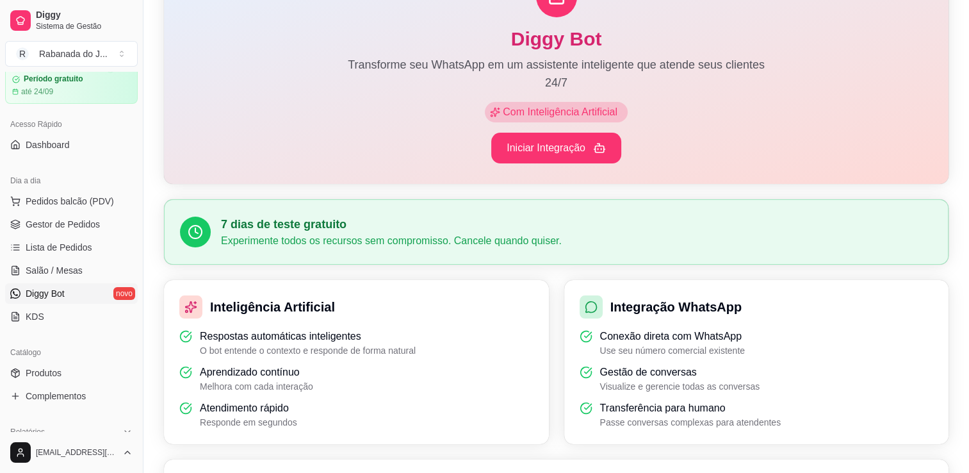
scroll to position [128, 0]
